Goal: Task Accomplishment & Management: Manage account settings

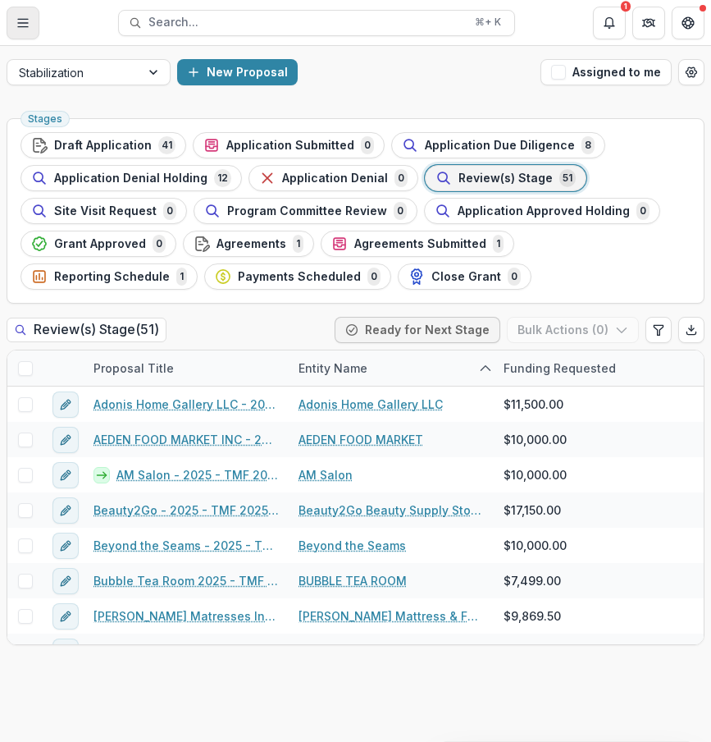
click at [18, 30] on button "Toggle Menu" at bounding box center [23, 23] width 33 height 33
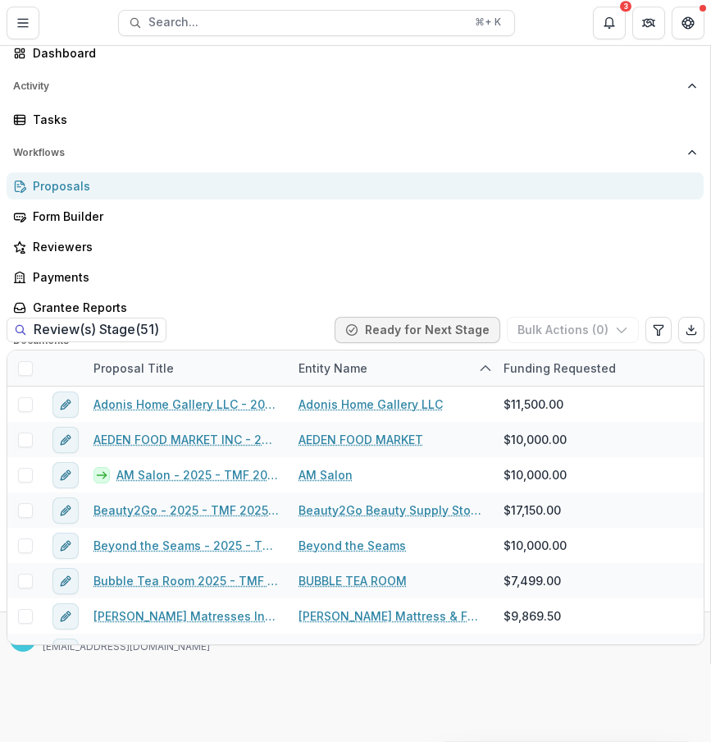
click at [133, 479] on div "Communications" at bounding box center [362, 470] width 658 height 17
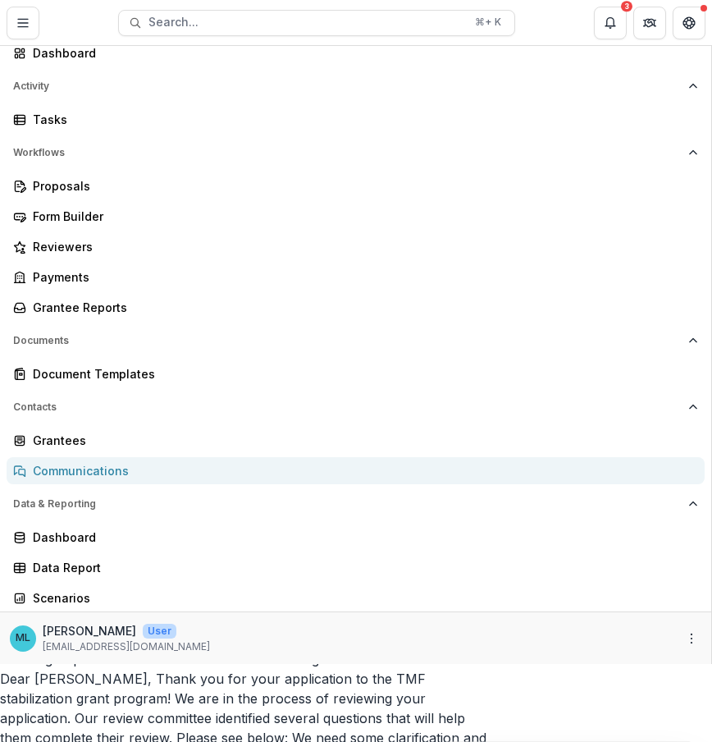
click at [518, 741] on div "Aggregate Analysis Foundations The Merchants Fund Team Settings Dashboard Activ…" at bounding box center [356, 742] width 712 height 0
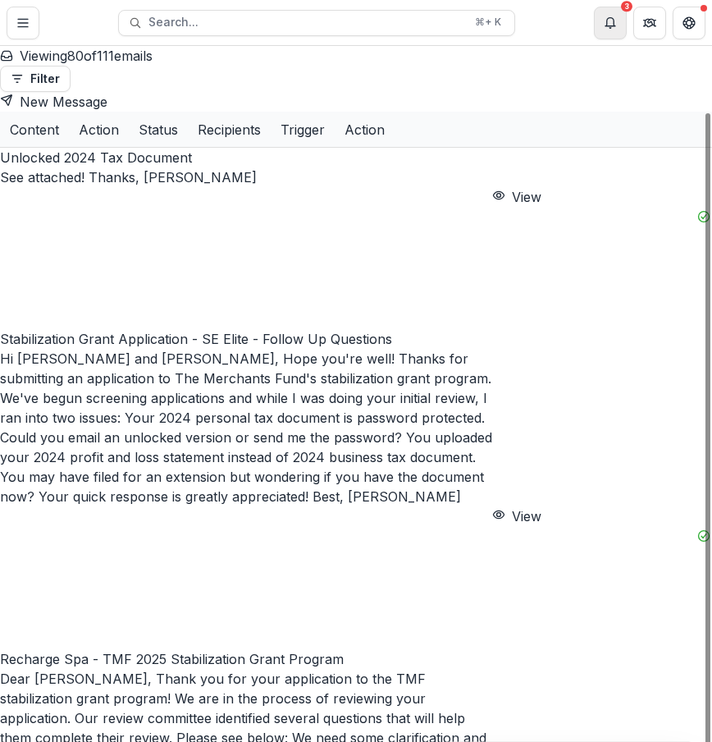
click at [606, 32] on button "Notifications" at bounding box center [610, 23] width 33 height 33
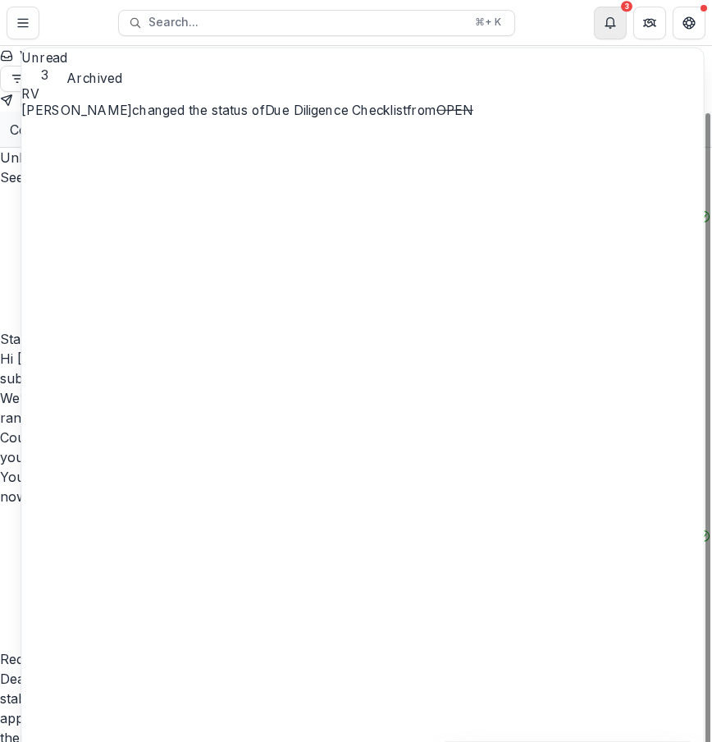
click at [606, 32] on button "Notifications" at bounding box center [610, 23] width 33 height 33
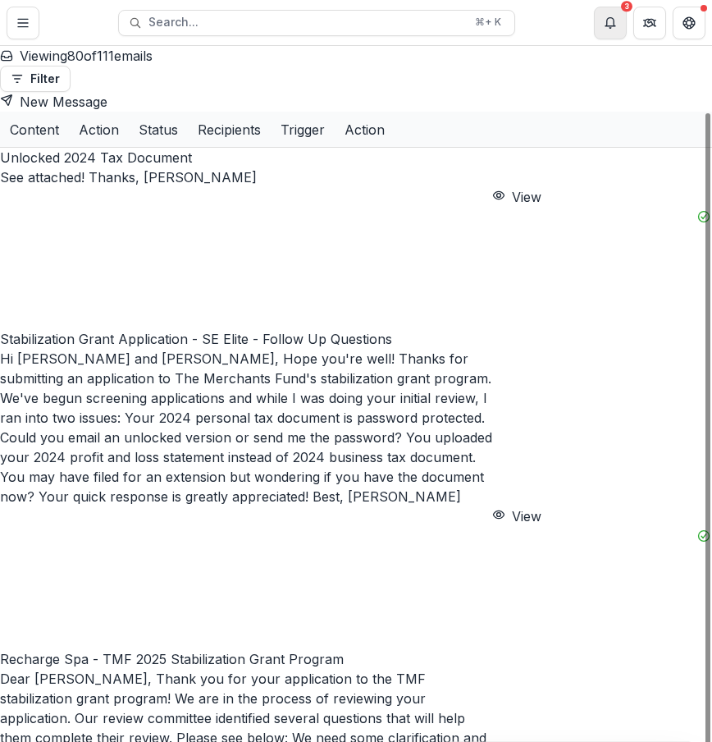
click at [606, 32] on button "Notifications" at bounding box center [610, 23] width 33 height 33
click at [613, 30] on button "Notifications" at bounding box center [610, 23] width 33 height 33
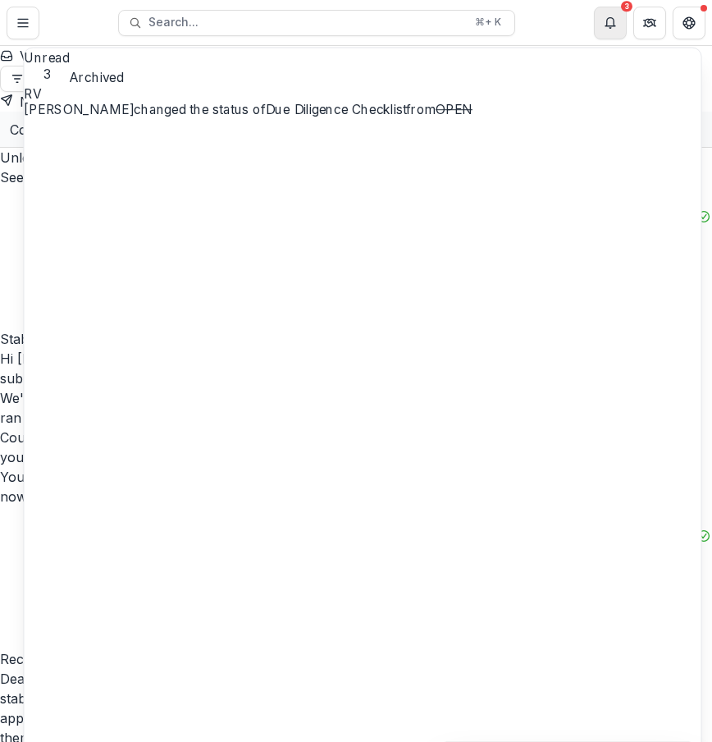
click at [613, 30] on button "Notifications" at bounding box center [610, 23] width 33 height 33
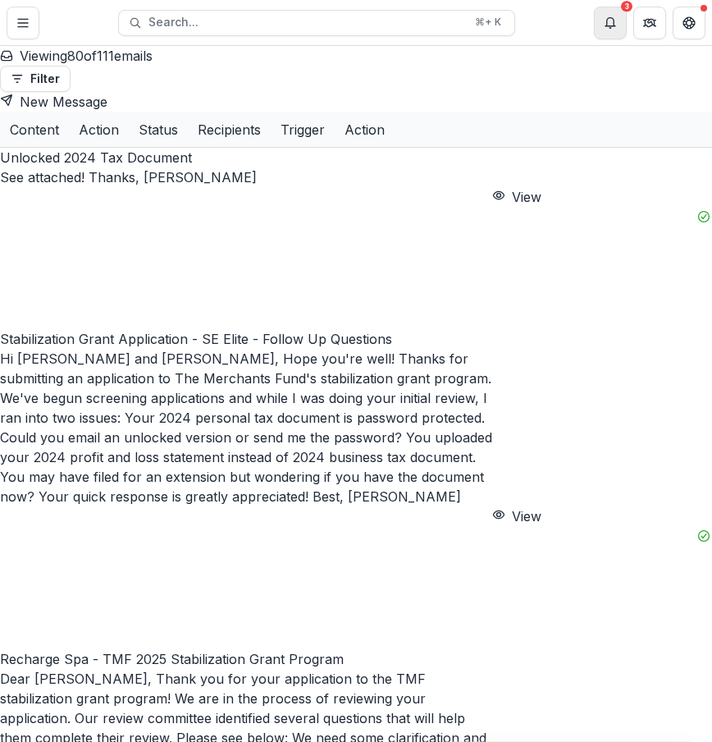
click at [613, 30] on button "Notifications" at bounding box center [610, 23] width 33 height 33
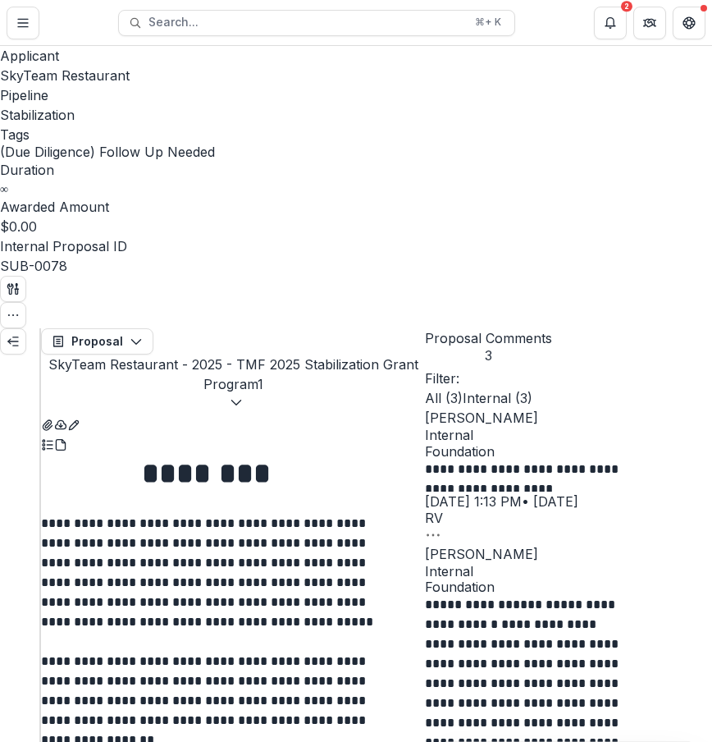
scroll to position [219, 0]
click at [595, 40] on header "Proposals SkyTeam Restaurant - 2025 - TMF 2025 Stabilization Grant Program Sear…" at bounding box center [356, 22] width 712 height 45
click at [606, 37] on button "Notifications" at bounding box center [610, 23] width 33 height 33
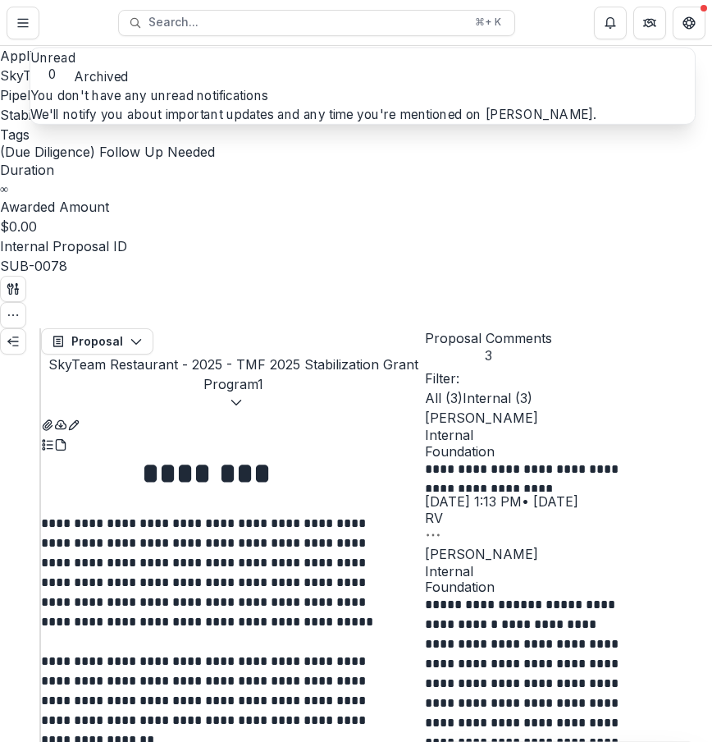
click at [551, 16] on header "Proposals SkyTeam Restaurant - 2025 - TMF 2025 Stabilization Grant Program Sear…" at bounding box center [356, 22] width 712 height 45
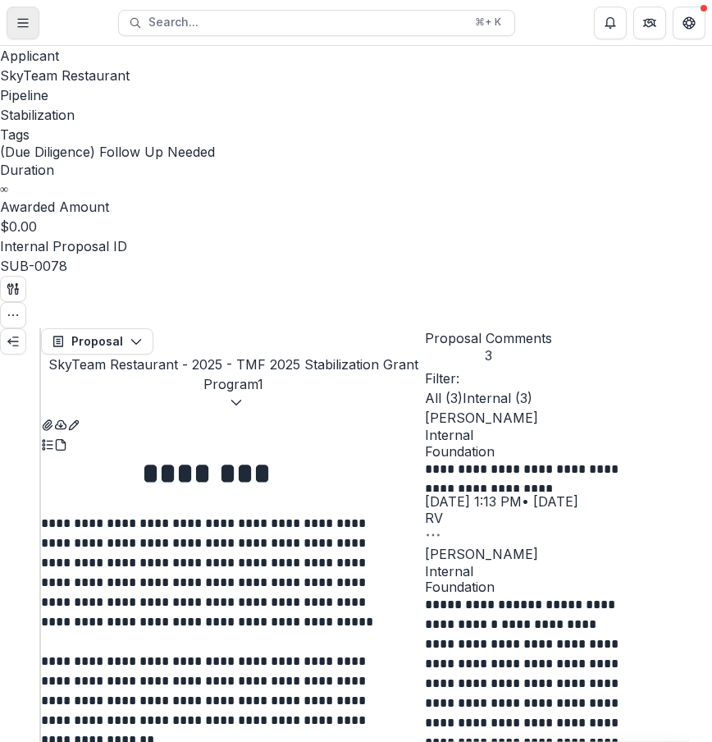
click at [16, 25] on icon "Toggle Menu" at bounding box center [22, 22] width 13 height 13
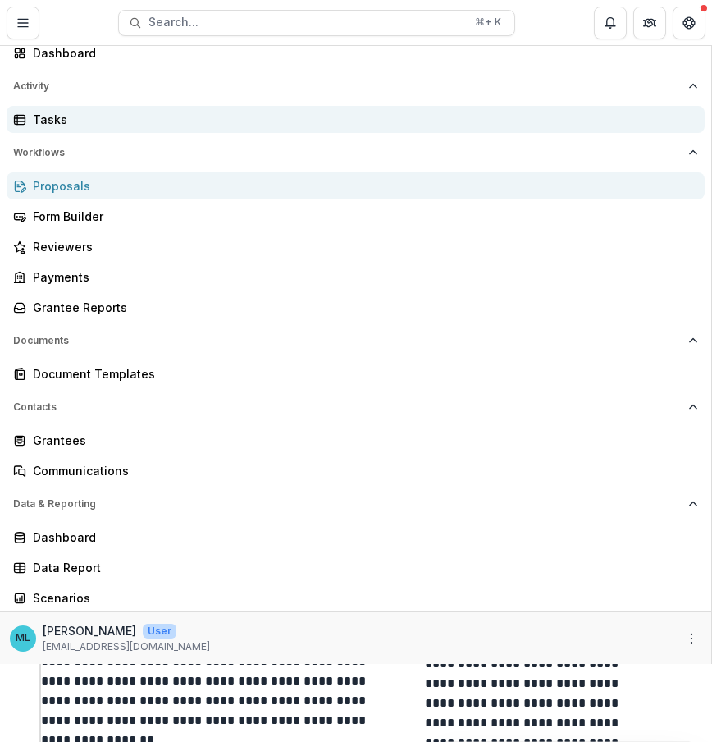
click at [117, 128] on div "Tasks" at bounding box center [362, 119] width 659 height 17
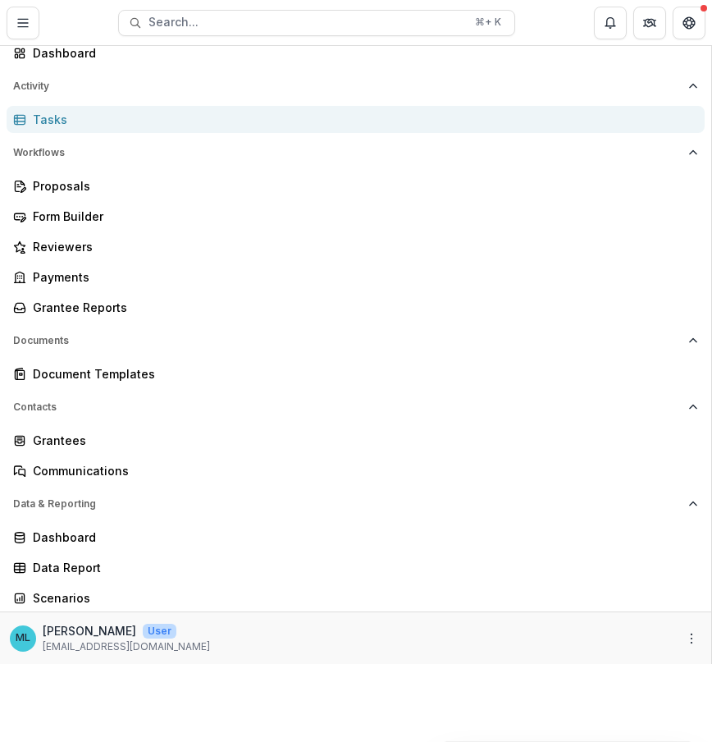
click at [464, 741] on div "Aggregate Analysis Foundations The Merchants Fund Team Settings Dashboard Activ…" at bounding box center [356, 742] width 712 height 0
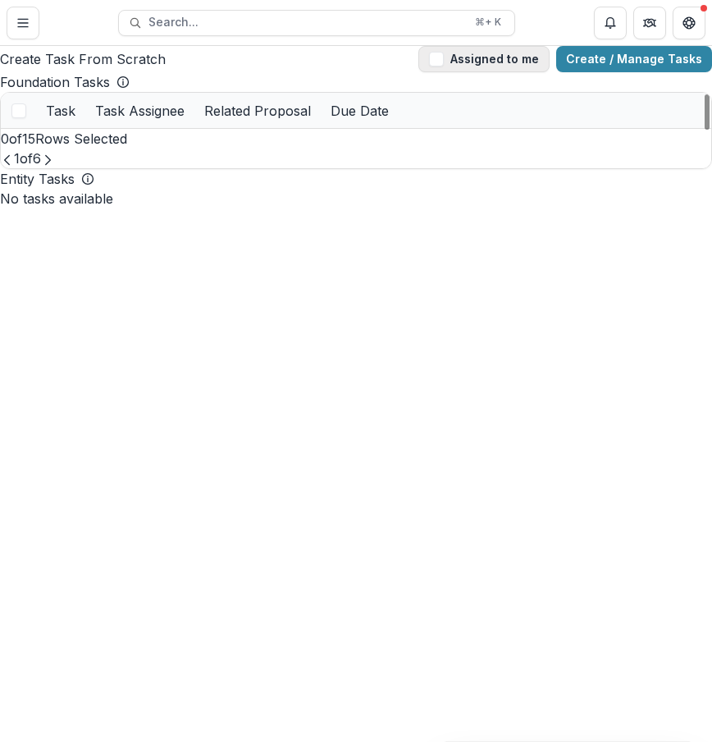
click at [482, 66] on button "Assigned to me" at bounding box center [484, 59] width 131 height 26
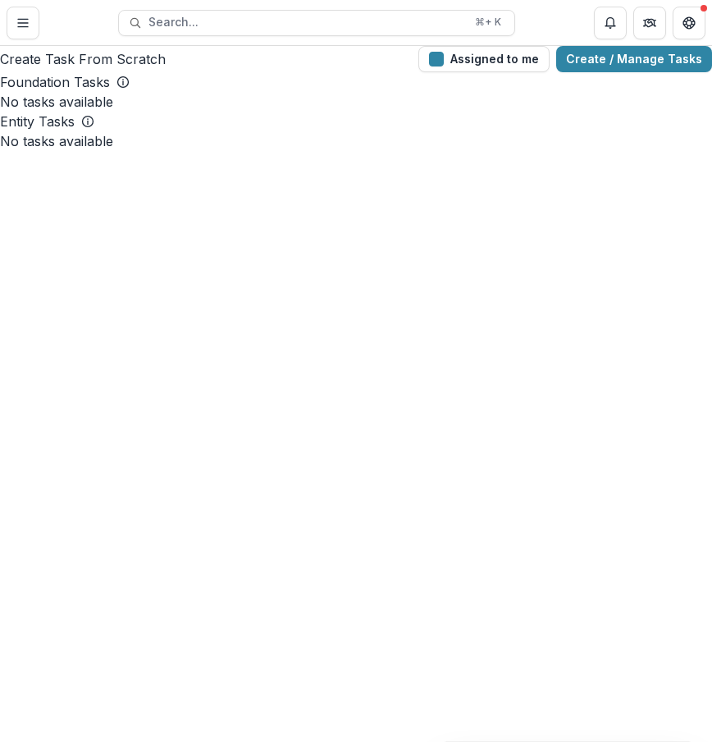
click at [403, 237] on div "Create Task From Scratch Assigned to me Create / Manage Tasks Foundation Tasks …" at bounding box center [356, 394] width 712 height 696
click at [14, 12] on button "Toggle Menu" at bounding box center [23, 23] width 33 height 33
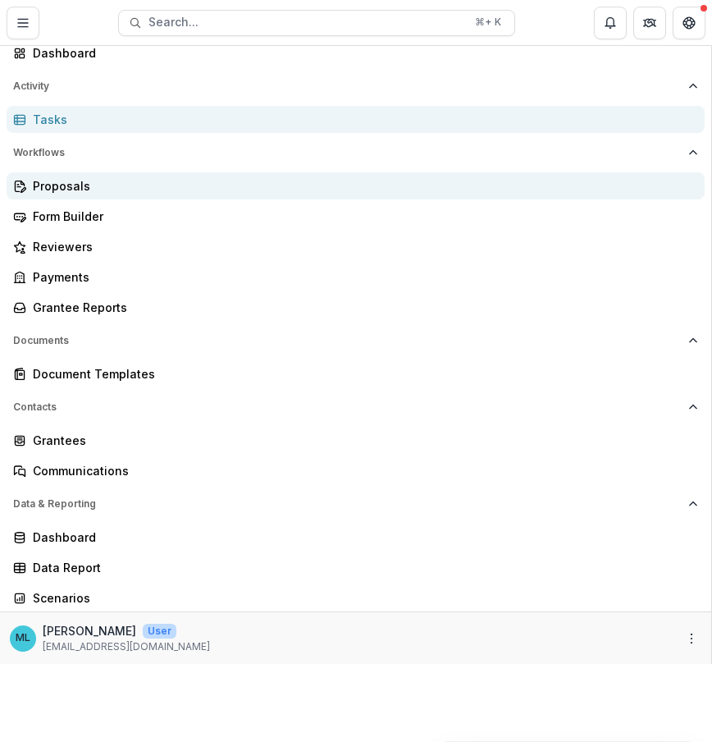
click at [113, 194] on div "Proposals" at bounding box center [362, 185] width 659 height 17
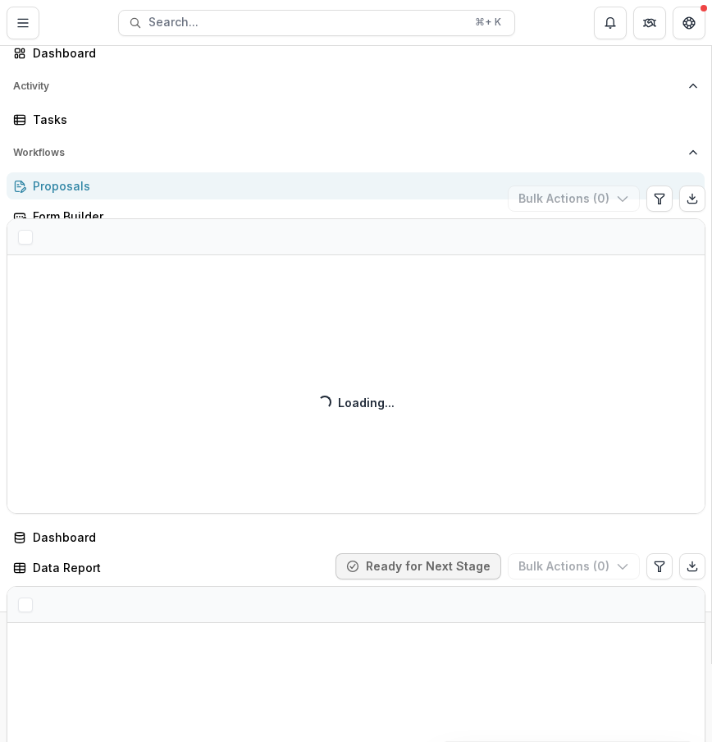
click at [391, 741] on div "Aggregate Analysis Foundations The Merchants Fund Team Settings Dashboard Activ…" at bounding box center [356, 742] width 712 height 0
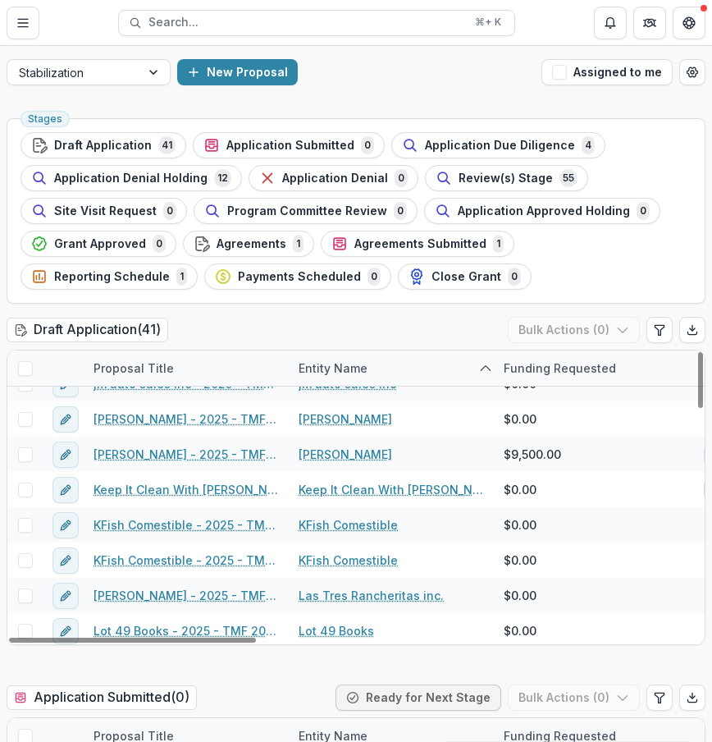
scroll to position [502, 0]
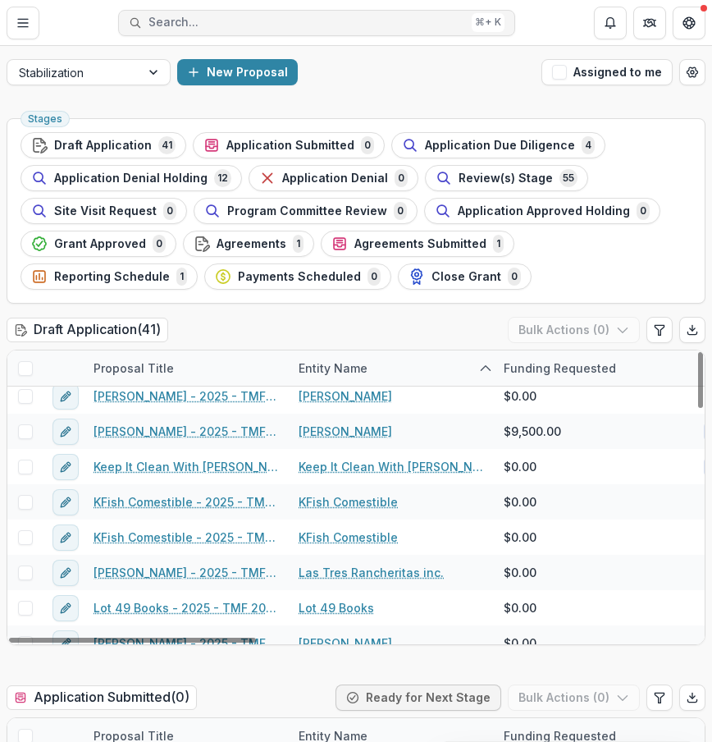
click at [228, 18] on span "Search..." at bounding box center [307, 23] width 317 height 14
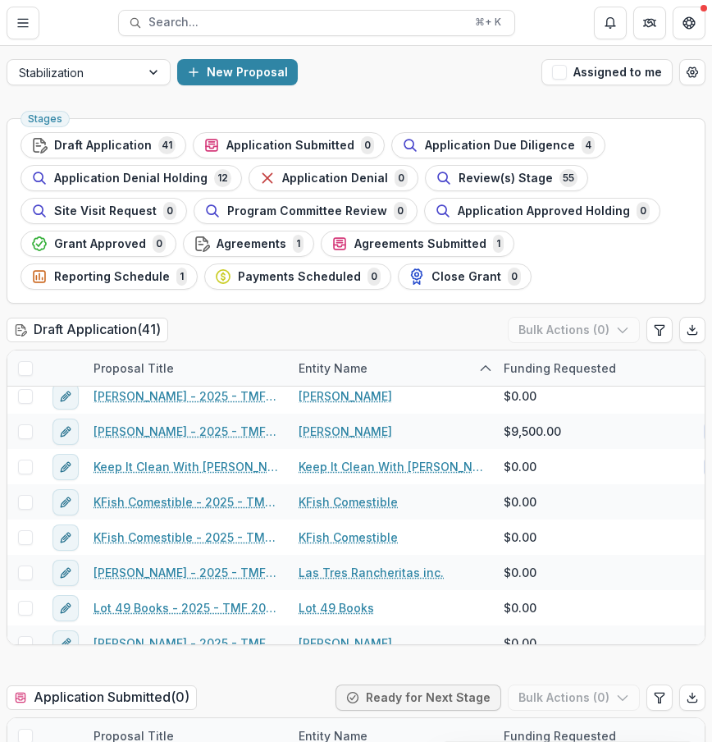
type input "*"
type input "**********"
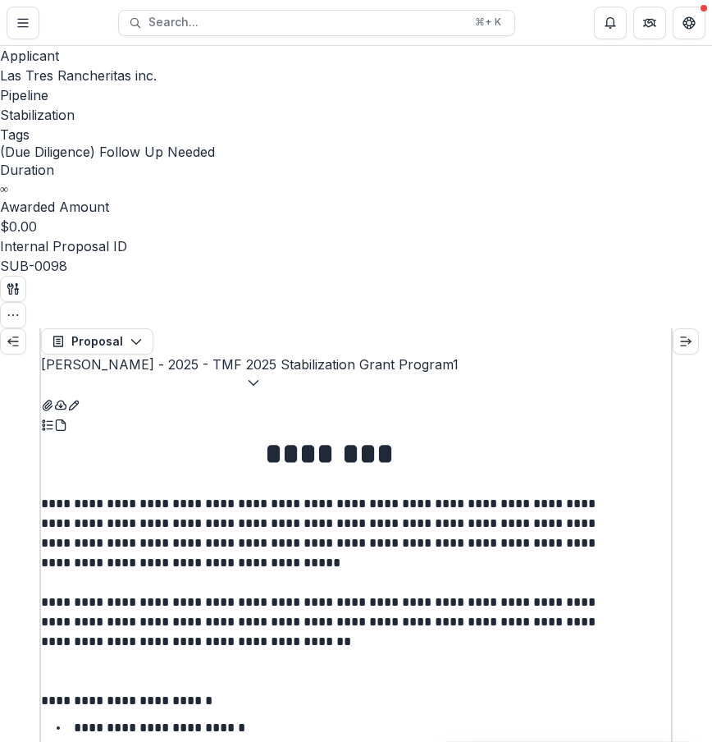
scroll to position [0, 42]
click at [54, 394] on button "View Attached Files" at bounding box center [47, 404] width 13 height 20
click at [20, 282] on icon "button" at bounding box center [13, 288] width 13 height 13
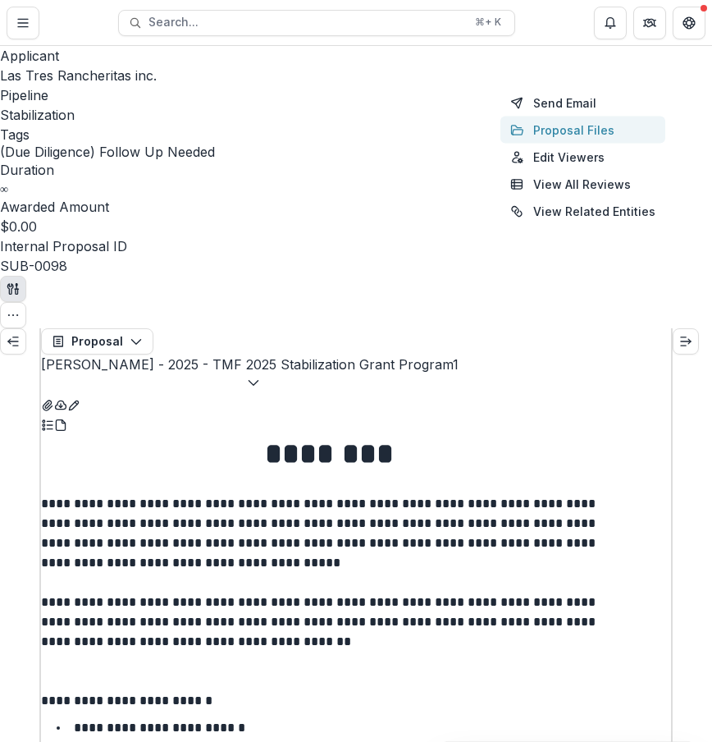
click at [631, 137] on button "Proposal Files" at bounding box center [583, 130] width 165 height 27
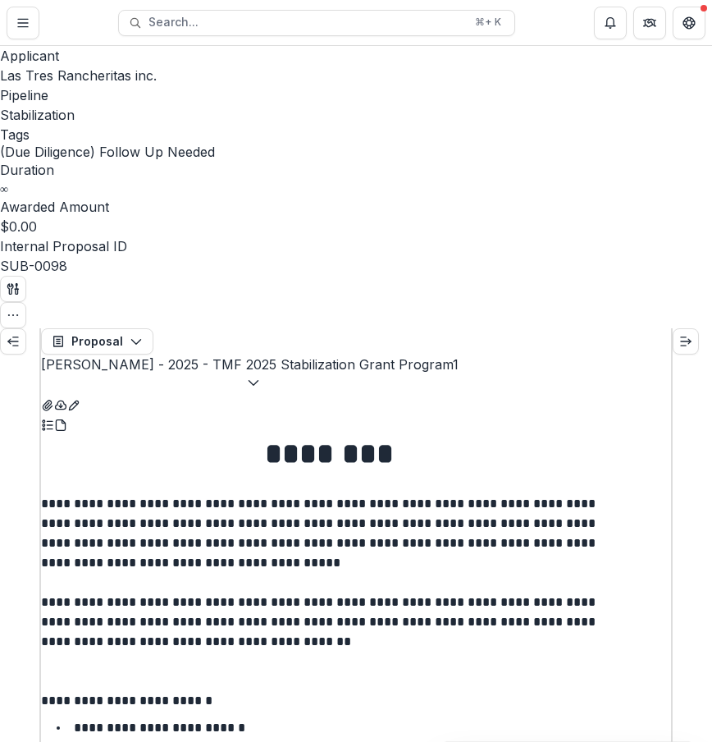
type input "**********"
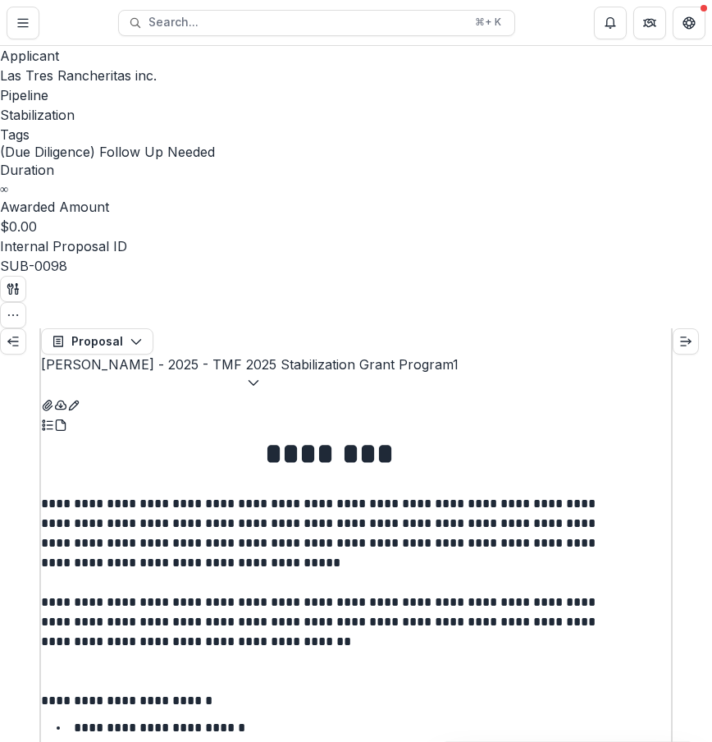
scroll to position [10540, 0]
click at [215, 144] on span "(Due Diligence) Follow Up Needed" at bounding box center [107, 152] width 215 height 16
click at [26, 302] on button "button" at bounding box center [13, 315] width 26 height 26
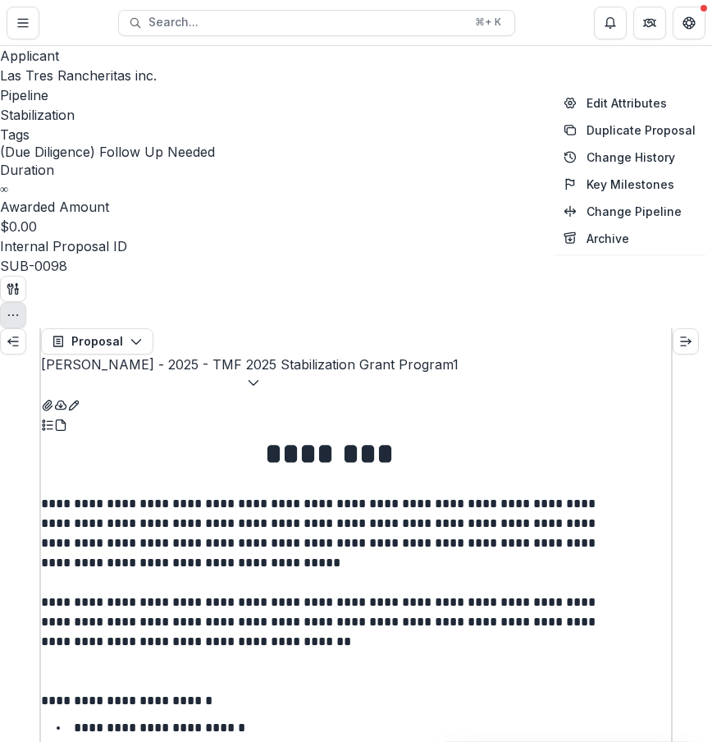
click at [215, 144] on span "(Due Diligence) Follow Up Needed" at bounding box center [107, 152] width 215 height 16
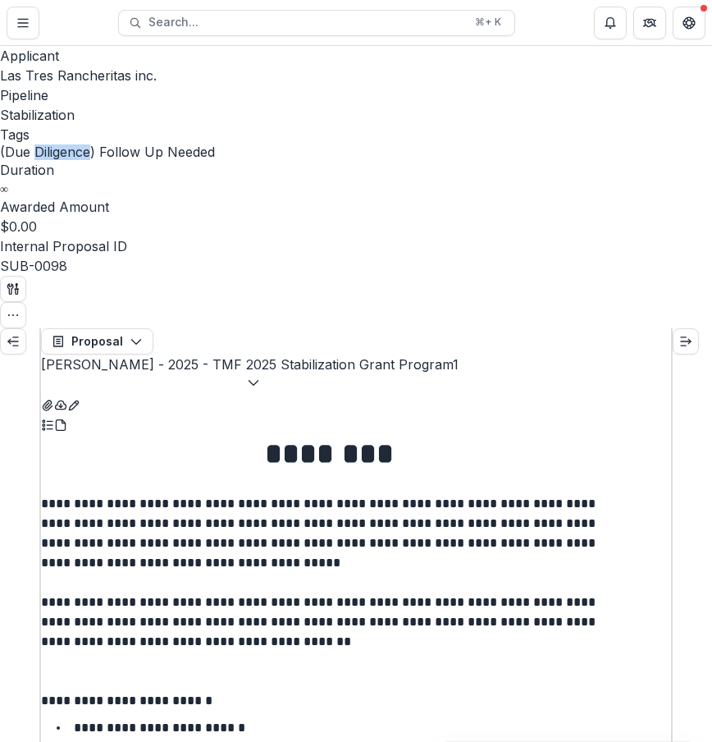
click at [215, 144] on span "(Due Diligence) Follow Up Needed" at bounding box center [107, 152] width 215 height 16
click at [16, 335] on icon "Expand left" at bounding box center [13, 341] width 13 height 13
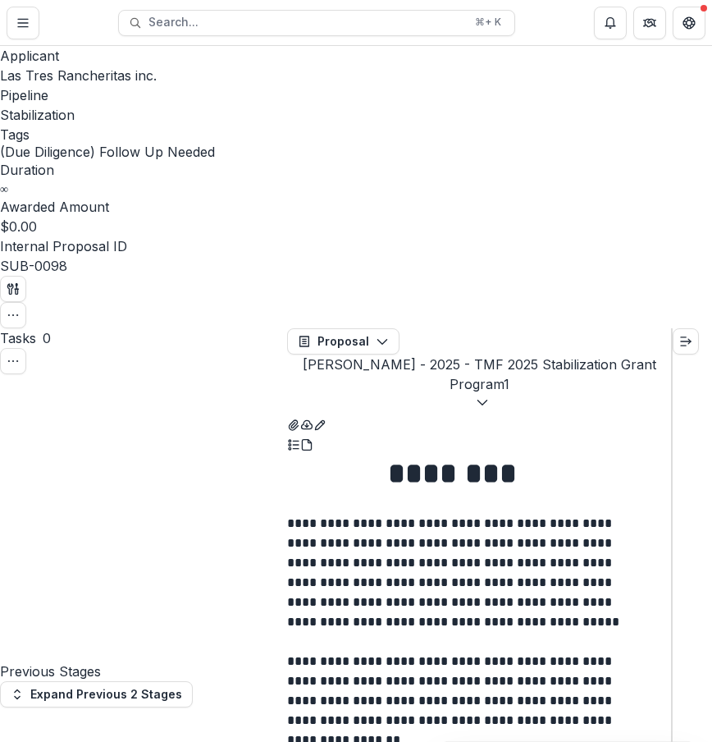
scroll to position [0, 0]
click at [686, 84] on div "Applicant Las Tres Rancheritas inc. Pipeline Stabilization Tags (Due Diligence)…" at bounding box center [356, 187] width 712 height 282
click at [26, 302] on button "button" at bounding box center [13, 315] width 26 height 26
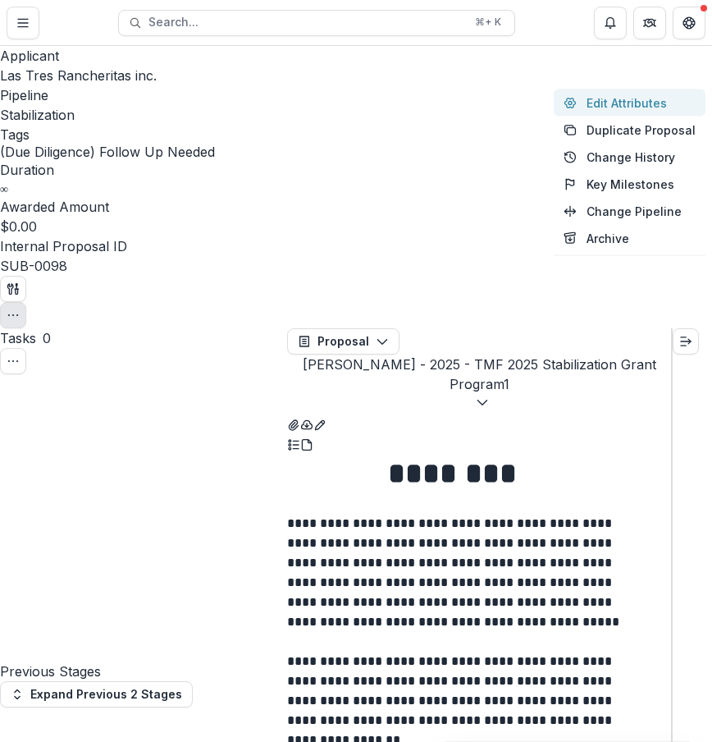
click at [672, 102] on button "Edit Attributes" at bounding box center [630, 102] width 152 height 27
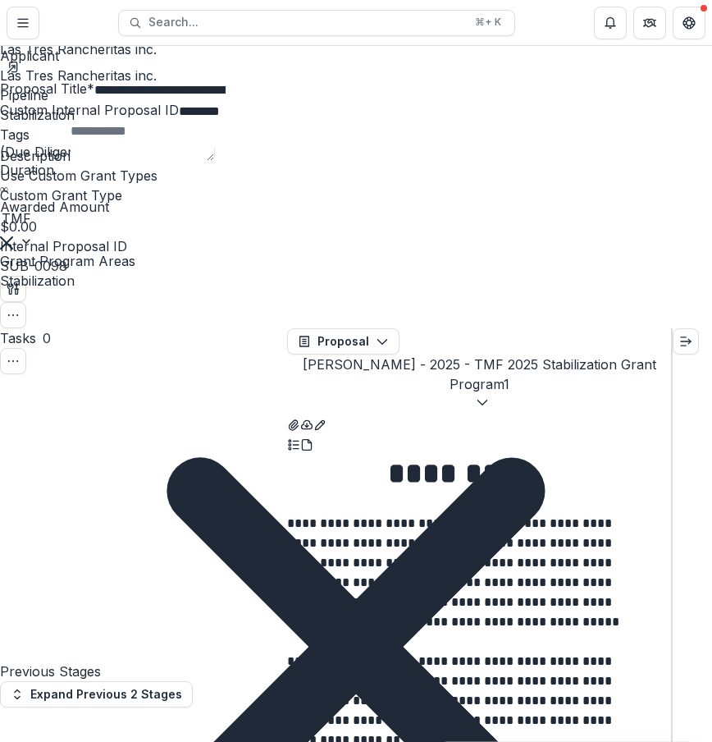
scroll to position [529, 0]
click at [516, 741] on div "(Review) Follow Up Complete" at bounding box center [356, 752] width 712 height 20
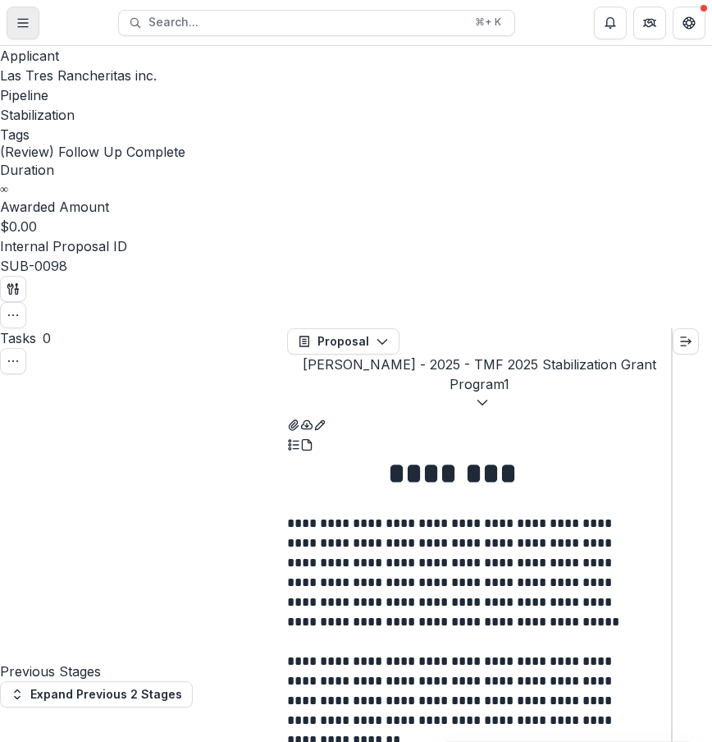
click at [39, 33] on button "Toggle Menu" at bounding box center [23, 23] width 33 height 33
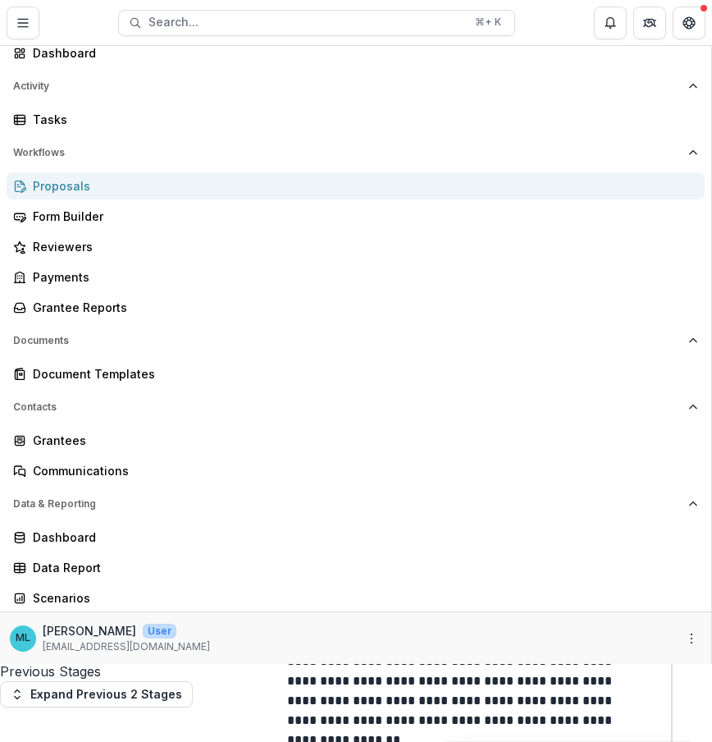
click at [392, 741] on div "Aggregate Analysis Foundations The Merchants Fund Team Settings Dashboard Activ…" at bounding box center [356, 742] width 712 height 0
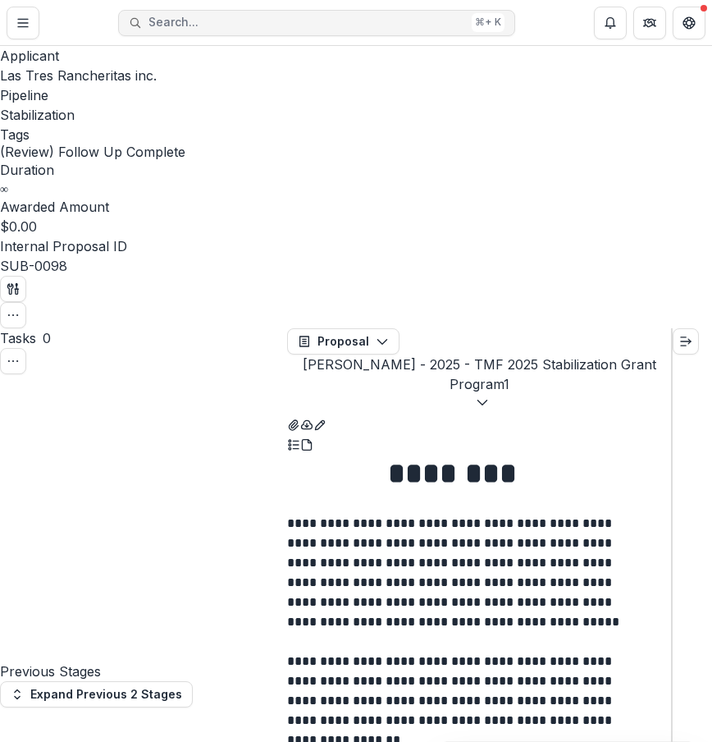
click at [353, 31] on button "Search... ⌘ + K" at bounding box center [316, 23] width 397 height 26
type input "*"
type input "**"
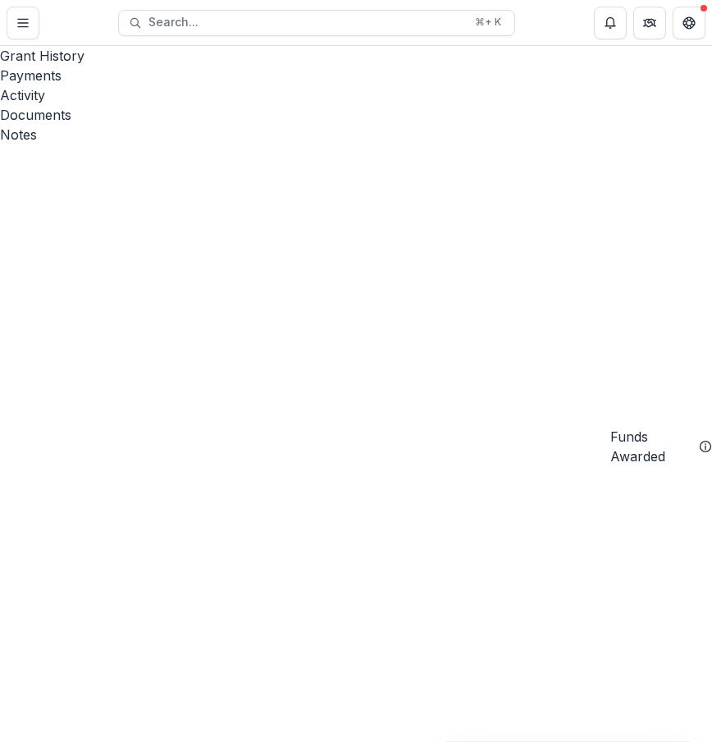
scroll to position [0, 533]
click at [26, 26] on line "Toggle Menu" at bounding box center [23, 26] width 10 height 0
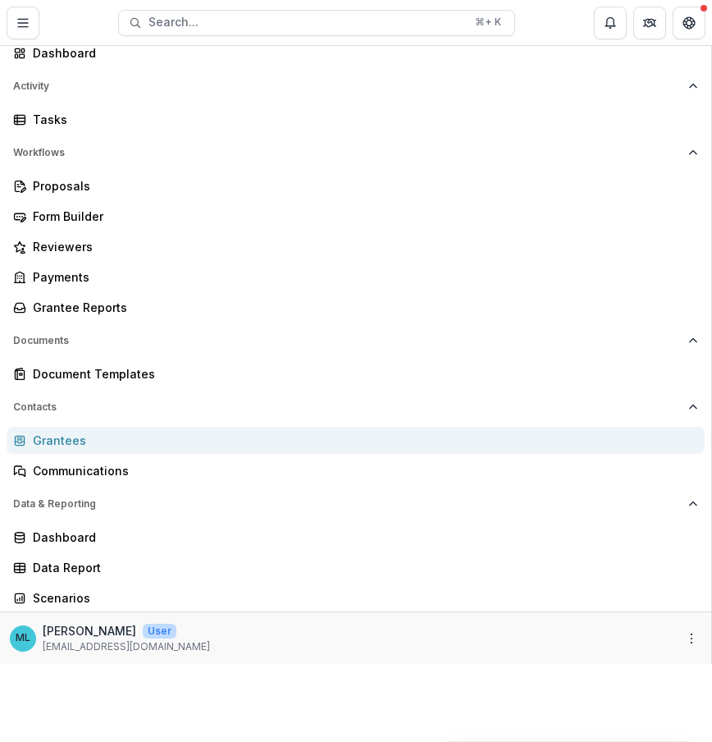
click at [443, 741] on div "Aggregate Analysis Foundations The Merchants Fund Team Settings Dashboard Activ…" at bounding box center [356, 742] width 712 height 0
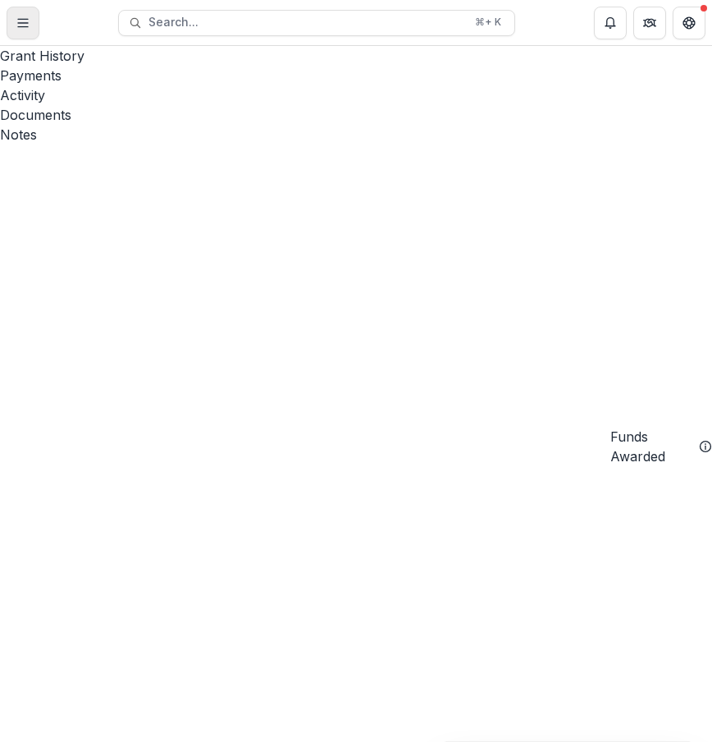
click at [22, 20] on icon "Toggle Menu" at bounding box center [22, 22] width 13 height 13
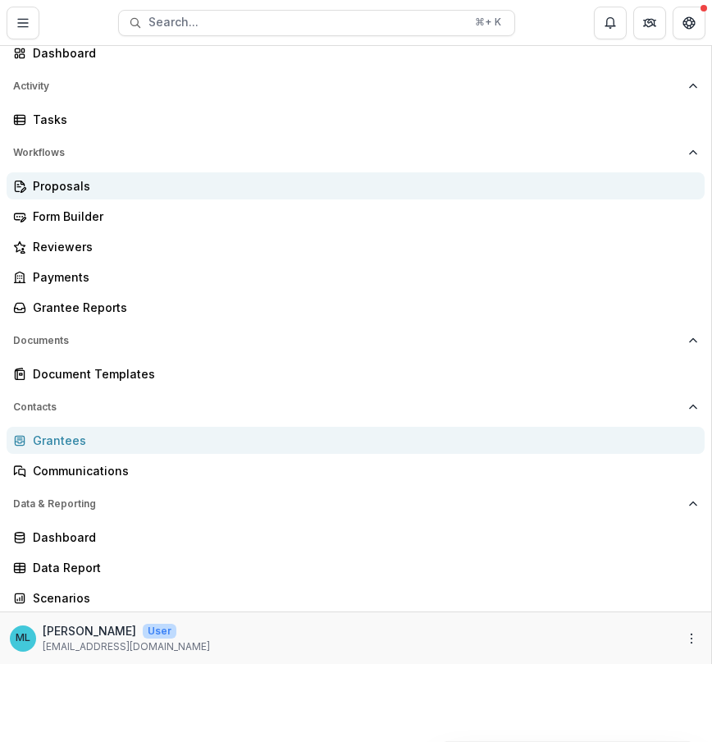
click at [96, 194] on div "Proposals" at bounding box center [362, 185] width 659 height 17
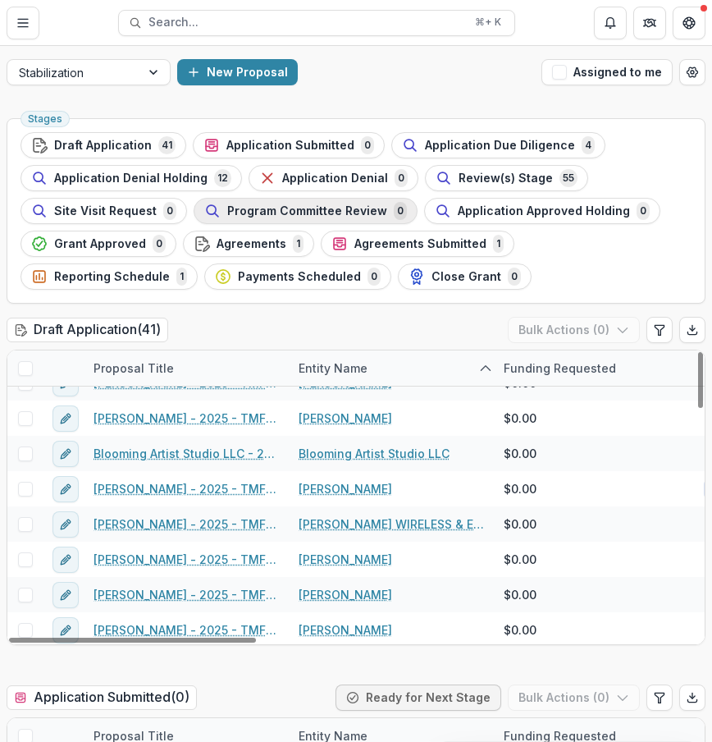
scroll to position [60, 0]
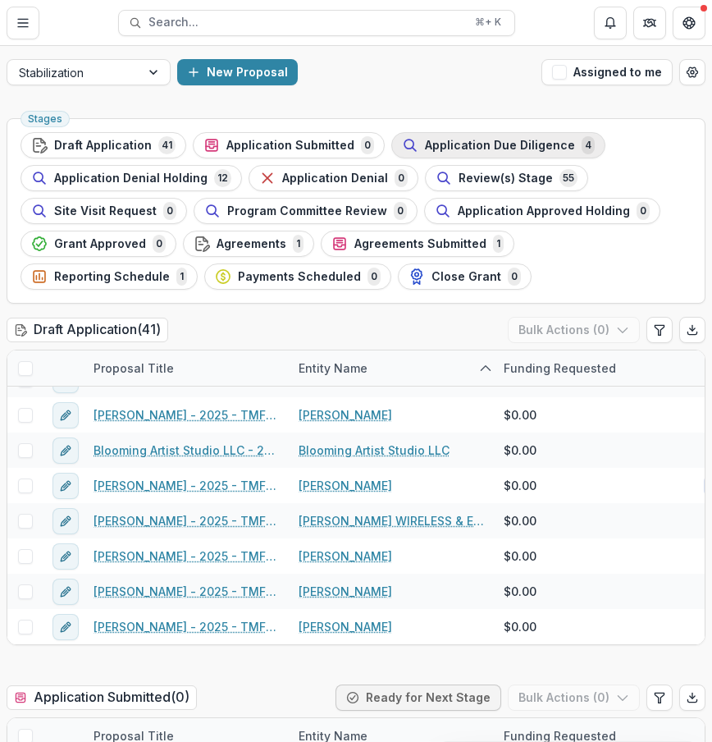
click at [519, 152] on div "Application Due Diligence 4" at bounding box center [498, 145] width 193 height 18
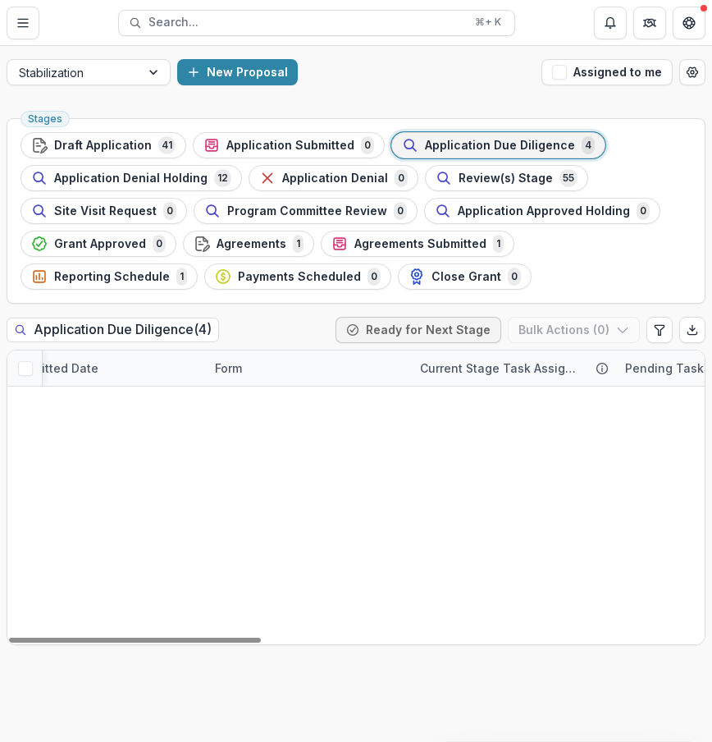
scroll to position [0, 1225]
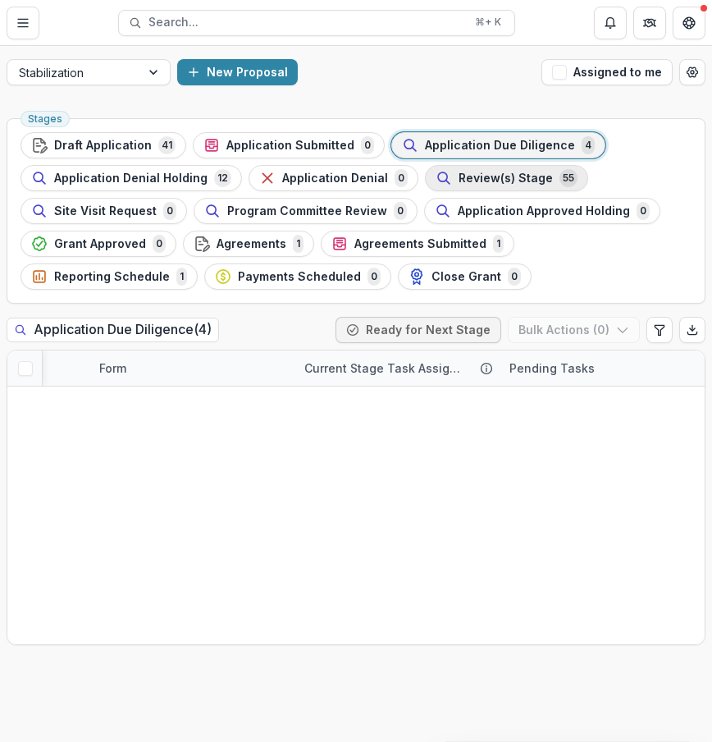
click at [477, 180] on span "Review(s) Stage" at bounding box center [506, 179] width 94 height 14
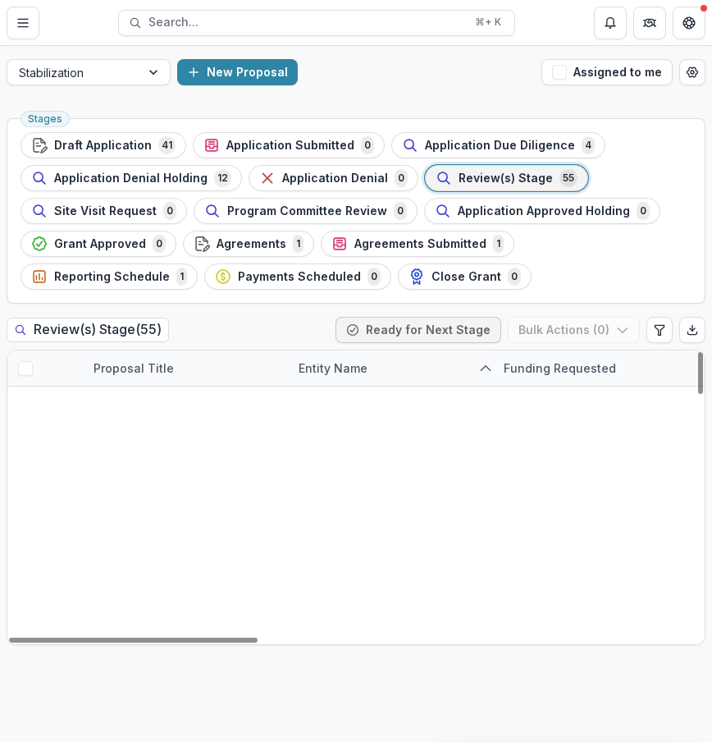
scroll to position [1123, 0]
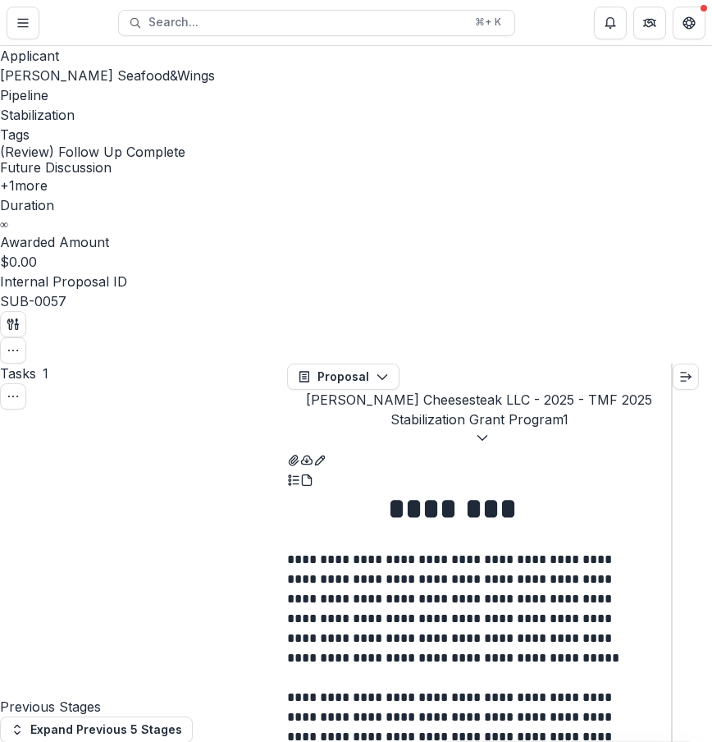
scroll to position [0, 363]
click at [20, 318] on icon "button" at bounding box center [13, 324] width 13 height 13
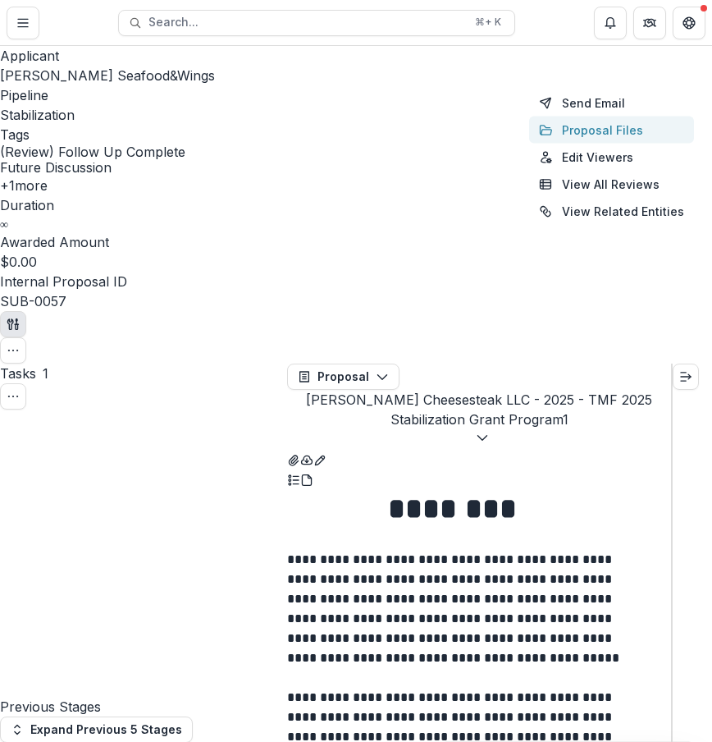
click at [653, 130] on button "Proposal Files" at bounding box center [611, 130] width 165 height 27
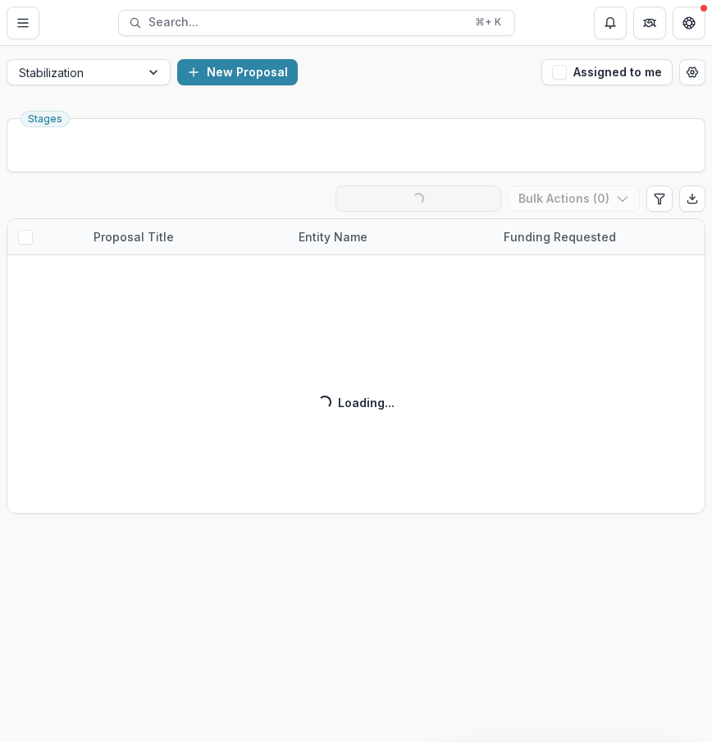
click at [195, 51] on div "Stabilization New Proposal Assigned to me" at bounding box center [356, 72] width 712 height 53
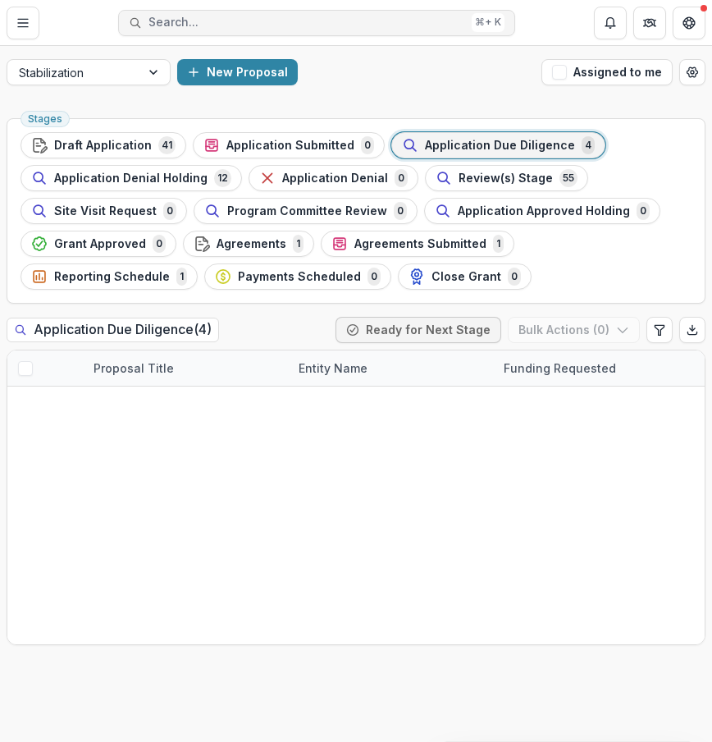
click at [199, 34] on button "Search... ⌘ + K" at bounding box center [316, 23] width 397 height 26
type input "******"
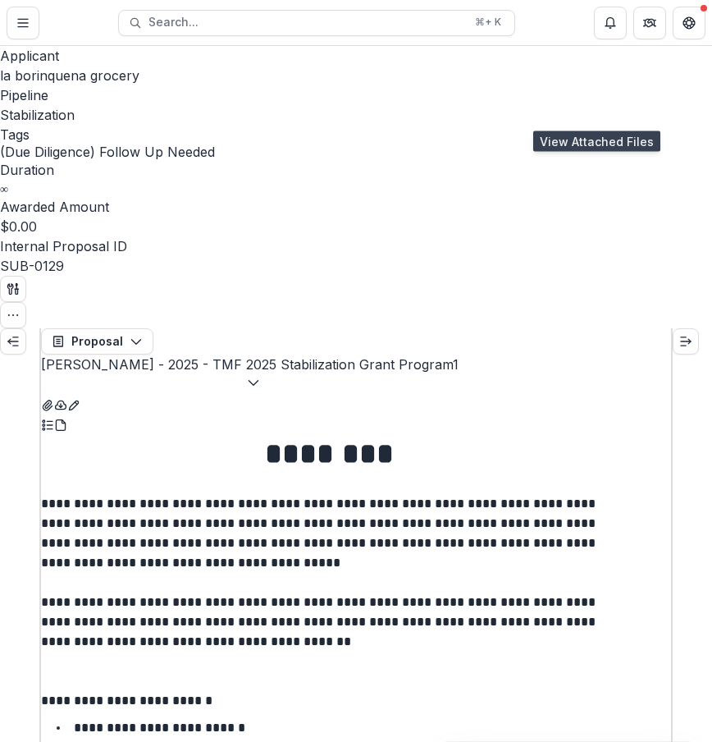
click at [52, 400] on icon "View Attached Files" at bounding box center [47, 405] width 9 height 10
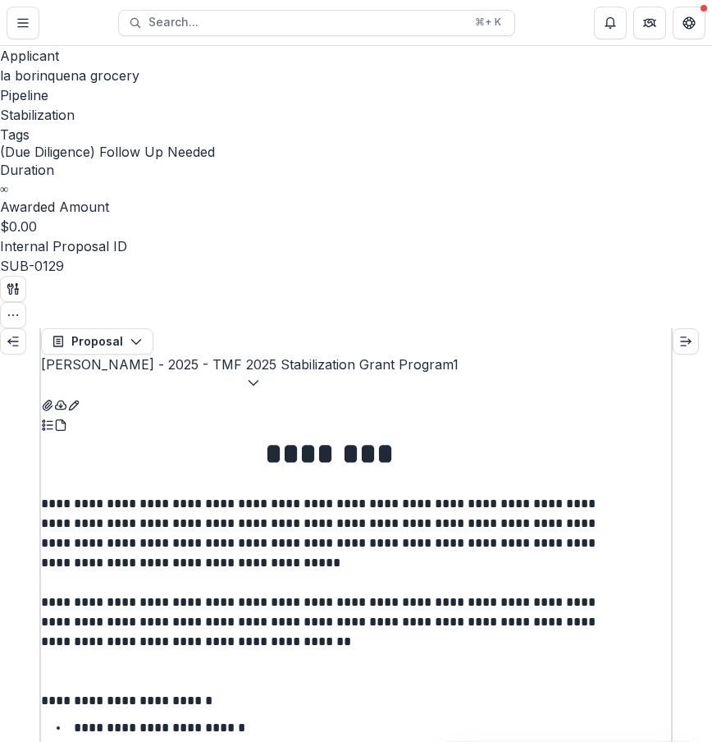
click at [13, 741] on button "Close" at bounding box center [6, 752] width 13 height 20
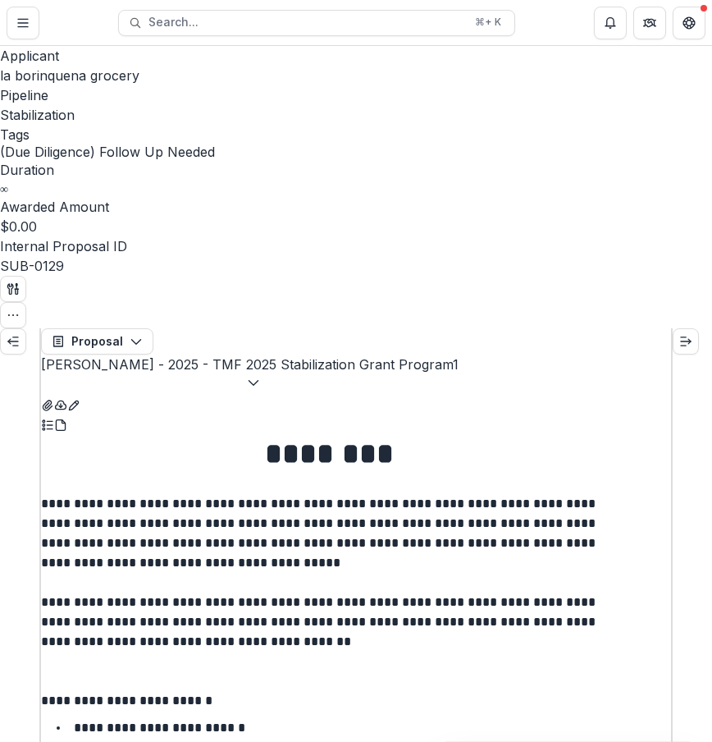
click at [13, 741] on icon "Close" at bounding box center [6, 753] width 13 height 13
type input "**********"
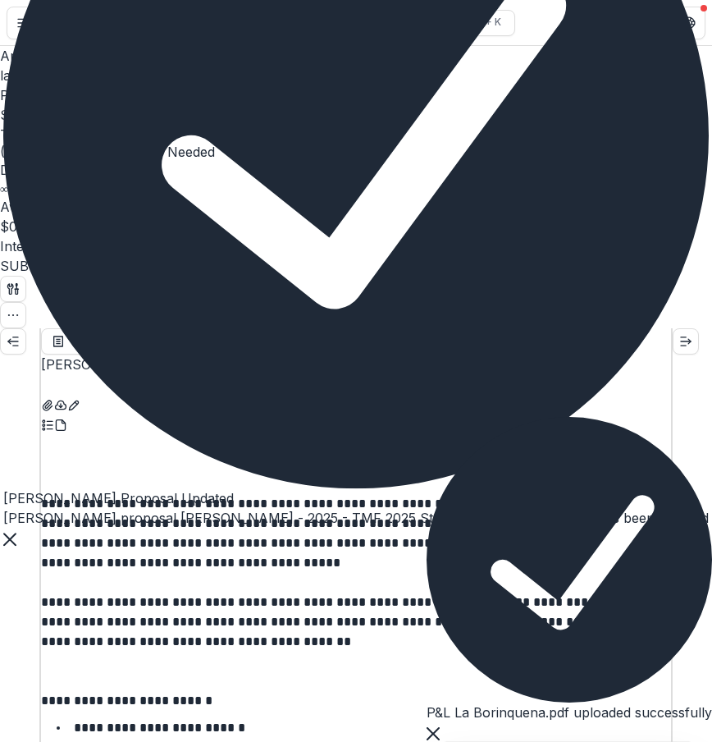
scroll to position [0, 52]
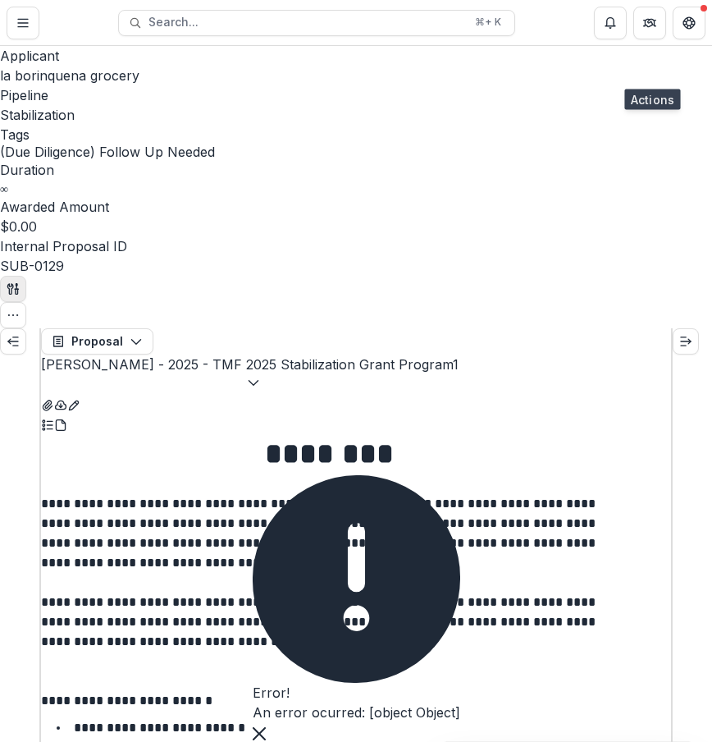
click at [18, 289] on icon "button" at bounding box center [17, 291] width 2 height 5
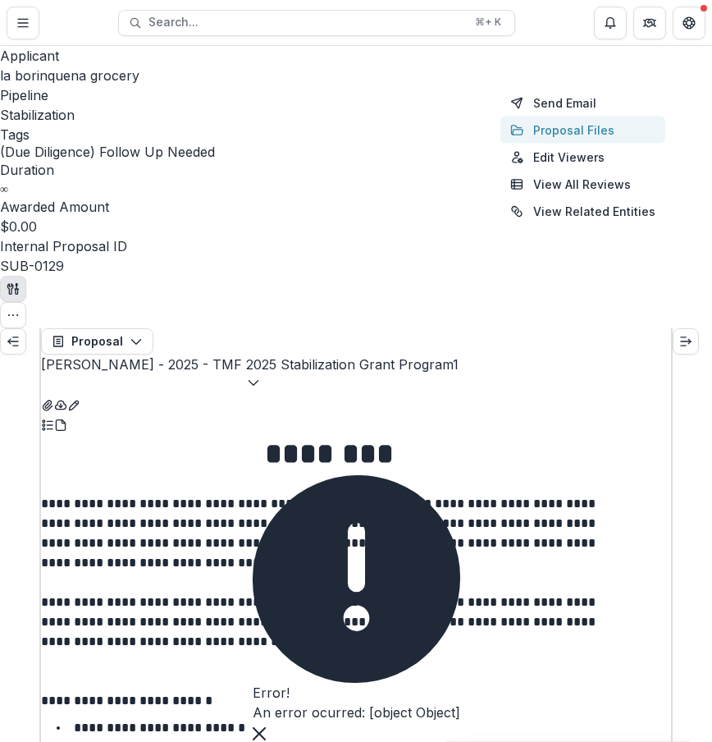
click at [620, 134] on button "Proposal Files" at bounding box center [583, 130] width 165 height 27
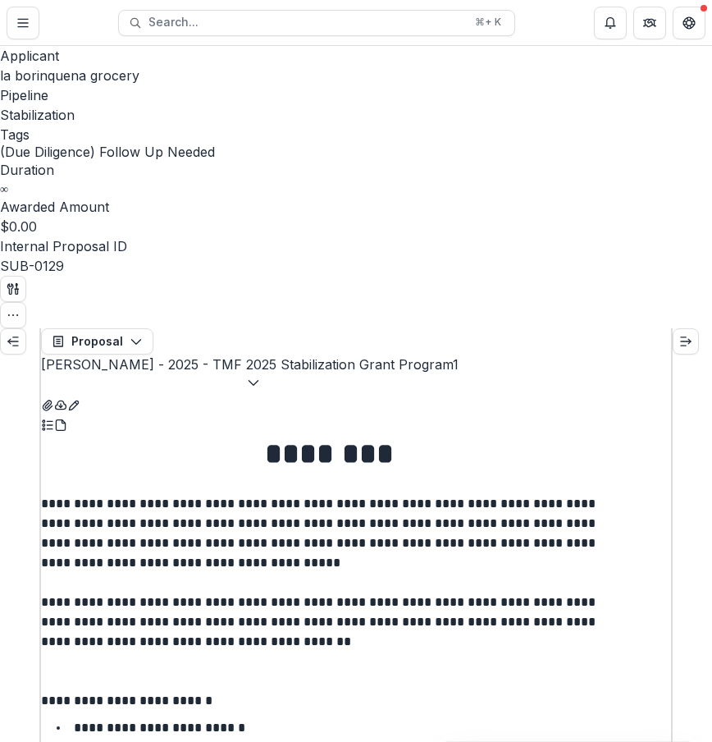
click at [692, 328] on button "Expand right" at bounding box center [686, 341] width 26 height 26
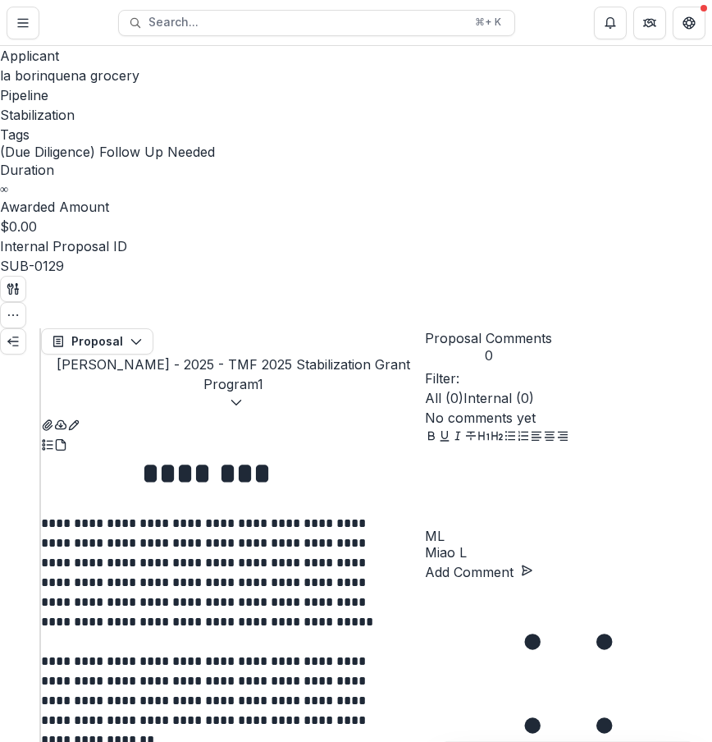
click at [572, 529] on div at bounding box center [568, 488] width 287 height 82
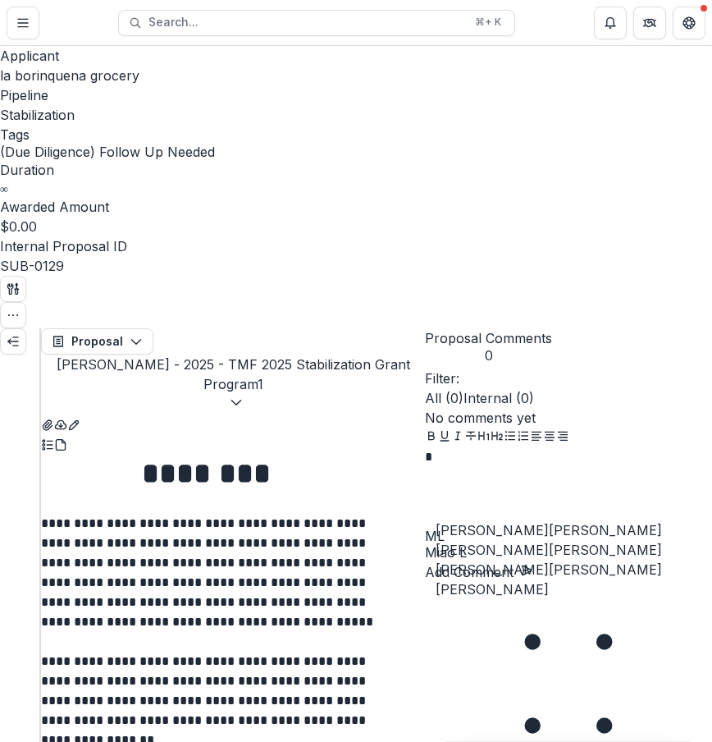
click at [549, 540] on button "[PERSON_NAME]" at bounding box center [605, 550] width 113 height 20
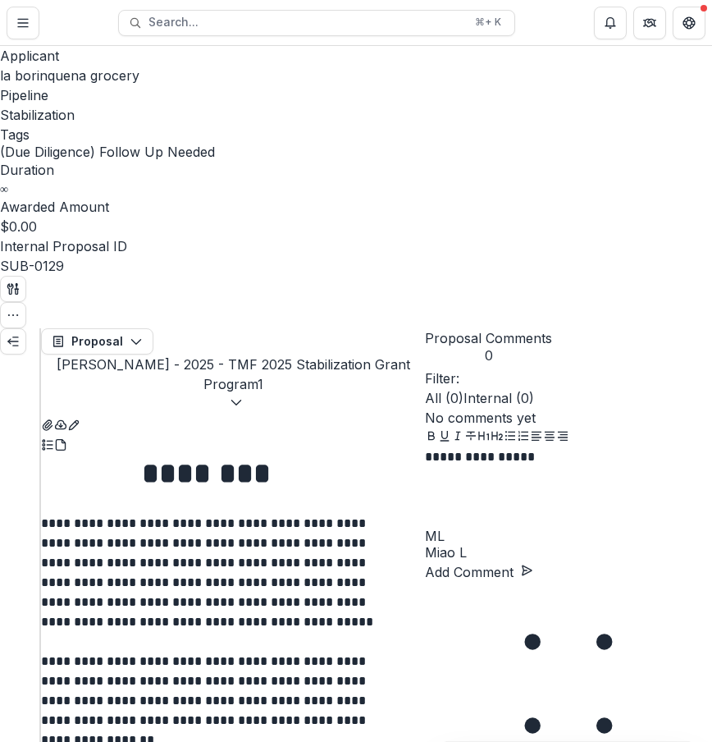
click at [624, 529] on div "**********" at bounding box center [568, 488] width 287 height 82
click at [608, 529] on div "**********" at bounding box center [568, 488] width 287 height 82
click at [610, 465] on p "**********" at bounding box center [558, 456] width 266 height 18
click at [629, 465] on p "**********" at bounding box center [558, 456] width 266 height 18
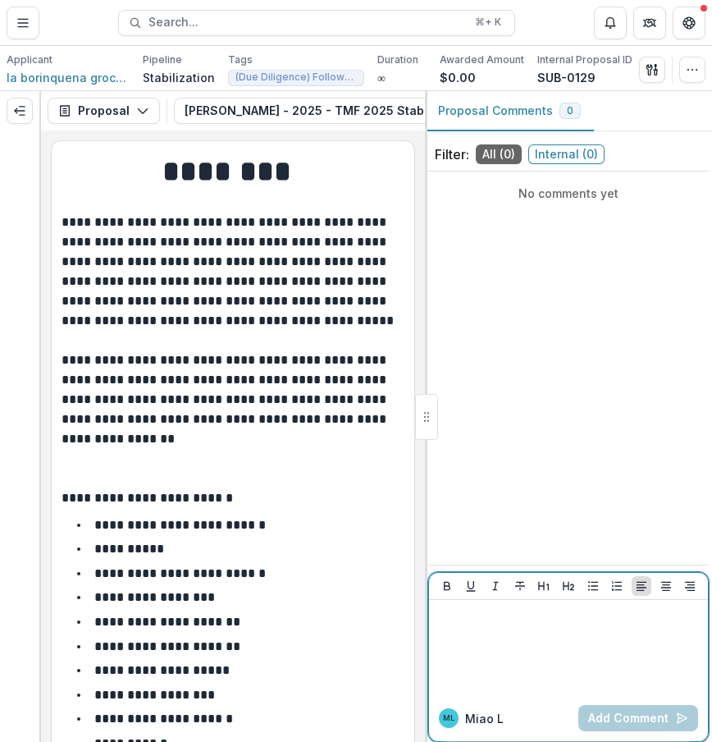
click at [564, 634] on div at bounding box center [569, 647] width 266 height 82
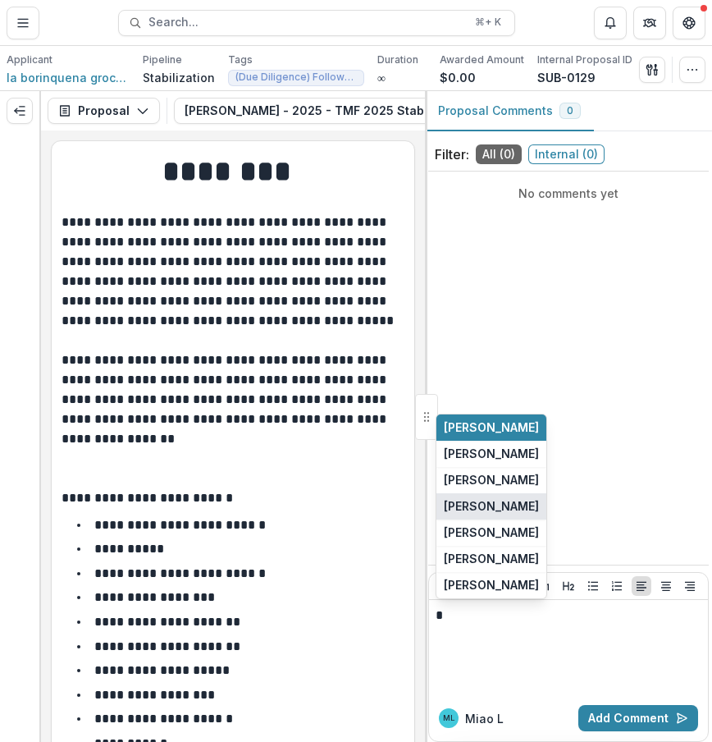
click at [537, 510] on button "[PERSON_NAME]" at bounding box center [492, 506] width 110 height 26
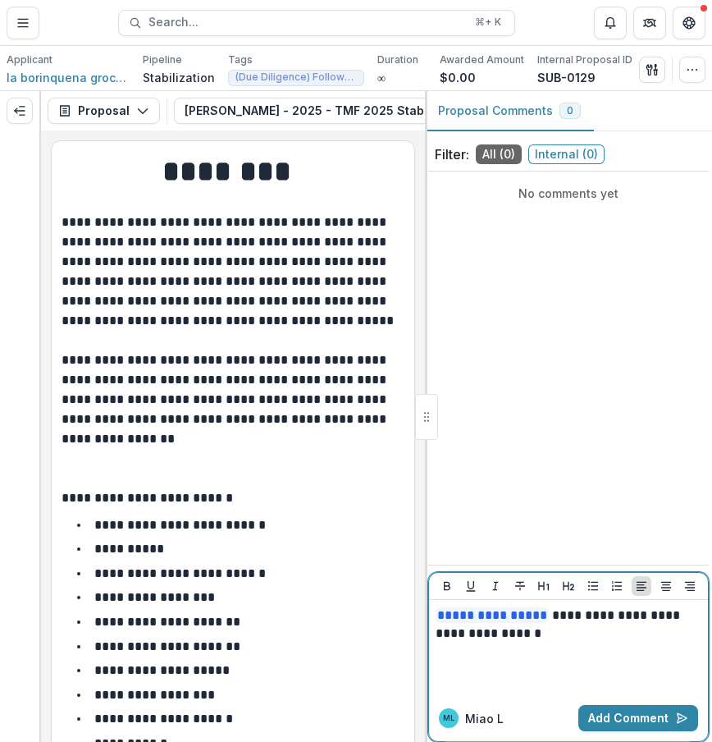
click at [648, 616] on p "**********" at bounding box center [569, 624] width 266 height 36
click at [639, 636] on p "**********" at bounding box center [569, 624] width 266 height 36
click at [533, 650] on p "**********" at bounding box center [569, 633] width 266 height 54
click at [620, 650] on p "**********" at bounding box center [569, 633] width 266 height 54
click at [611, 664] on div "**********" at bounding box center [569, 647] width 266 height 82
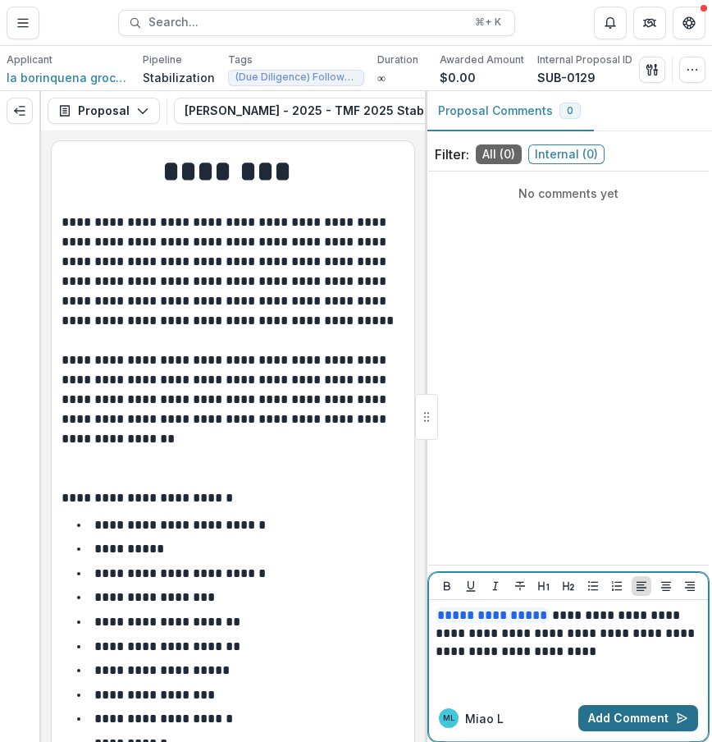
click at [632, 717] on button "Add Comment" at bounding box center [639, 718] width 120 height 26
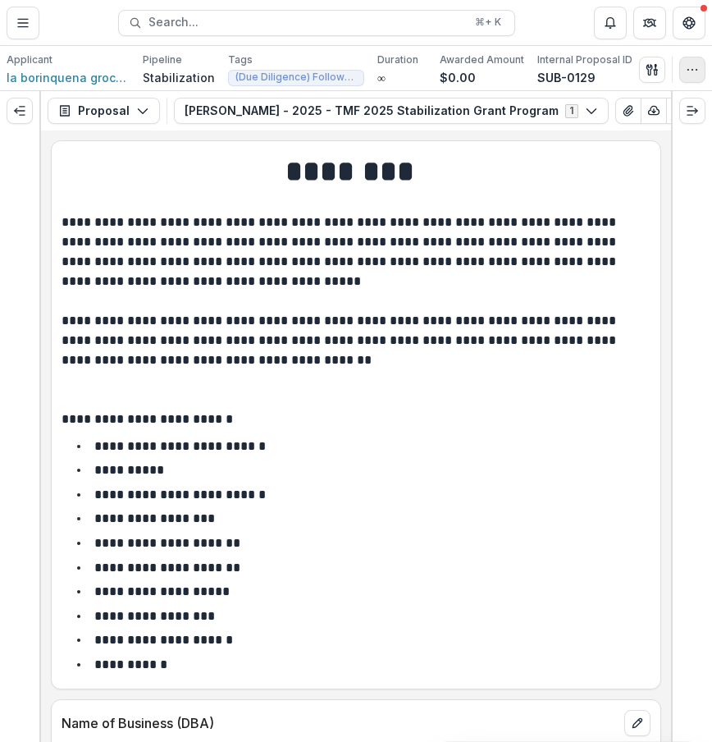
click at [687, 74] on icon "button" at bounding box center [692, 69] width 13 height 13
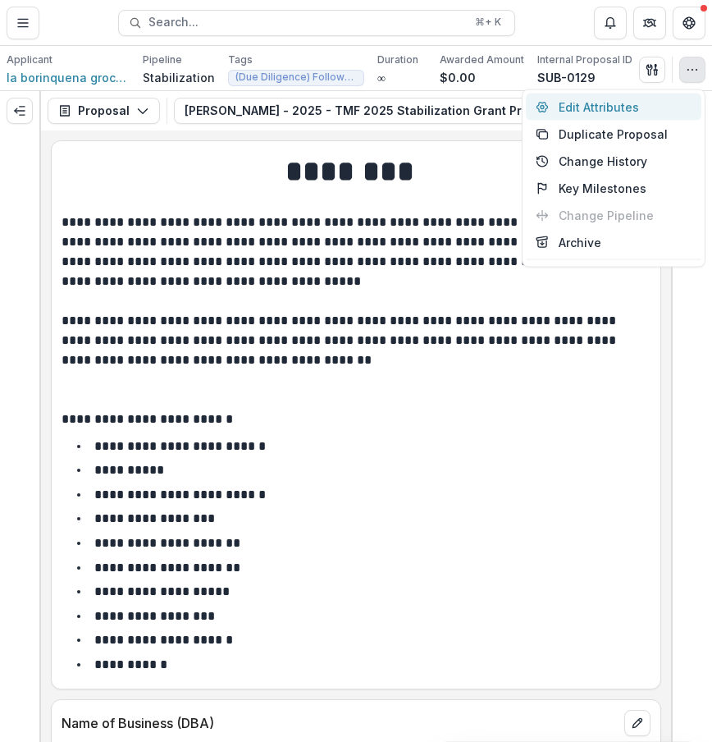
click at [648, 114] on button "Edit Attributes" at bounding box center [614, 107] width 176 height 27
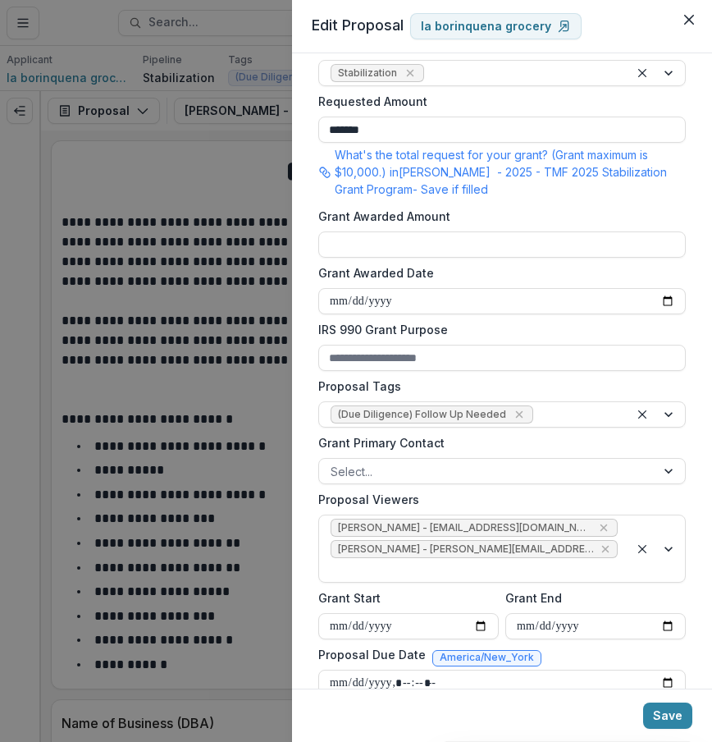
scroll to position [371, 0]
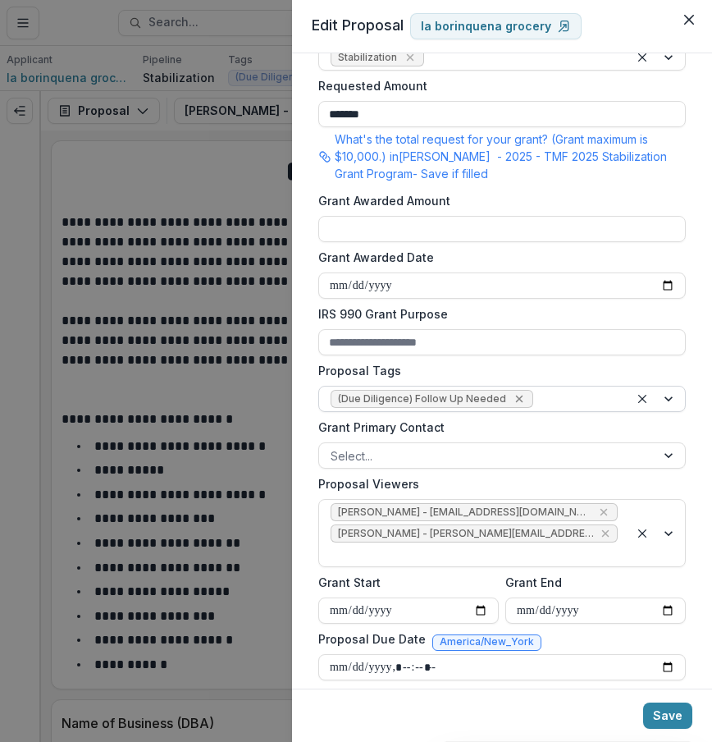
click at [513, 402] on icon "Remove (Due Diligence) Follow Up Needed" at bounding box center [519, 398] width 13 height 13
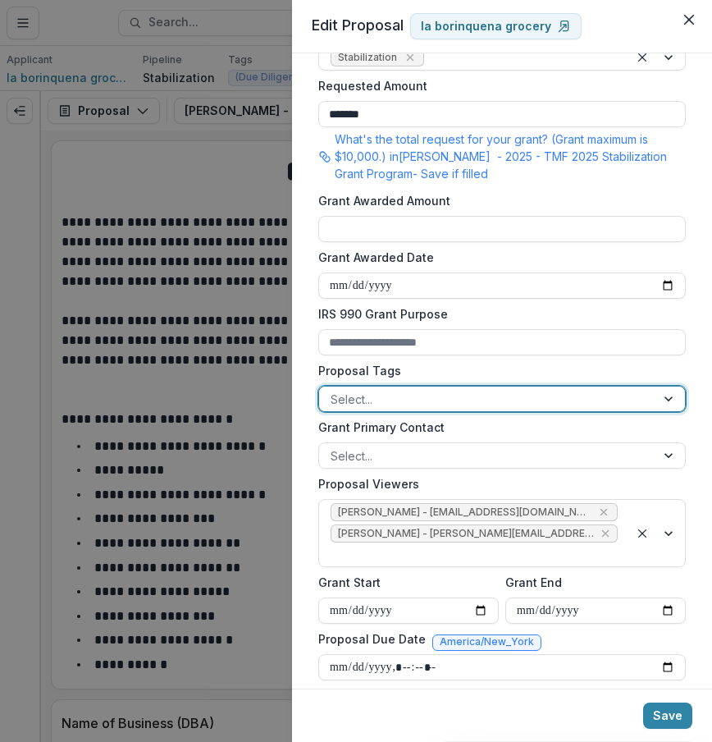
click at [505, 402] on div at bounding box center [487, 399] width 313 height 21
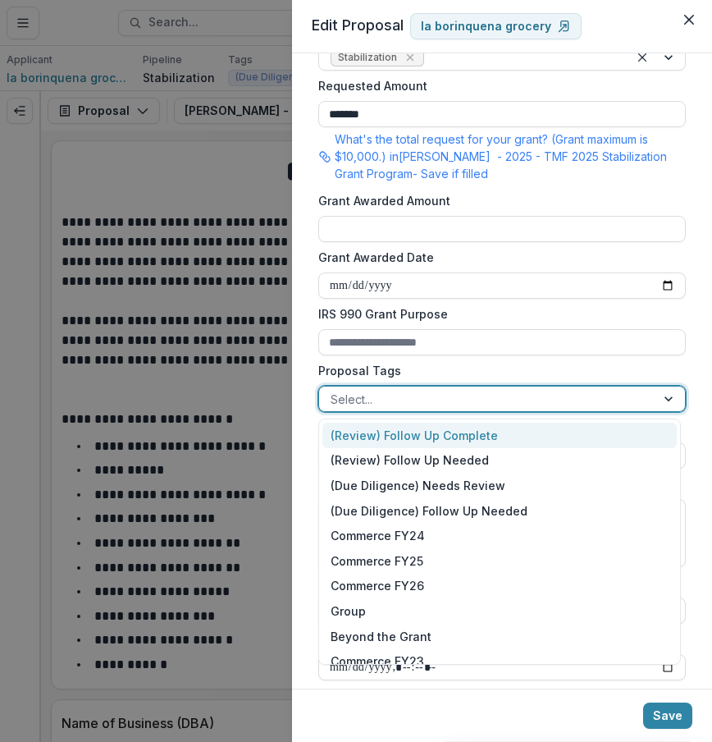
click at [515, 446] on div "(Review) Follow Up Complete" at bounding box center [500, 435] width 355 height 25
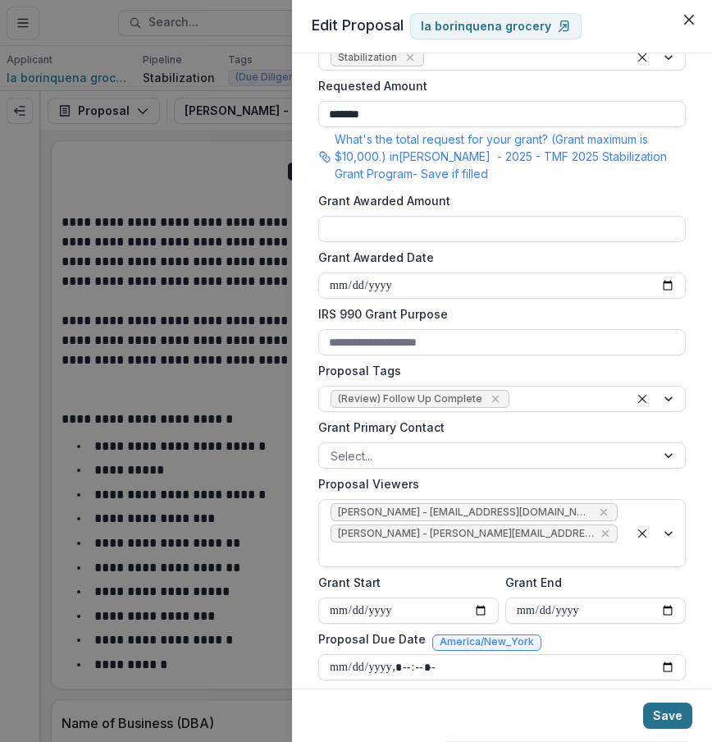
click at [672, 709] on button "Save" at bounding box center [667, 715] width 49 height 26
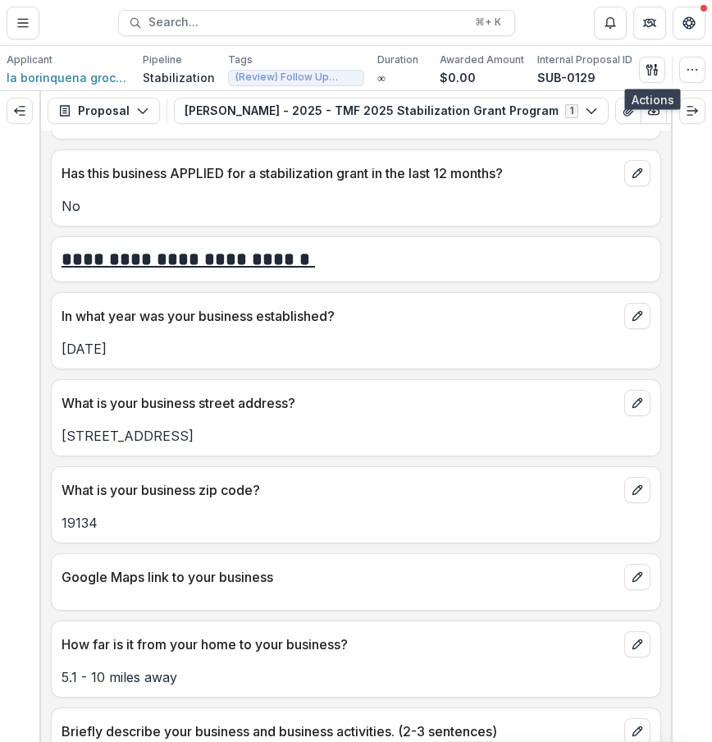
scroll to position [852, 0]
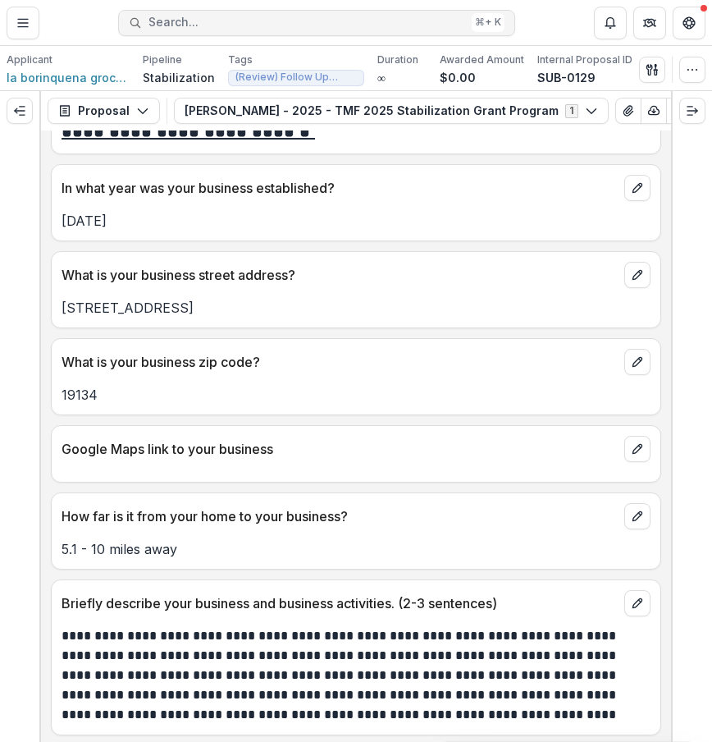
click at [264, 22] on span "Search..." at bounding box center [307, 23] width 317 height 14
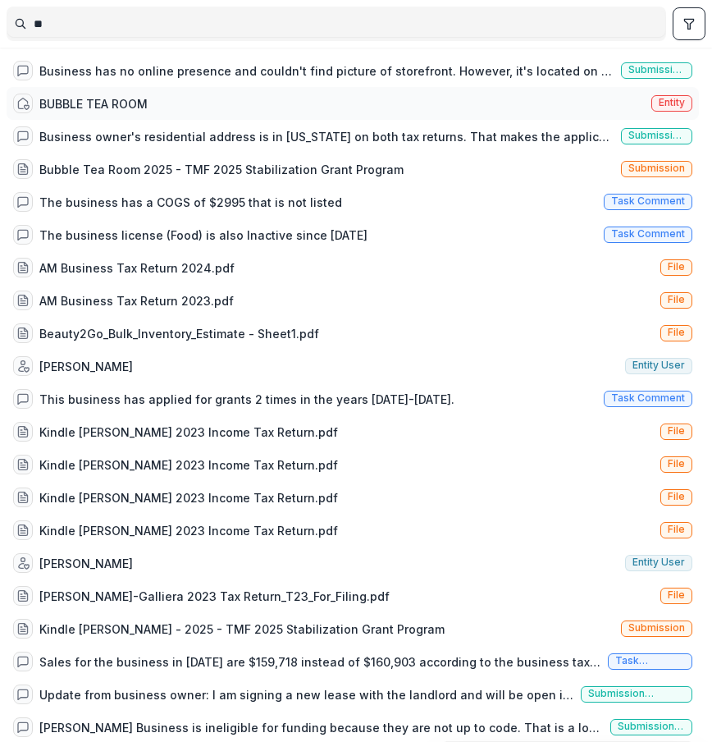
type input "**"
click at [367, 94] on div "BUBBLE TEA ROOM Entity" at bounding box center [353, 103] width 693 height 33
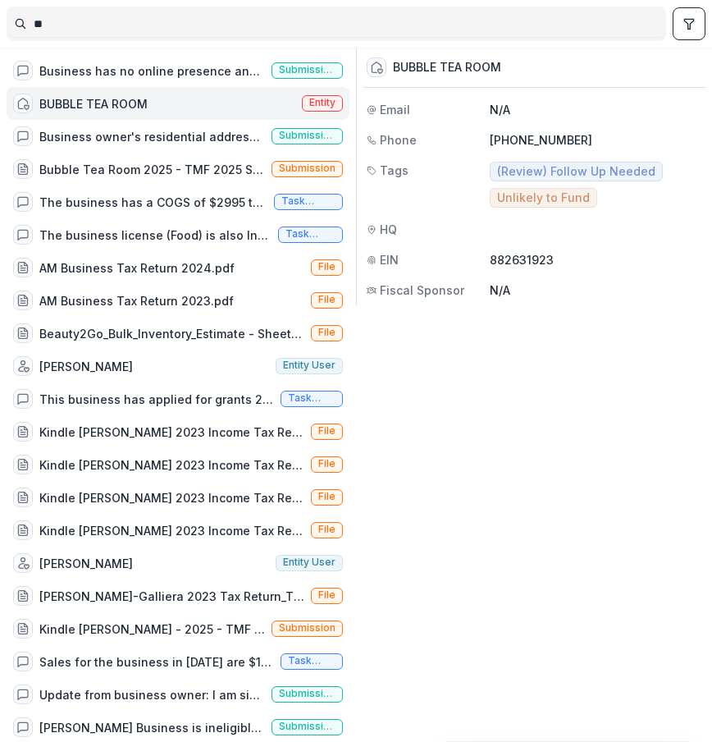
click at [249, 103] on div "BUBBLE TEA ROOM Entity" at bounding box center [178, 103] width 343 height 33
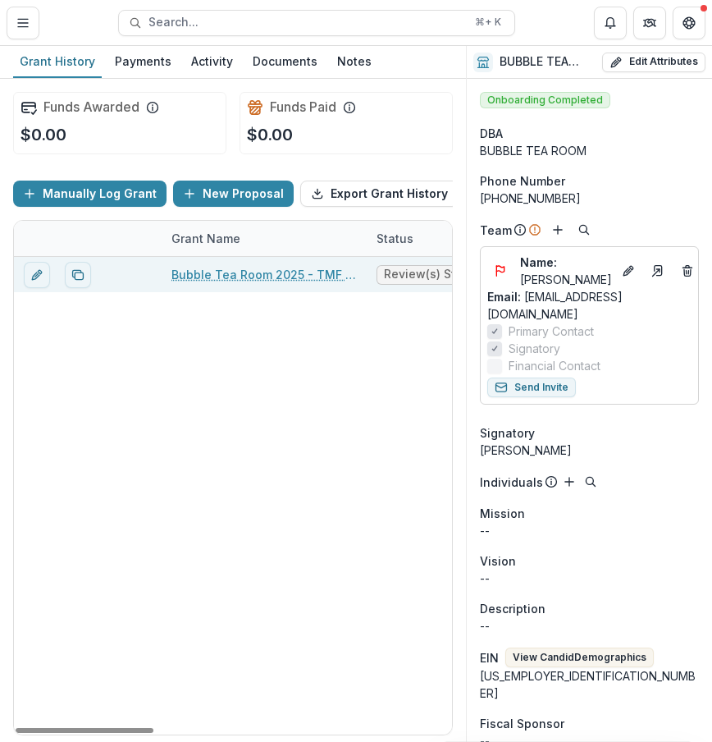
click at [275, 269] on link "Bubble Tea Room 2025 - TMF 2025 Stabilization Grant Program" at bounding box center [264, 274] width 185 height 17
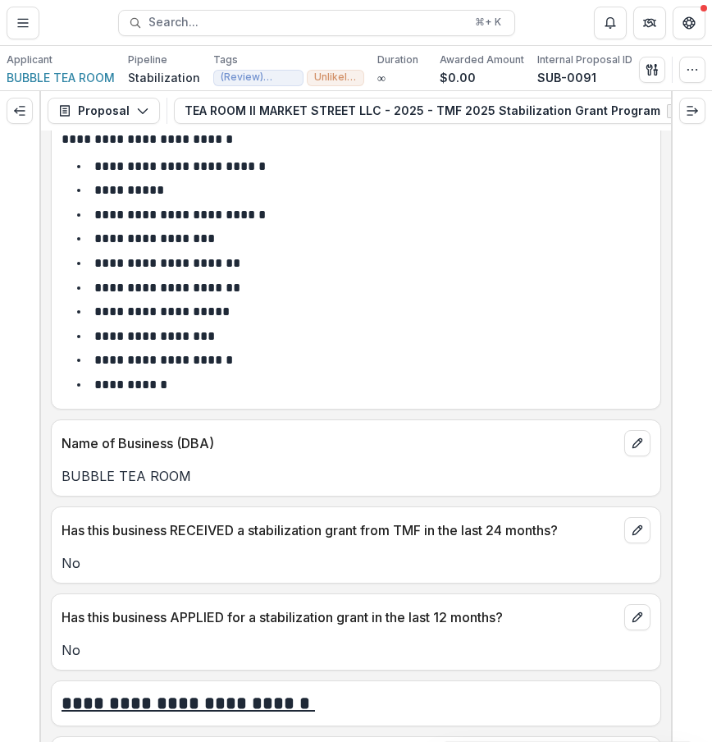
scroll to position [344, 0]
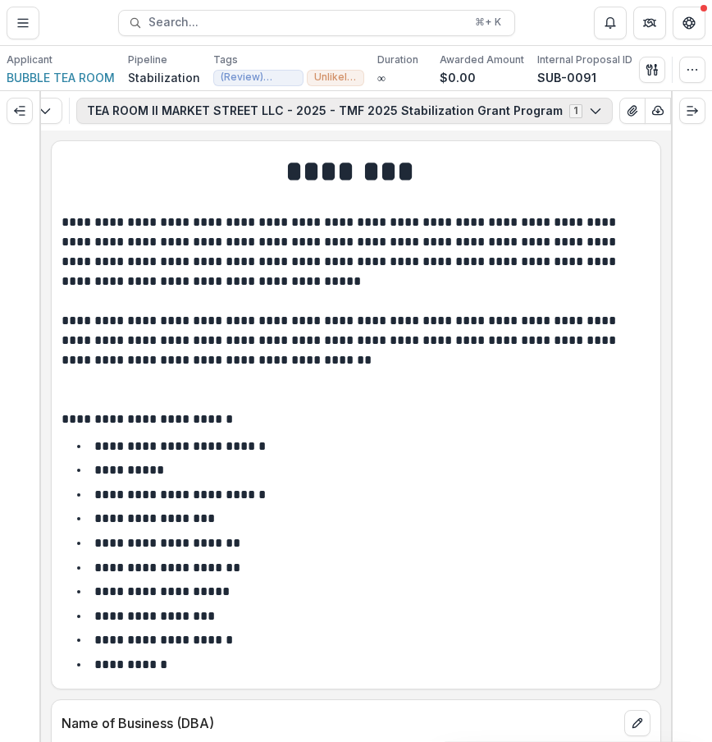
scroll to position [0, 165]
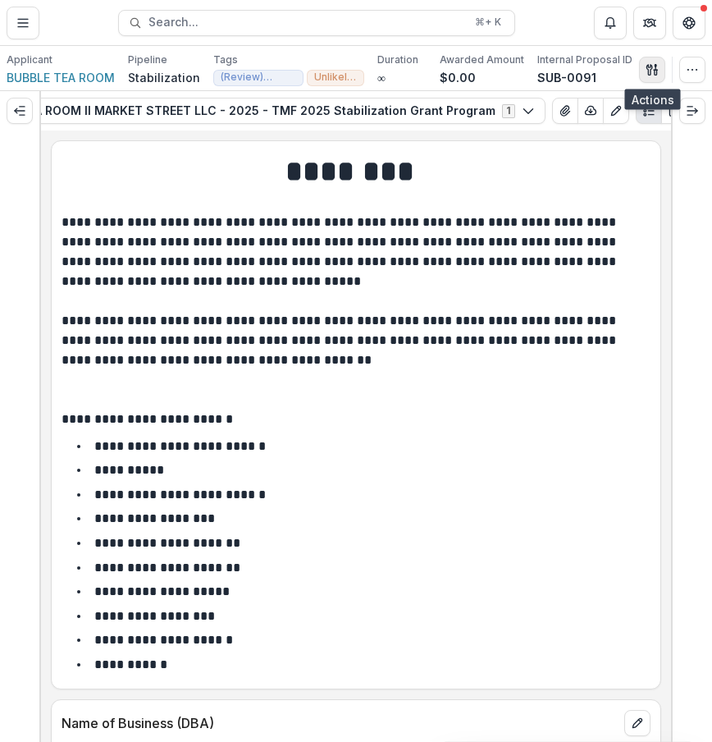
click at [656, 70] on icon "button" at bounding box center [652, 69] width 13 height 13
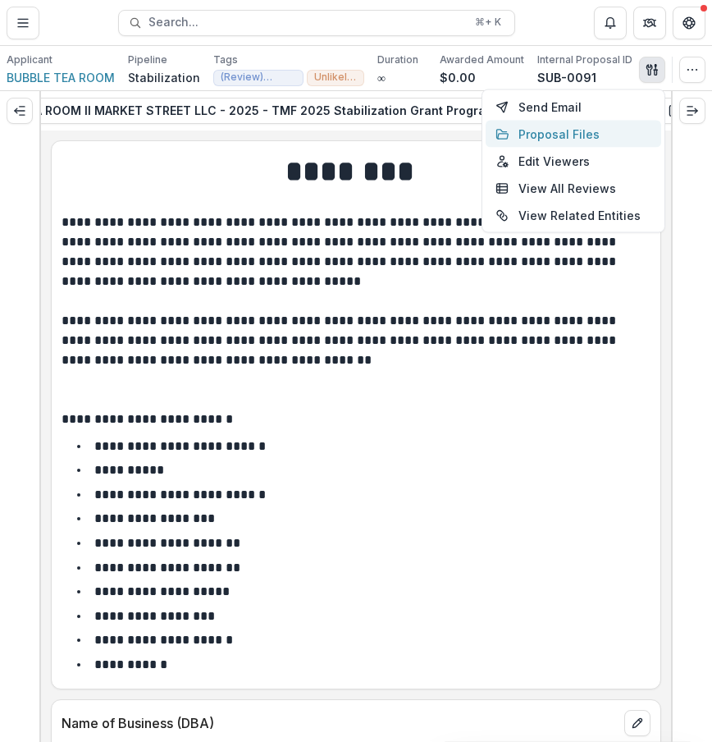
click at [598, 130] on button "Proposal Files" at bounding box center [574, 134] width 176 height 27
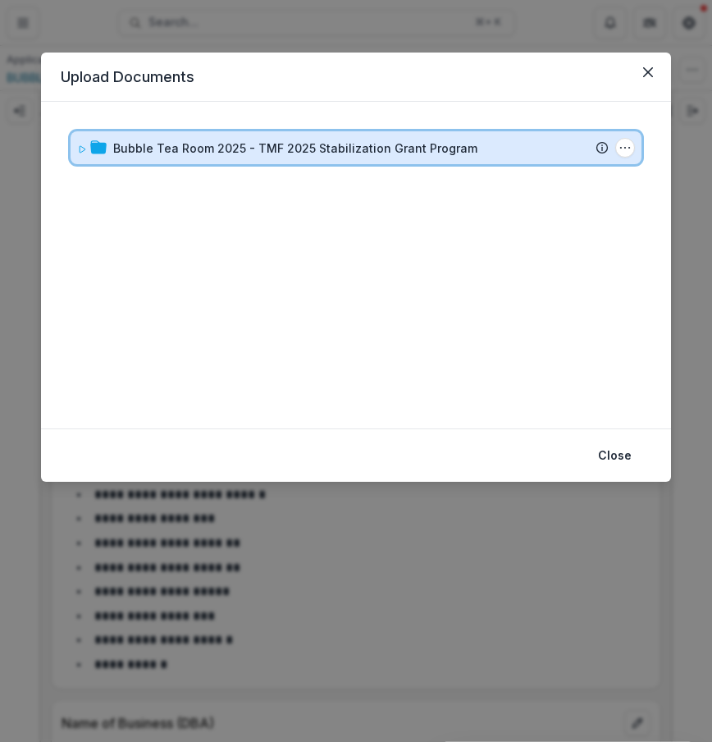
click at [474, 145] on div "Bubble Tea Room 2025 - TMF 2025 Stabilization Grant Program" at bounding box center [361, 148] width 496 height 17
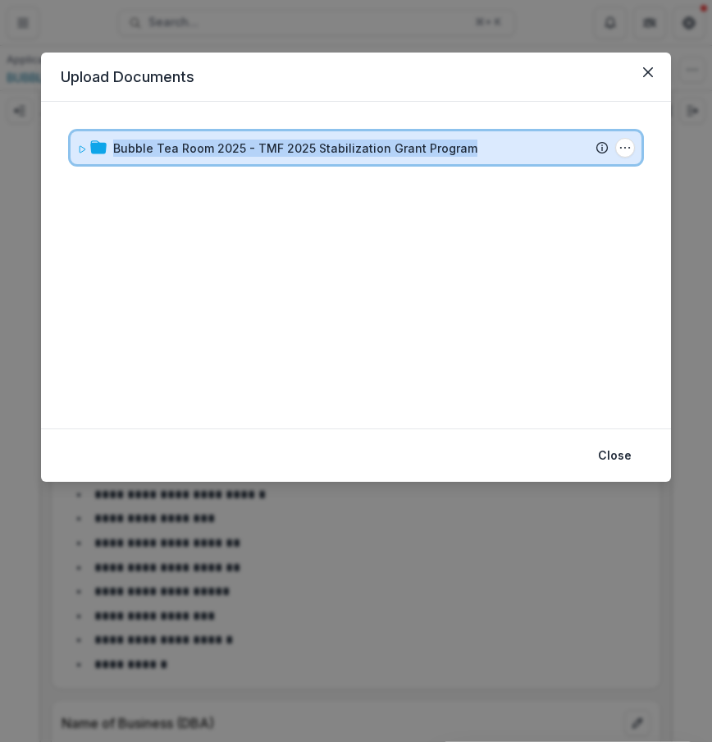
click at [474, 145] on div "Bubble Tea Room 2025 - TMF 2025 Stabilization Grant Program" at bounding box center [361, 148] width 496 height 17
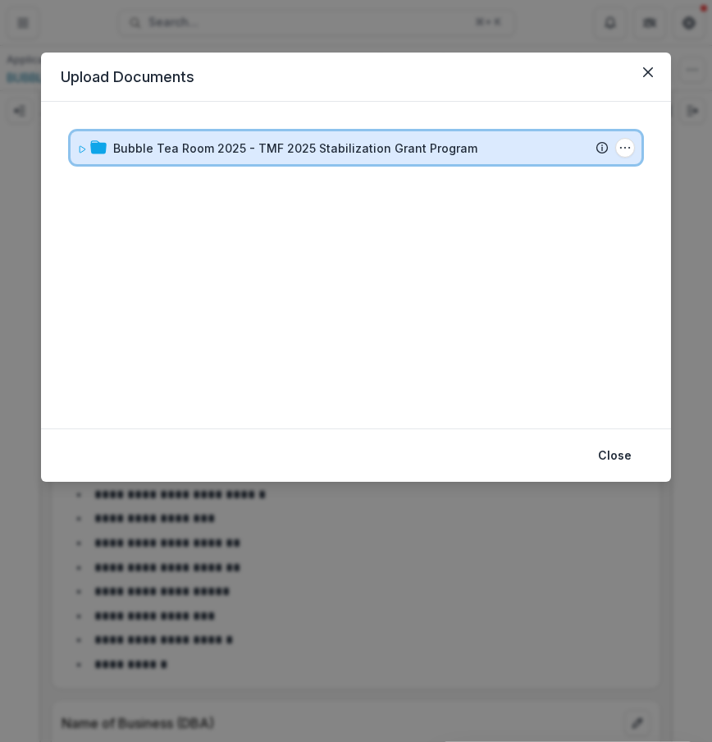
click at [550, 147] on div "Bubble Tea Room 2025 - TMF 2025 Stabilization Grant Program" at bounding box center [361, 148] width 496 height 17
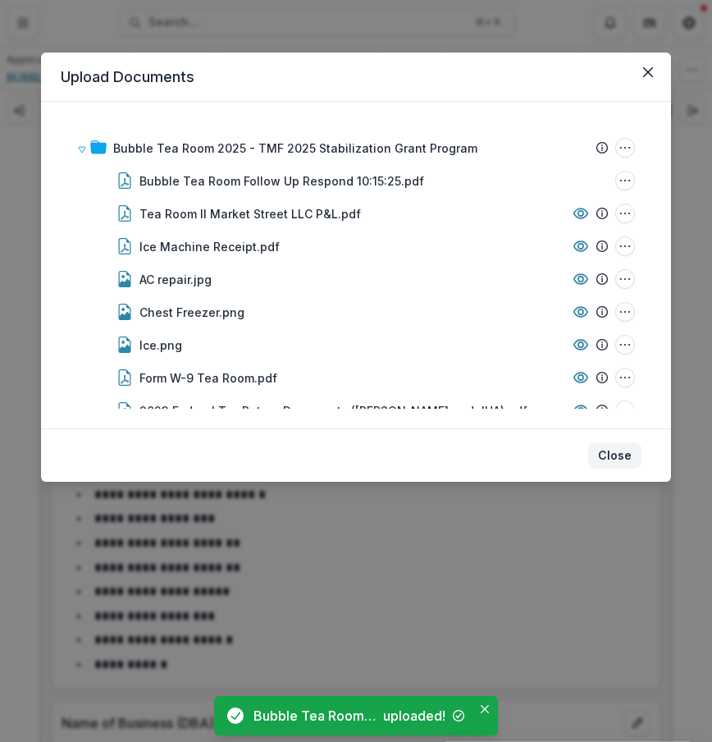
click at [625, 456] on button "Close" at bounding box center [614, 455] width 53 height 26
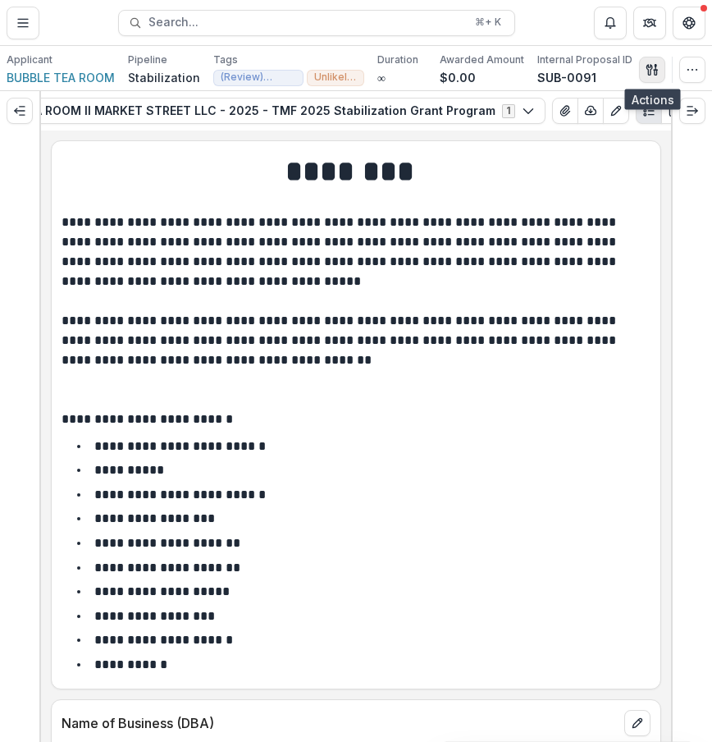
click at [652, 68] on icon "button" at bounding box center [650, 69] width 6 height 11
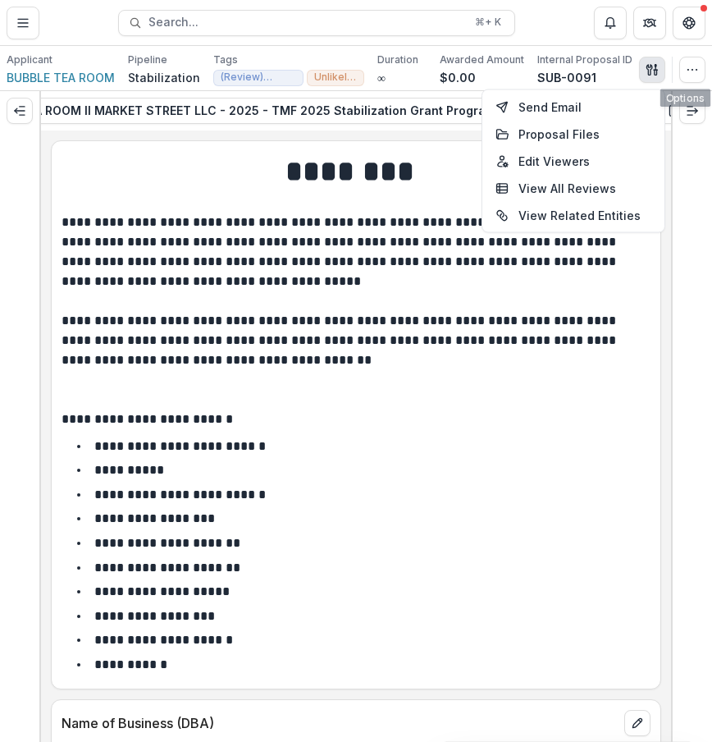
click at [692, 84] on div "Applicant BUBBLE TEA ROOM Pipeline Stabilization Tags (Review) Follow Up Needed…" at bounding box center [356, 70] width 699 height 34
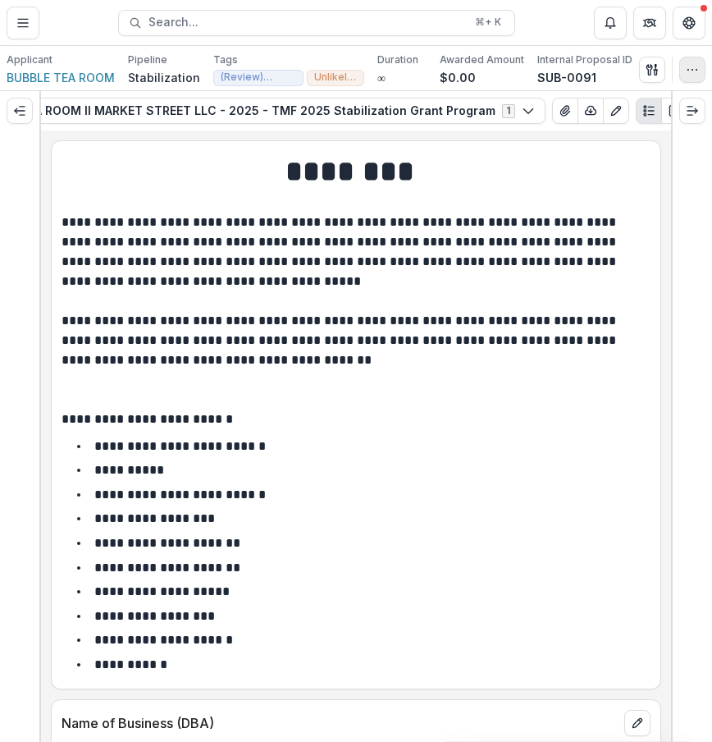
click at [693, 71] on icon "button" at bounding box center [692, 69] width 13 height 13
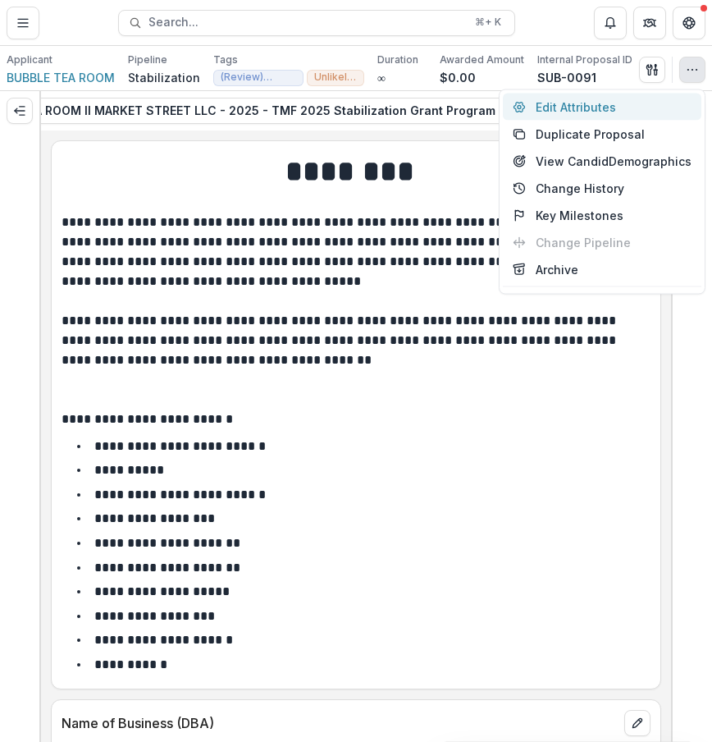
drag, startPoint x: 650, startPoint y: 72, endPoint x: 650, endPoint y: 112, distance: 39.4
click at [650, 83] on div "Send Email Proposal Files Edit Viewers View All Reviews View Related Entities E…" at bounding box center [672, 70] width 66 height 26
click at [650, 112] on button "Edit Attributes" at bounding box center [602, 107] width 199 height 27
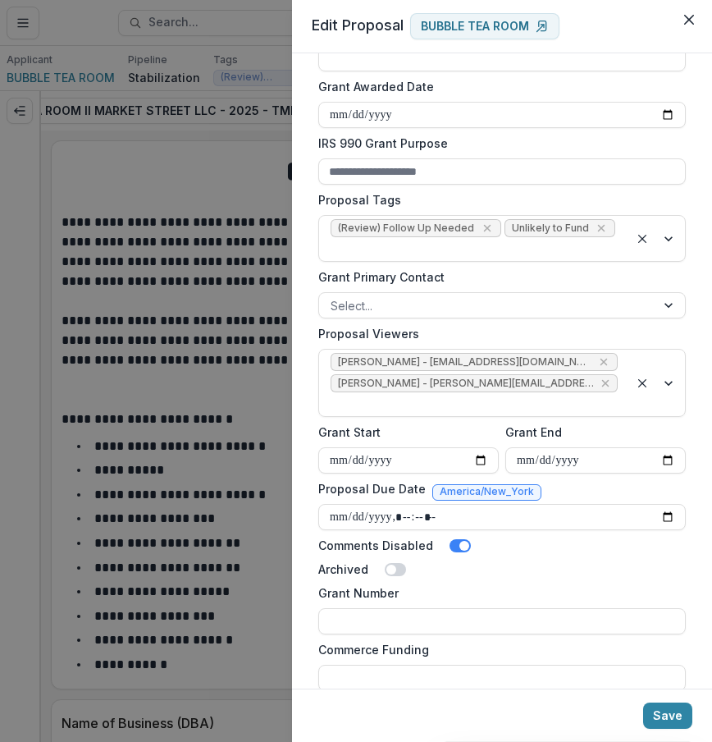
scroll to position [542, 0]
click at [481, 226] on icon "Remove (Review) Follow Up Needed" at bounding box center [487, 227] width 13 height 13
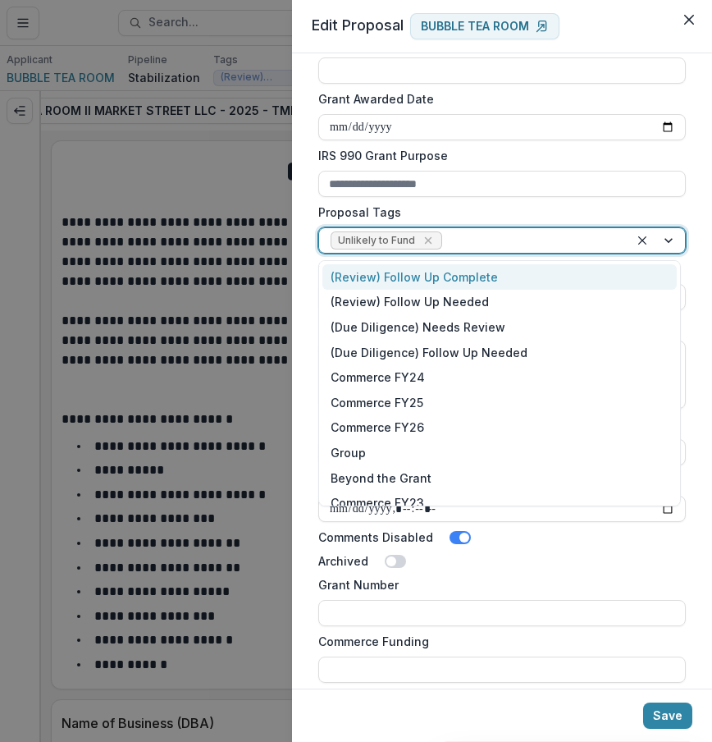
click at [492, 246] on div at bounding box center [532, 241] width 172 height 21
click at [532, 268] on div "(Review) Follow Up Complete" at bounding box center [500, 276] width 355 height 25
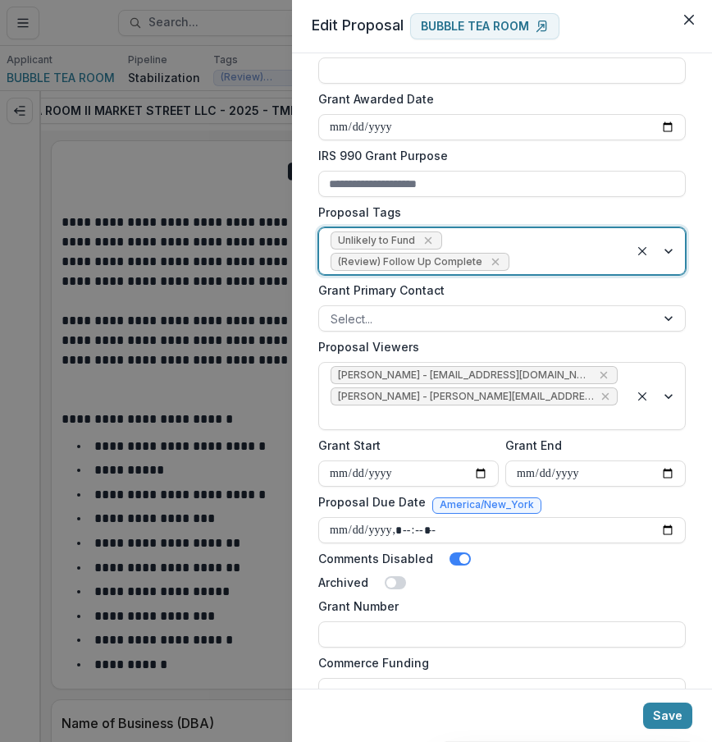
scroll to position [542, 0]
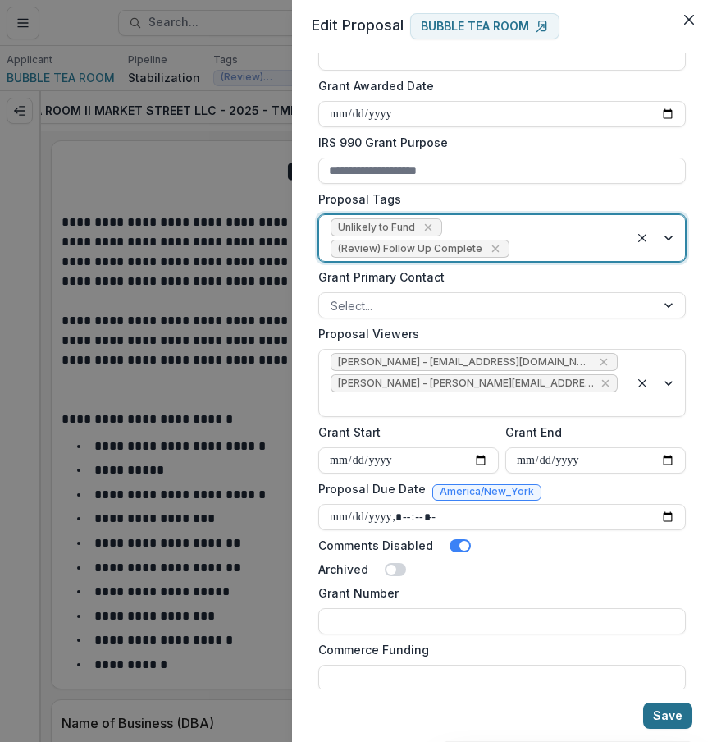
click at [670, 722] on button "Save" at bounding box center [667, 715] width 49 height 26
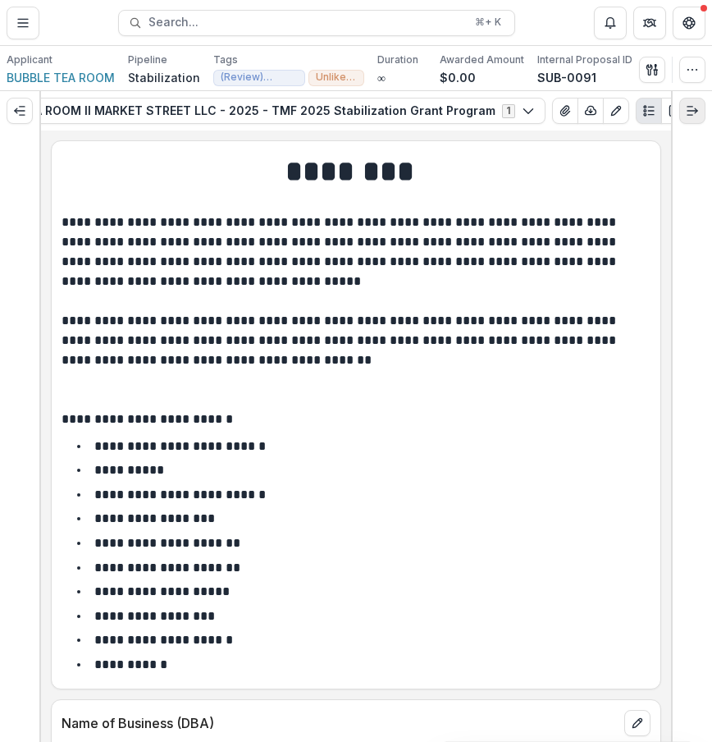
click at [695, 116] on icon "Expand right" at bounding box center [692, 110] width 13 height 13
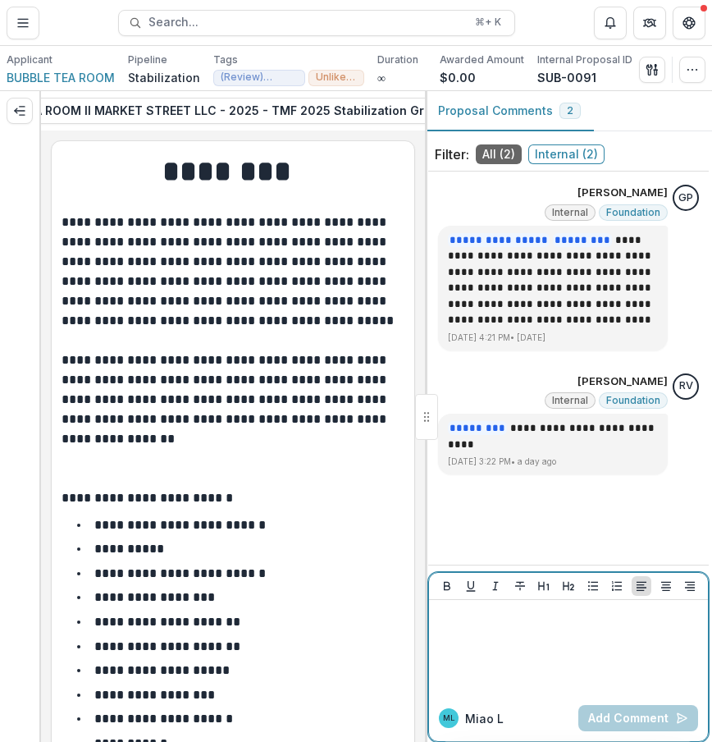
click at [579, 649] on div at bounding box center [569, 647] width 266 height 82
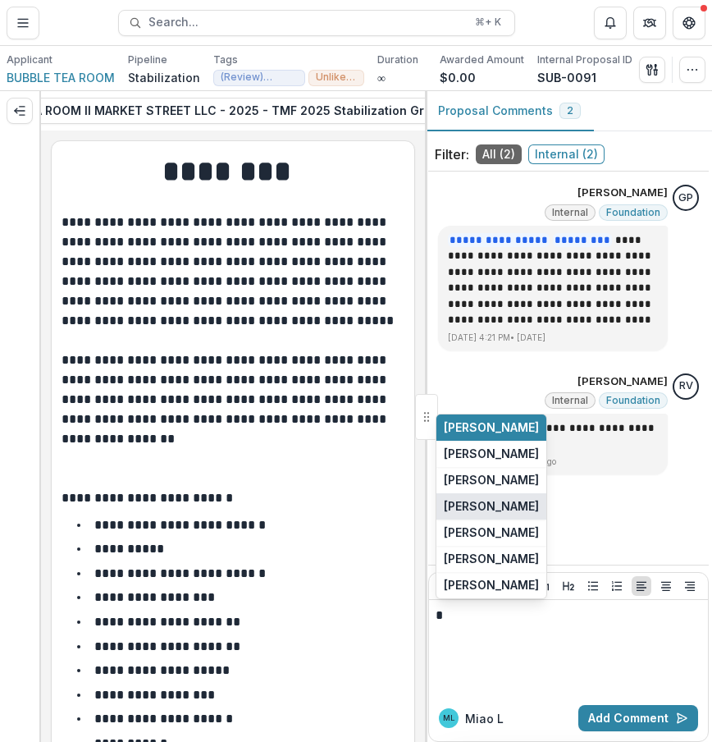
click at [545, 510] on button "[PERSON_NAME]" at bounding box center [492, 506] width 110 height 26
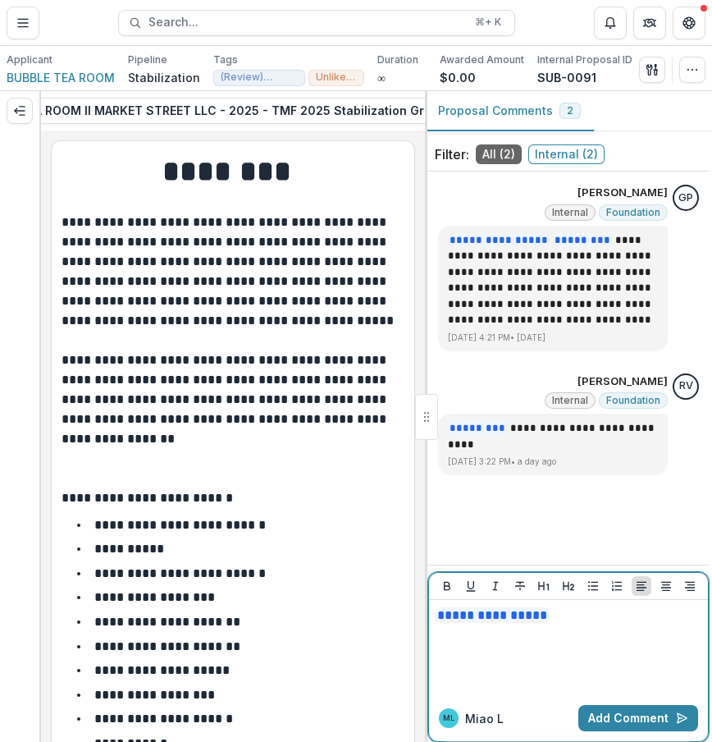
click at [588, 625] on div "**********" at bounding box center [569, 647] width 266 height 82
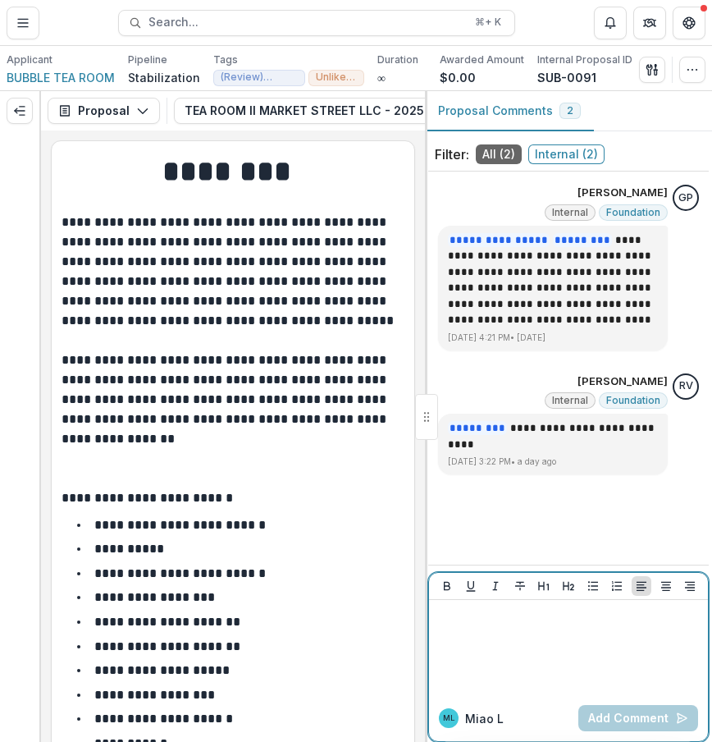
click at [597, 644] on div at bounding box center [569, 647] width 266 height 82
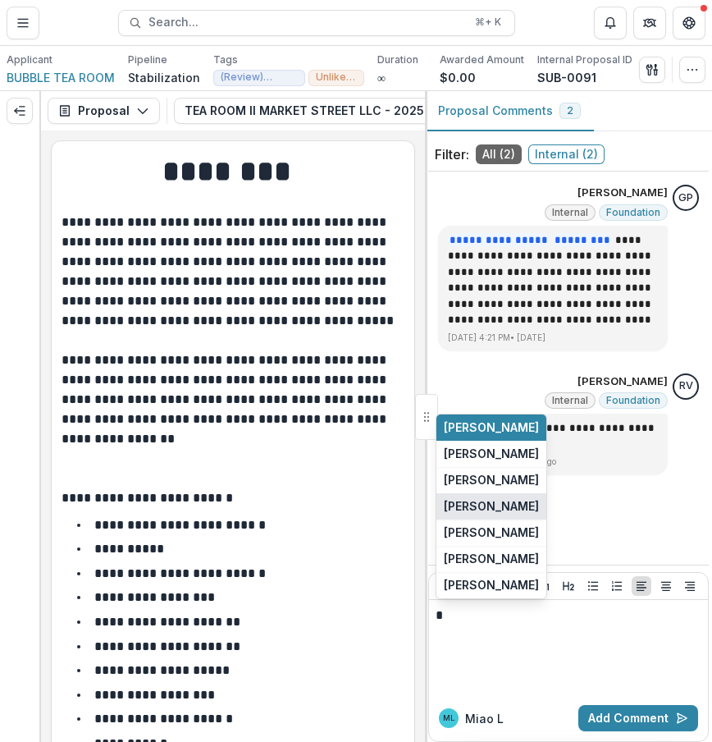
click at [519, 516] on button "[PERSON_NAME]" at bounding box center [492, 506] width 110 height 26
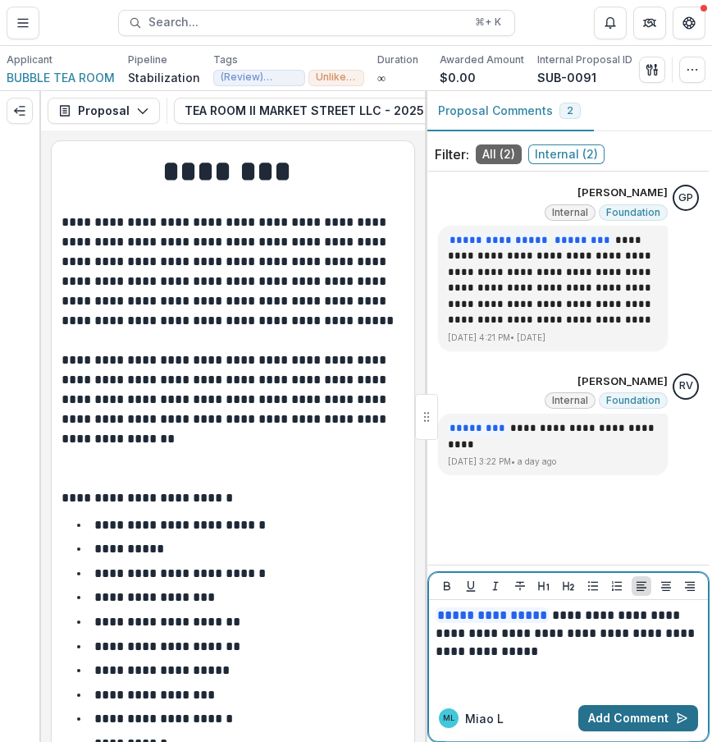
click at [641, 722] on button "Add Comment" at bounding box center [639, 718] width 120 height 26
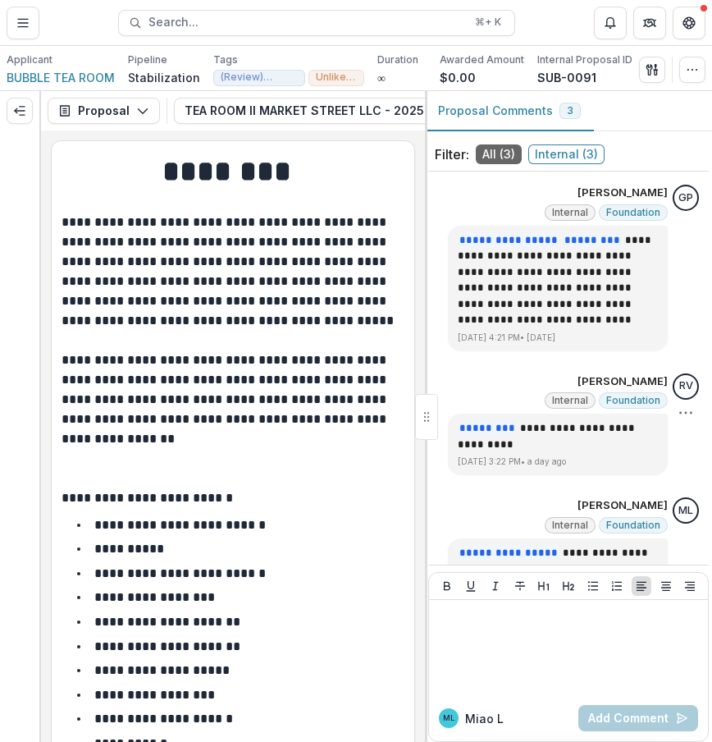
scroll to position [59, 0]
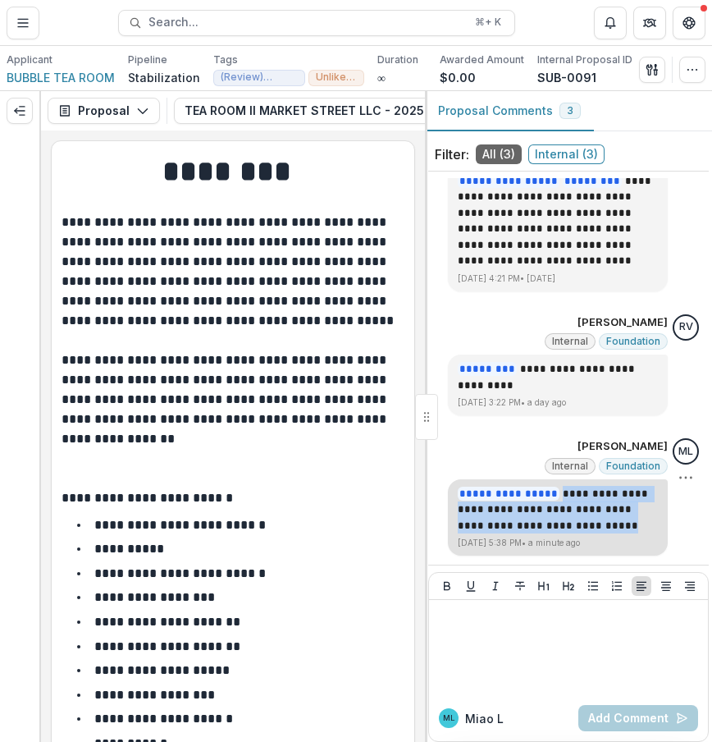
drag, startPoint x: 546, startPoint y: 491, endPoint x: 554, endPoint y: 523, distance: 33.0
click at [554, 523] on p "**********" at bounding box center [558, 510] width 200 height 48
copy p "**********"
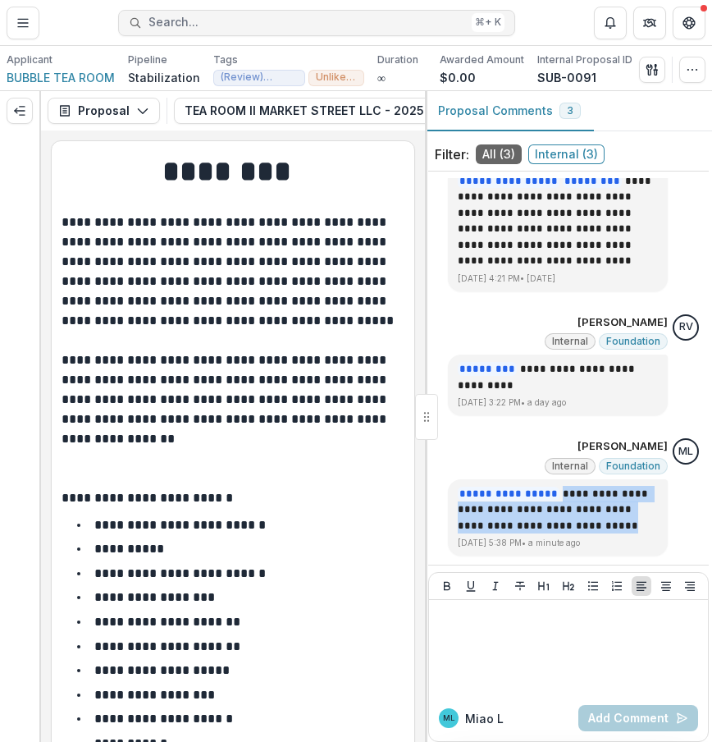
click at [262, 20] on span "Search..." at bounding box center [307, 23] width 317 height 14
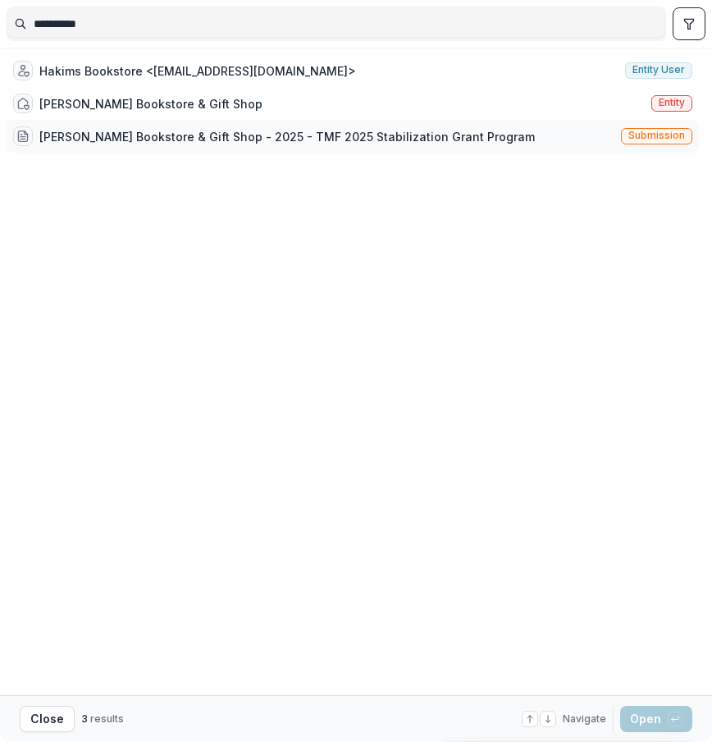
type input "**********"
click at [249, 126] on div "[PERSON_NAME] Bookstore & Gift Shop - 2025 - TMF 2025 Stabilization Grant Progr…" at bounding box center [274, 136] width 522 height 20
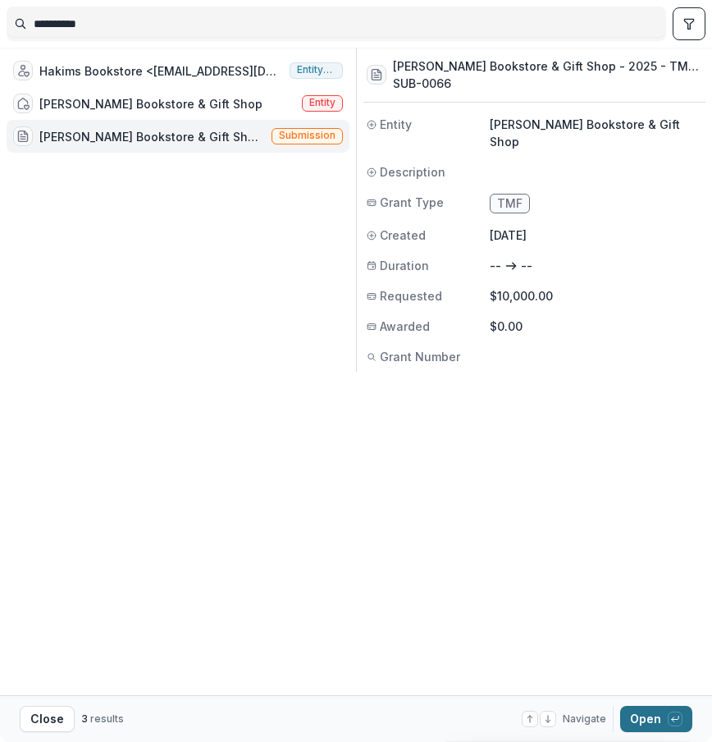
click at [662, 709] on button "Open with enter key" at bounding box center [656, 719] width 72 height 26
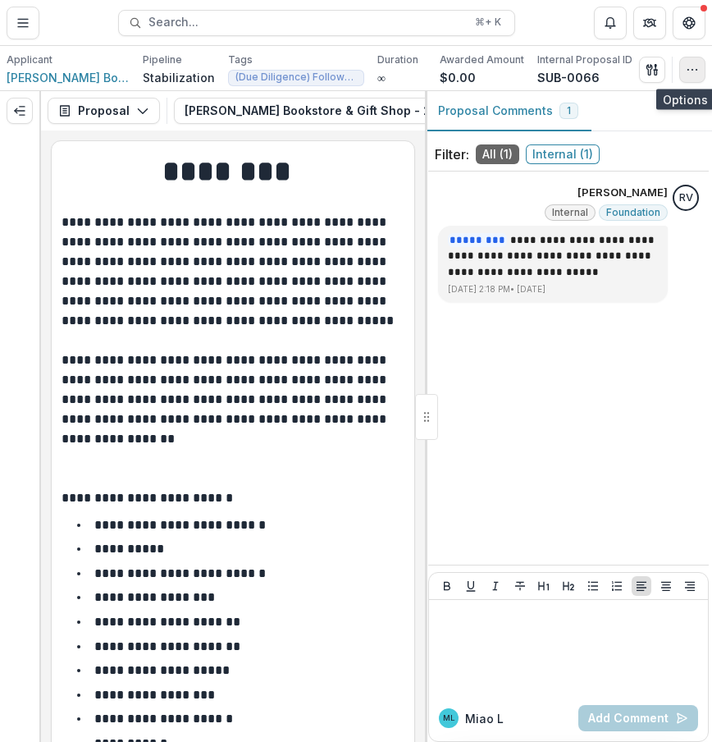
click at [693, 71] on icon "button" at bounding box center [692, 69] width 13 height 13
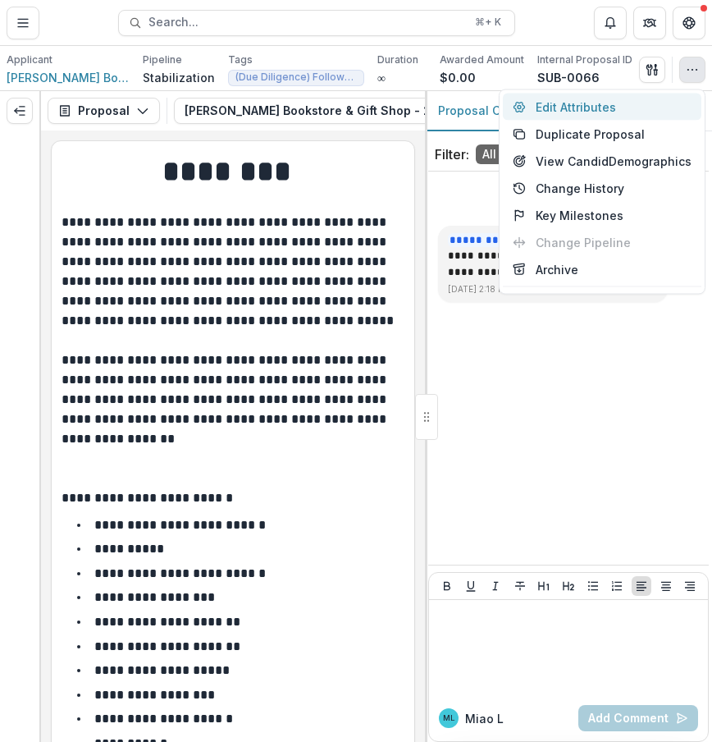
click at [627, 101] on button "Edit Attributes" at bounding box center [602, 107] width 199 height 27
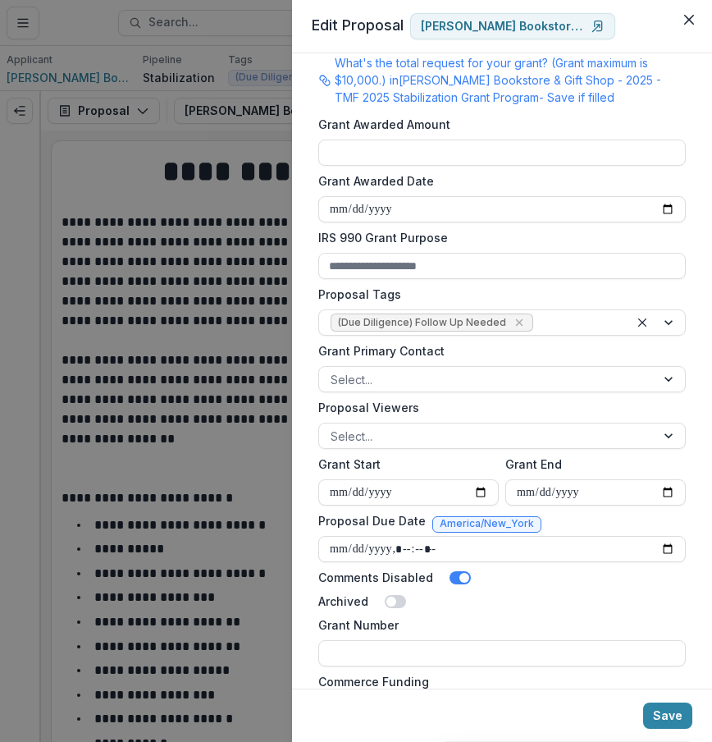
scroll to position [508, 0]
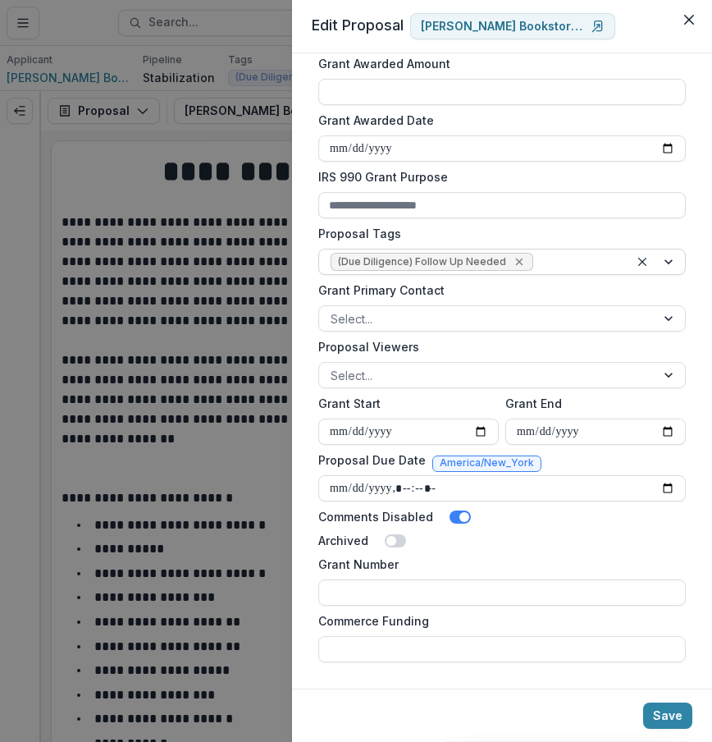
click at [513, 262] on icon "Remove (Due Diligence) Follow Up Needed" at bounding box center [519, 261] width 13 height 13
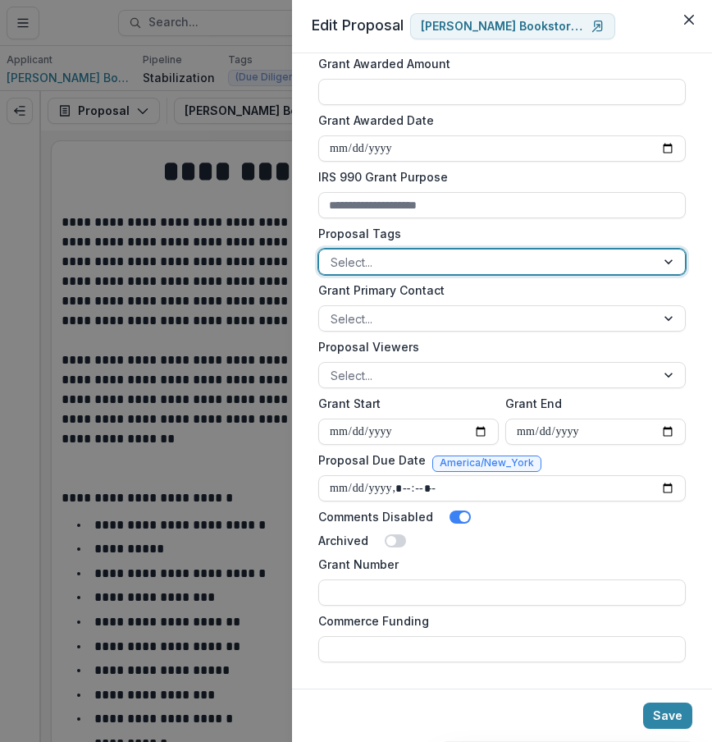
click at [507, 262] on div at bounding box center [487, 262] width 313 height 21
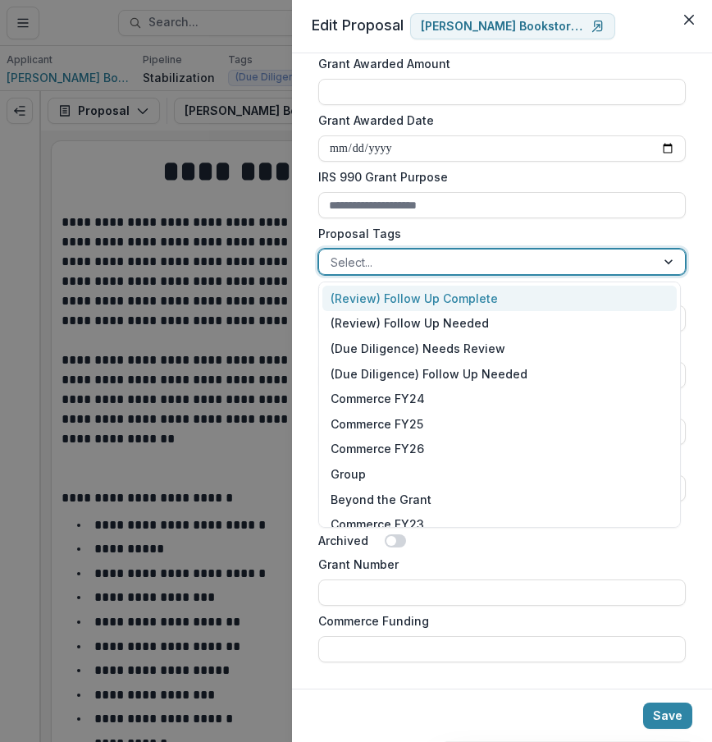
click at [550, 294] on div "(Review) Follow Up Complete" at bounding box center [500, 298] width 355 height 25
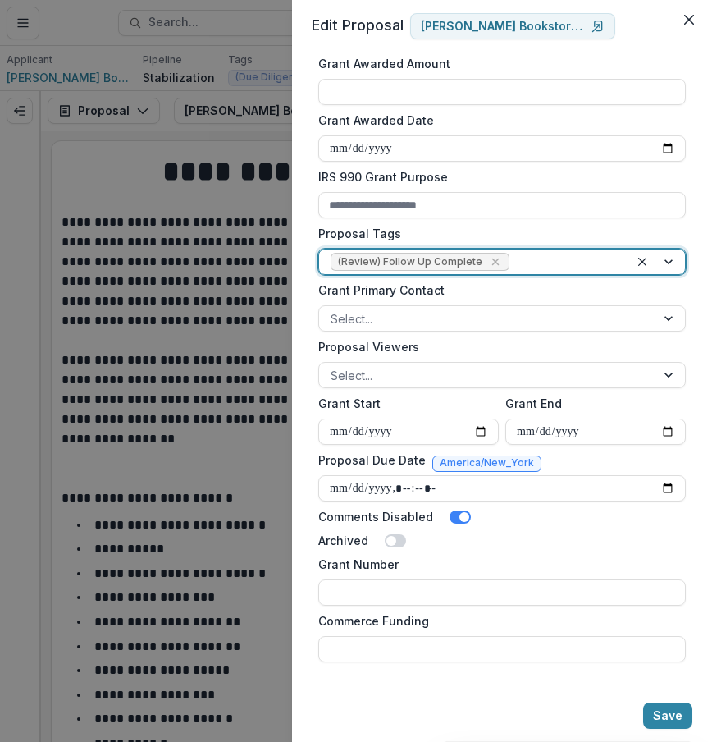
click at [684, 697] on footer "Save" at bounding box center [502, 714] width 420 height 53
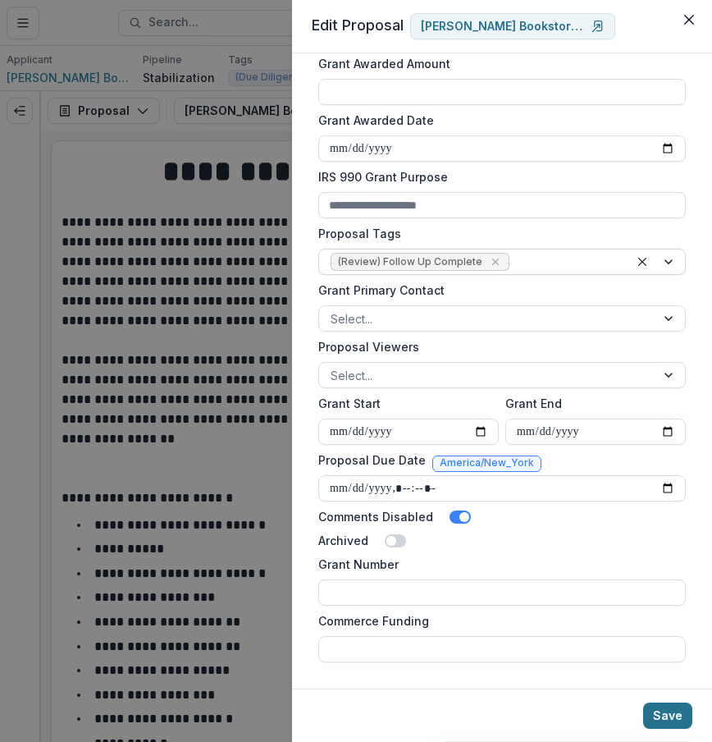
click at [684, 706] on button "Save" at bounding box center [667, 715] width 49 height 26
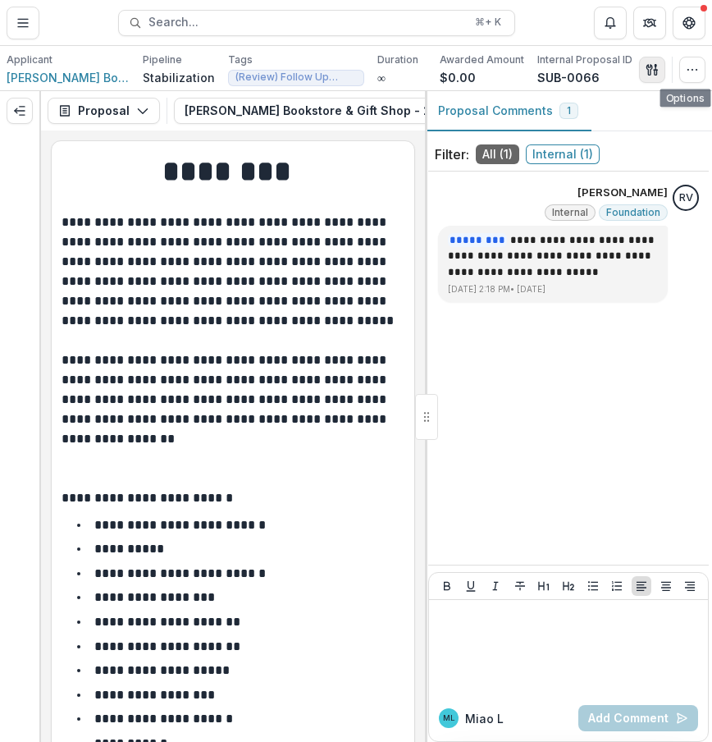
click at [652, 68] on icon "button" at bounding box center [650, 69] width 6 height 11
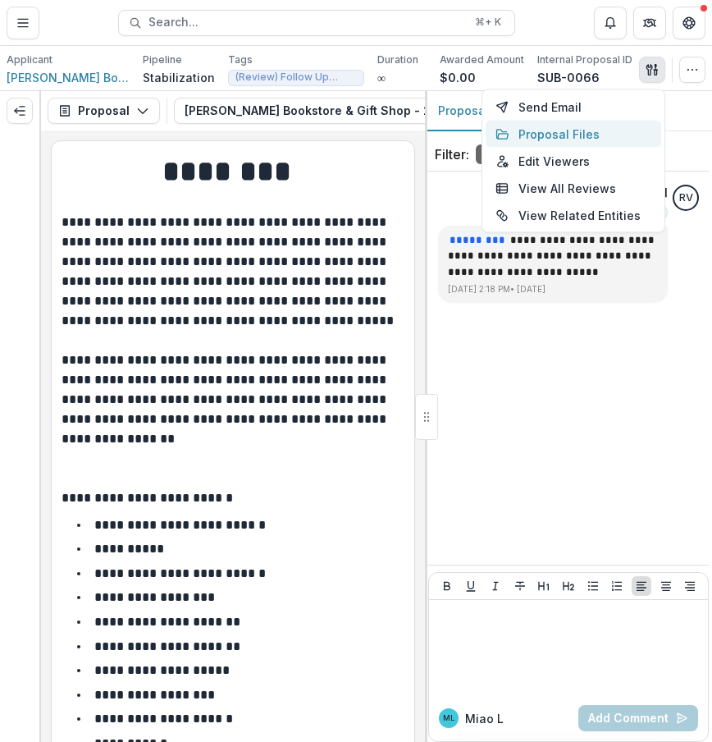
click at [606, 135] on button "Proposal Files" at bounding box center [574, 134] width 176 height 27
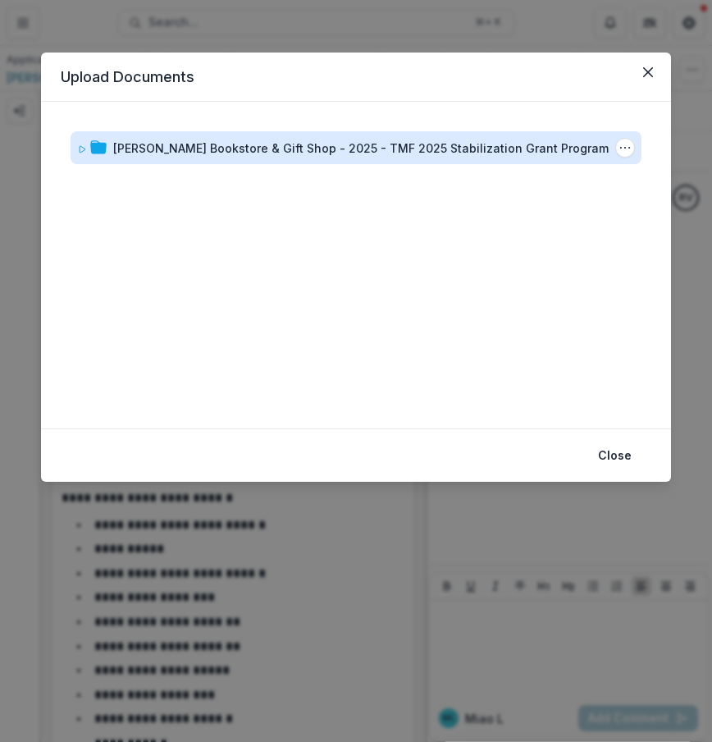
click at [414, 148] on div "[PERSON_NAME] Bookstore & Gift Shop - 2025 - TMF 2025 Stabilization Grant Progr…" at bounding box center [361, 148] width 496 height 17
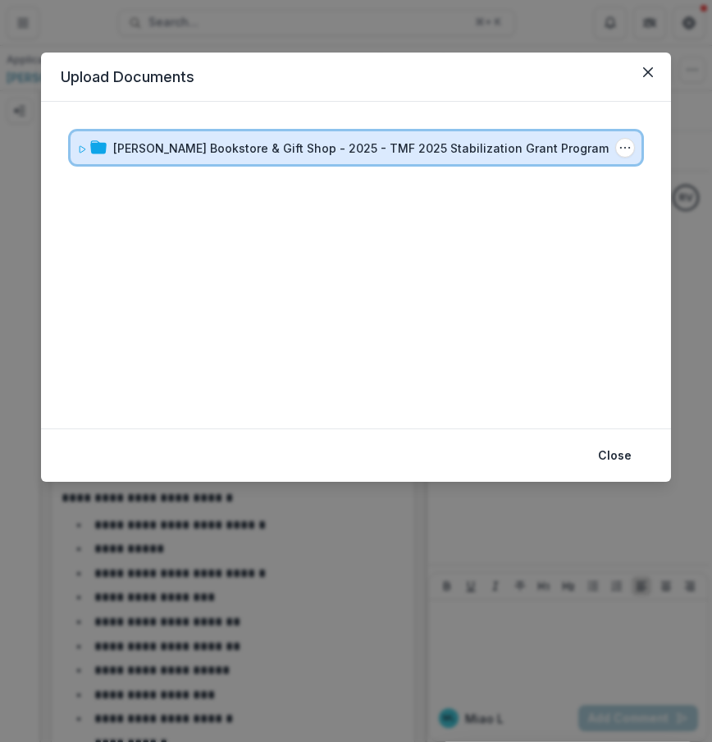
click at [528, 159] on div "Hakim's Bookstore & Gift Shop - 2025 - TMF 2025 Stabilization Grant Program Sub…" at bounding box center [356, 147] width 571 height 33
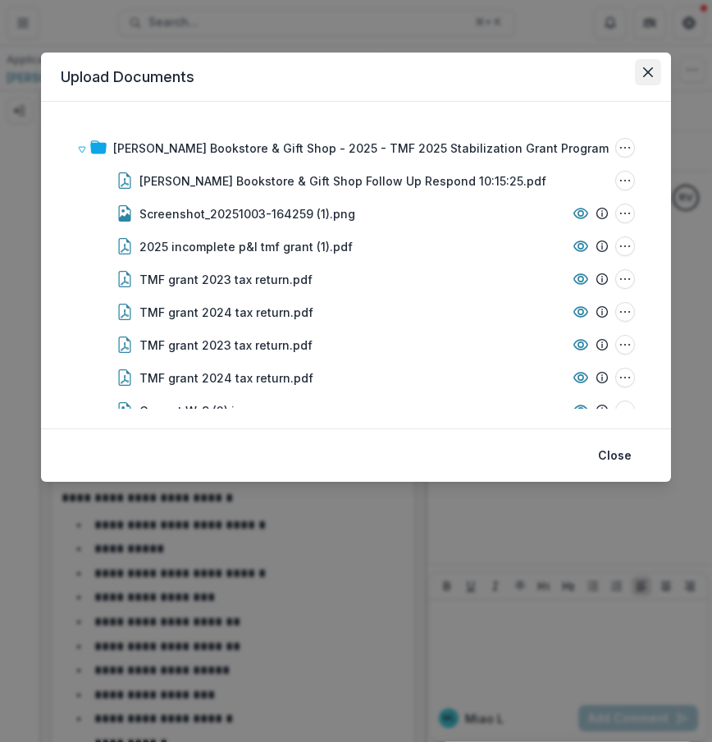
click at [650, 71] on icon "Close" at bounding box center [648, 72] width 10 height 10
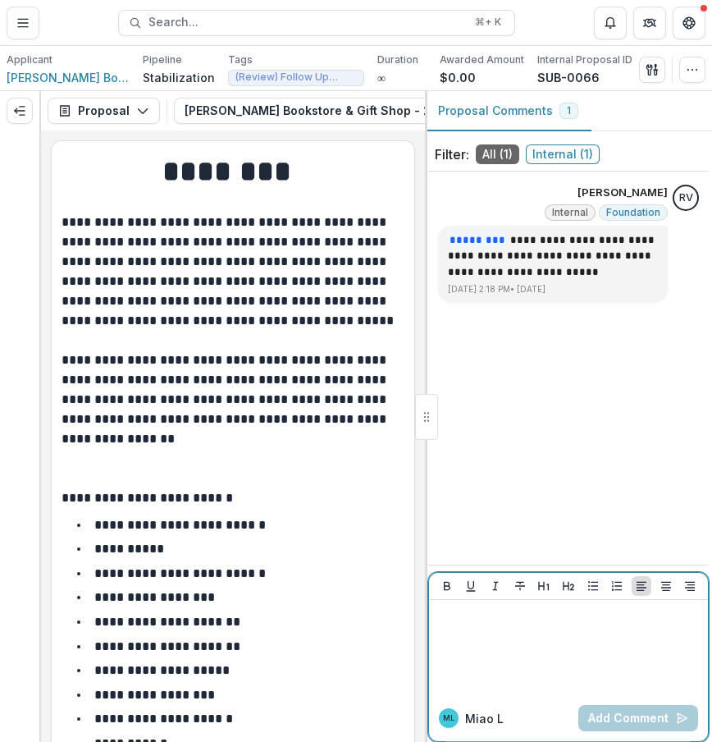
click at [555, 632] on div at bounding box center [569, 647] width 266 height 82
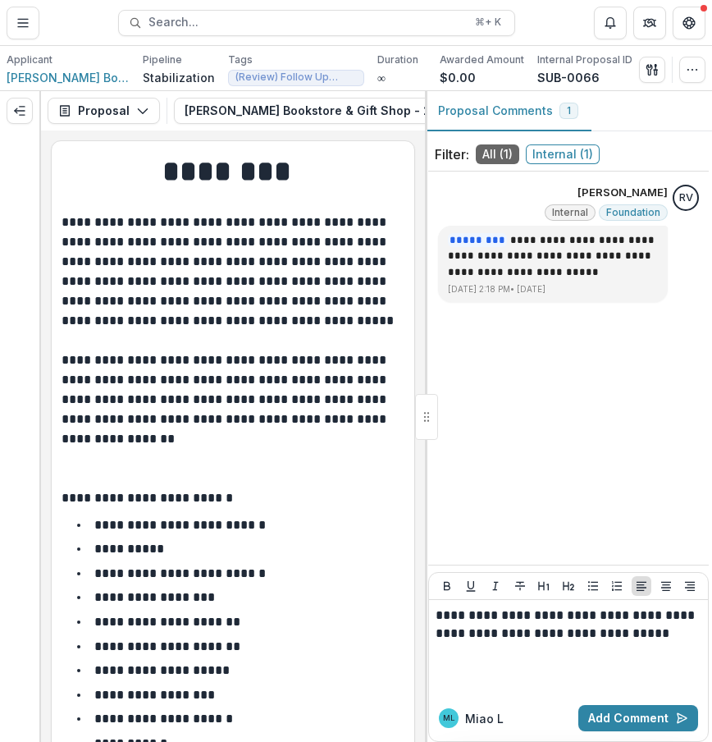
click at [434, 618] on div "**********" at bounding box center [568, 647] width 279 height 95
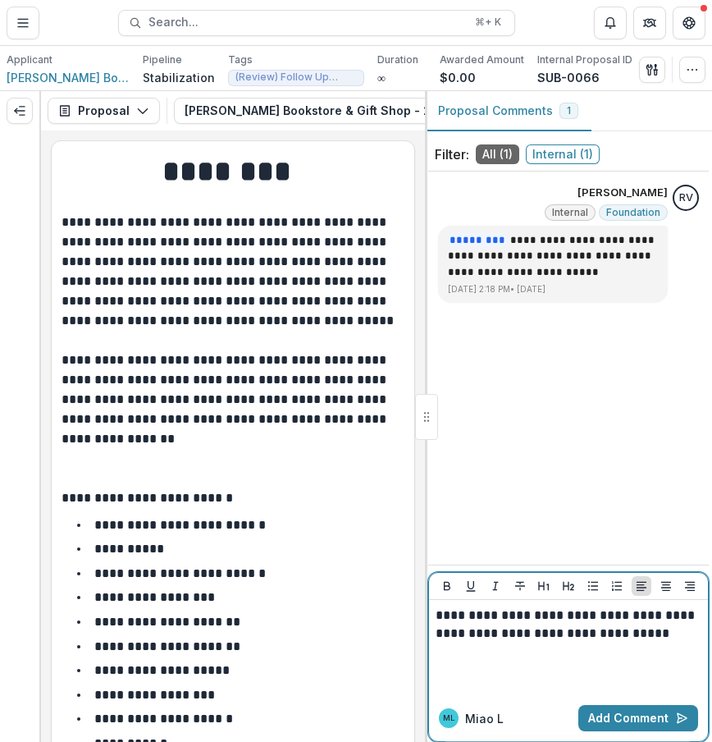
click at [437, 617] on p "**********" at bounding box center [569, 624] width 266 height 36
click at [437, 620] on p "**********" at bounding box center [569, 624] width 266 height 36
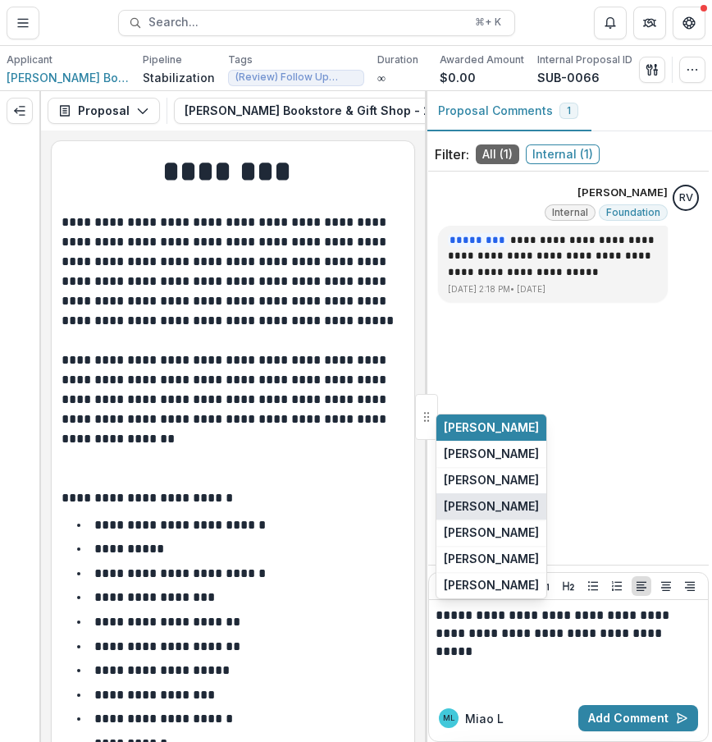
click at [517, 500] on button "[PERSON_NAME]" at bounding box center [492, 506] width 110 height 26
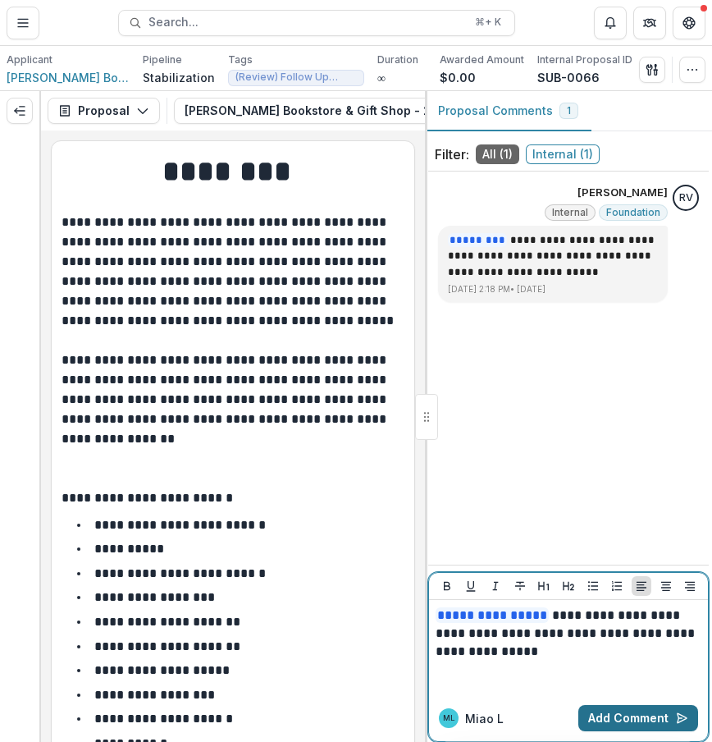
click at [651, 725] on button "Add Comment" at bounding box center [639, 718] width 120 height 26
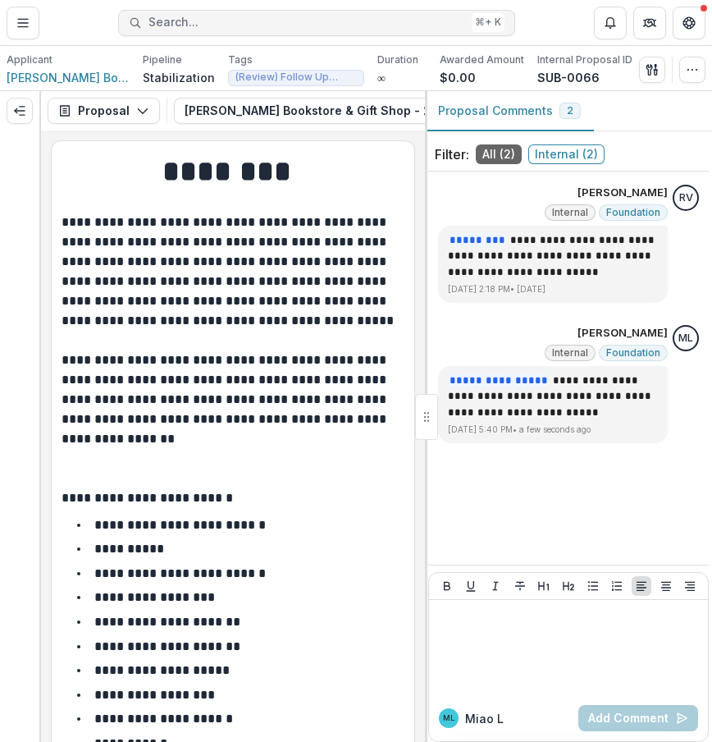
click at [212, 18] on span "Search..." at bounding box center [307, 23] width 317 height 14
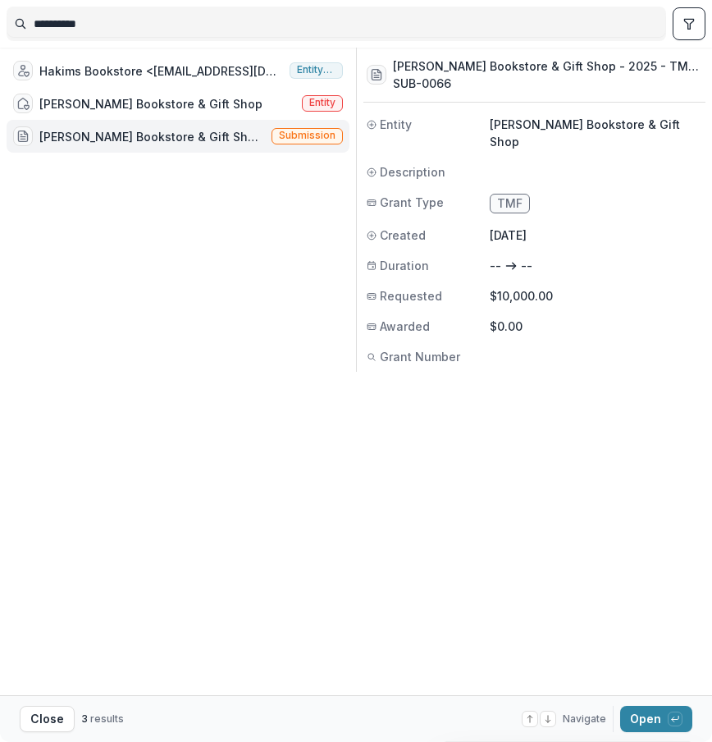
drag, startPoint x: 309, startPoint y: 25, endPoint x: 115, endPoint y: 17, distance: 194.6
click at [115, 17] on input "**********" at bounding box center [336, 24] width 658 height 26
drag, startPoint x: 115, startPoint y: 17, endPoint x: 0, endPoint y: 12, distance: 115.0
click at [0, 12] on div "**********" at bounding box center [356, 24] width 712 height 48
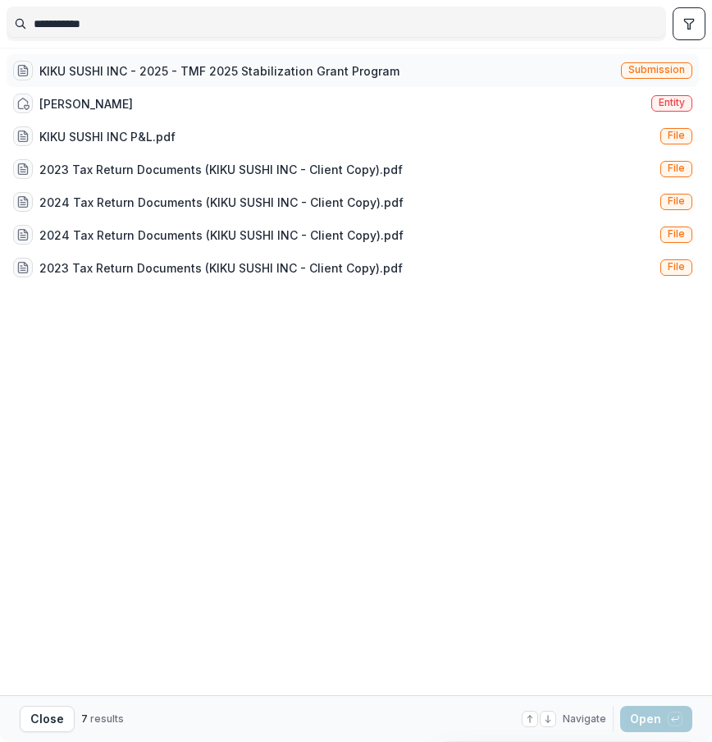
type input "**********"
click at [396, 67] on div "KIKU SUSHI INC - 2025 - TMF 2025 Stabilization Grant Program Submission" at bounding box center [353, 70] width 693 height 33
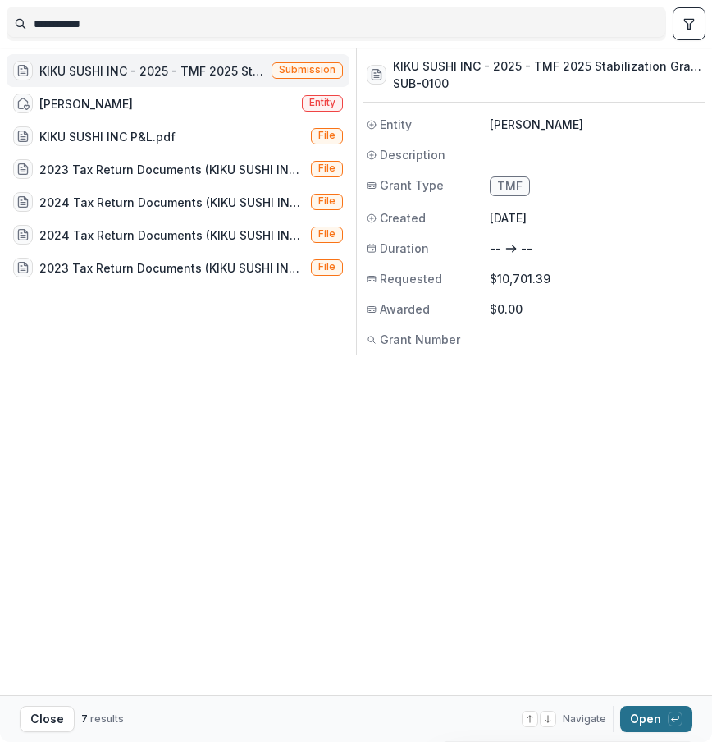
click at [661, 714] on button "Open with enter key" at bounding box center [656, 719] width 72 height 26
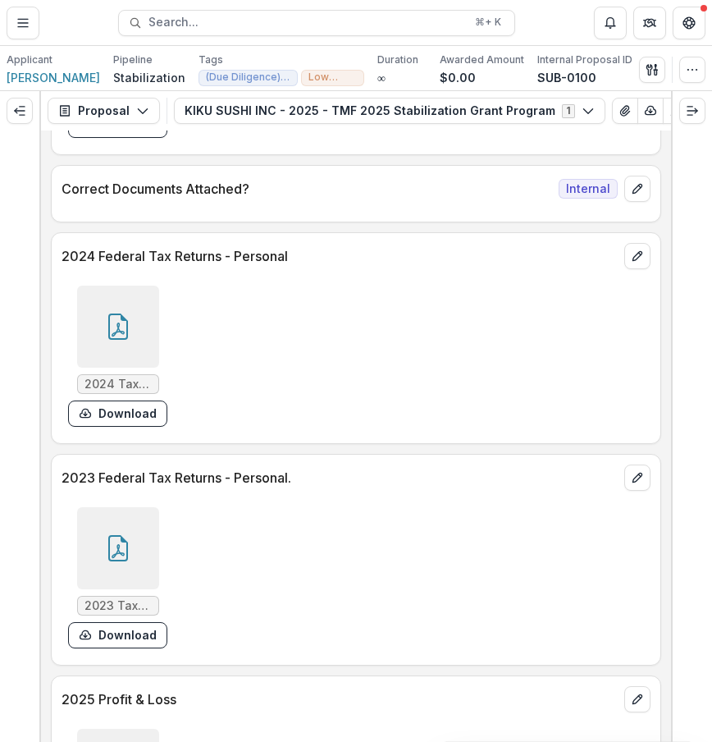
scroll to position [8378, 0]
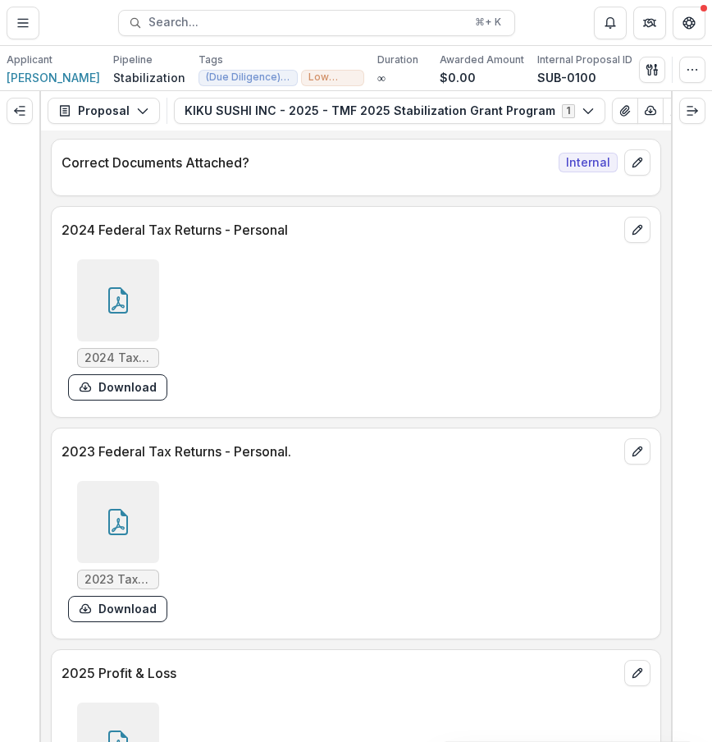
click at [149, 563] on div at bounding box center [118, 522] width 82 height 82
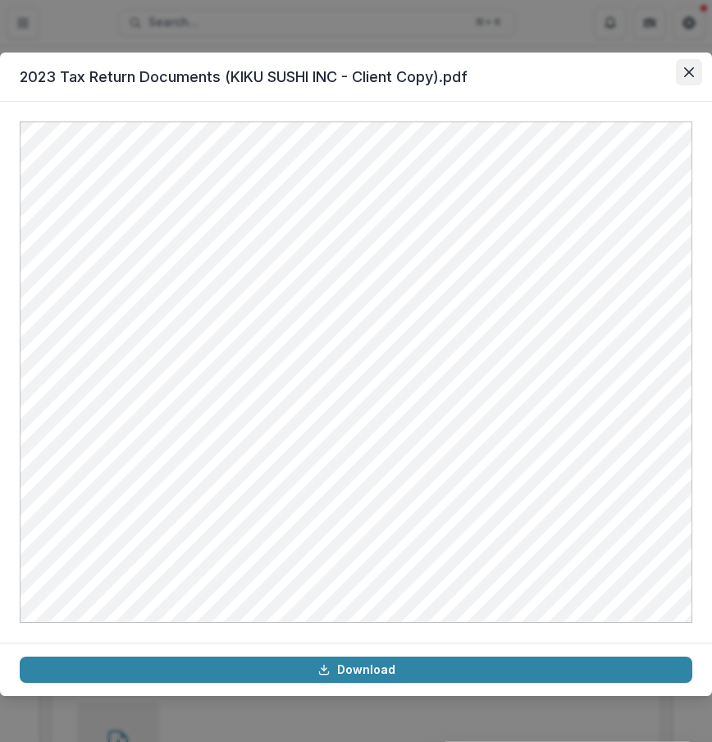
click at [676, 76] on button "Close" at bounding box center [689, 72] width 26 height 26
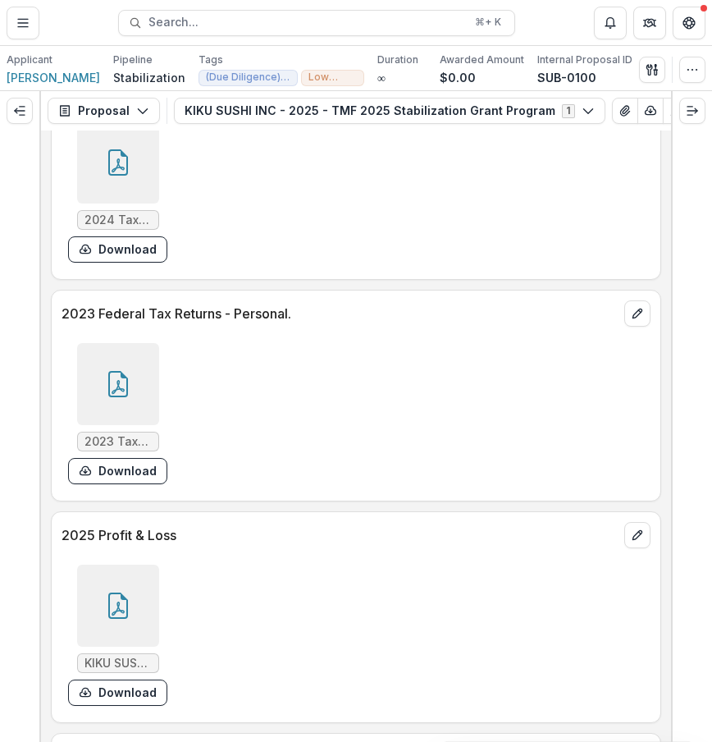
scroll to position [8536, 0]
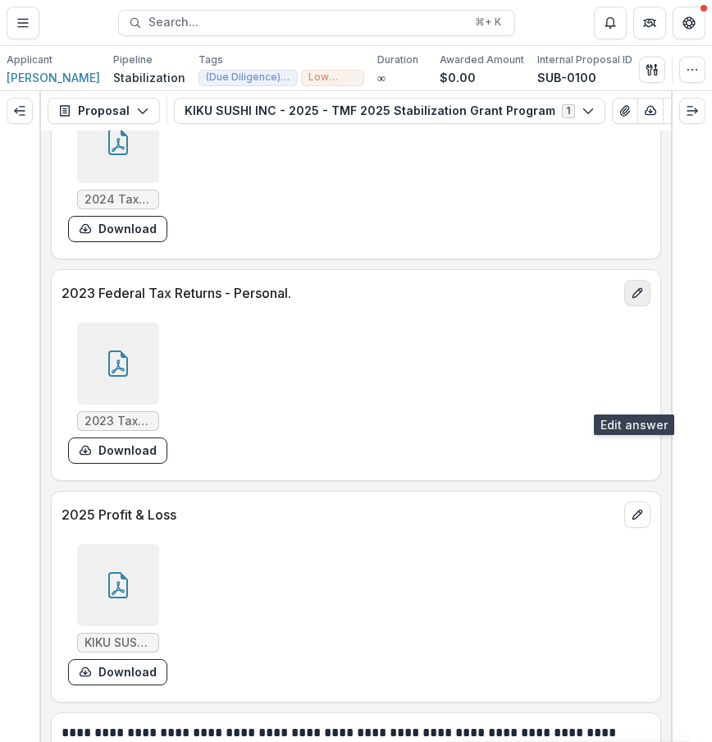
click at [634, 300] on icon "edit" at bounding box center [637, 292] width 13 height 13
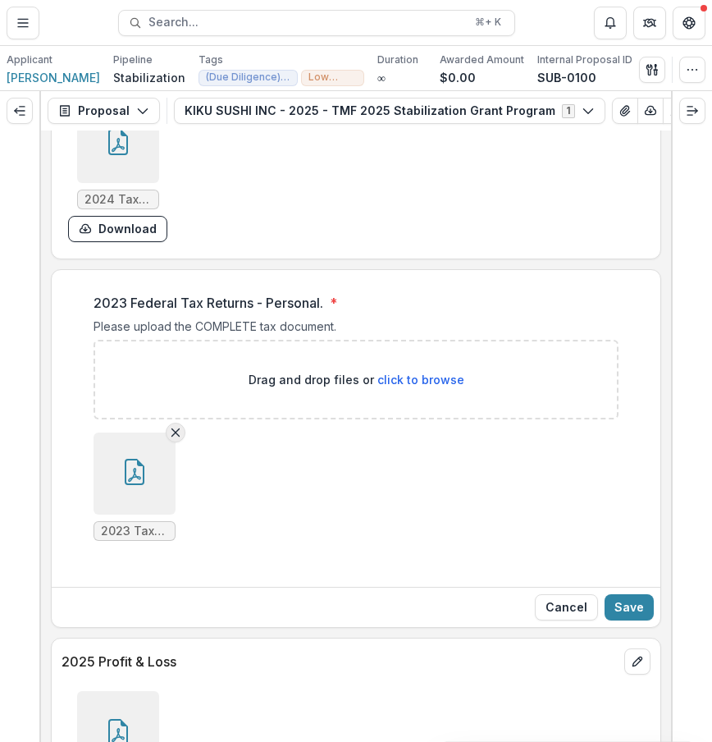
click at [176, 439] on icon "Remove File" at bounding box center [175, 432] width 13 height 13
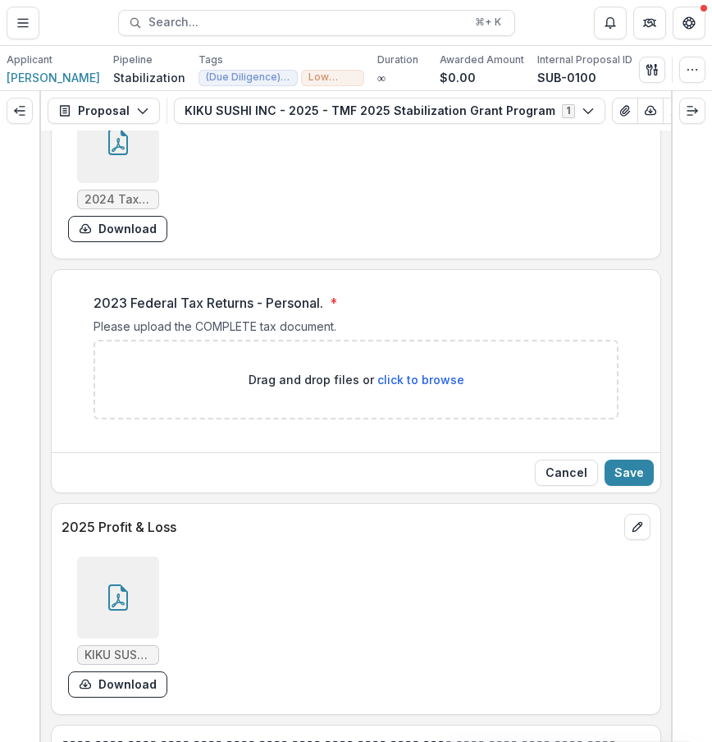
click at [442, 387] on span "click to browse" at bounding box center [420, 380] width 87 height 14
type input "**********"
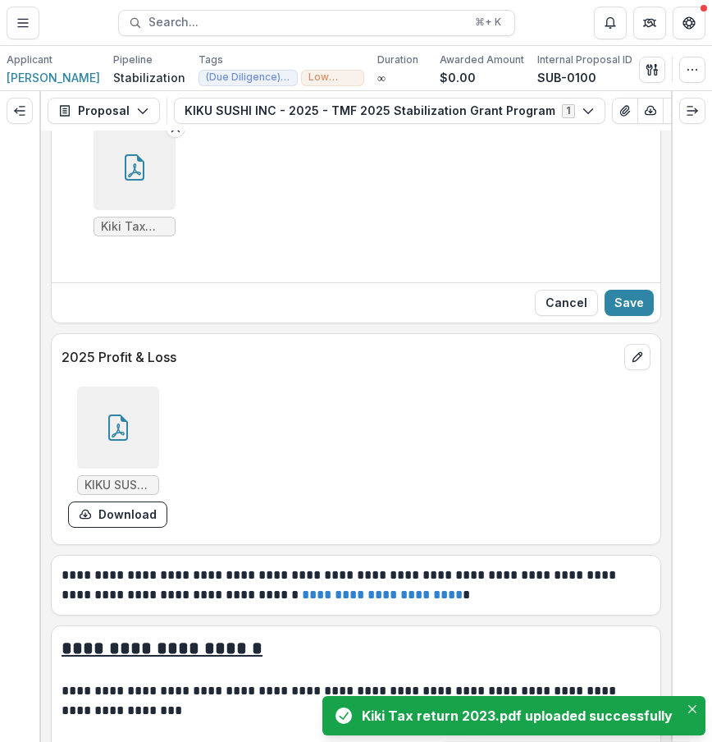
scroll to position [8843, 0]
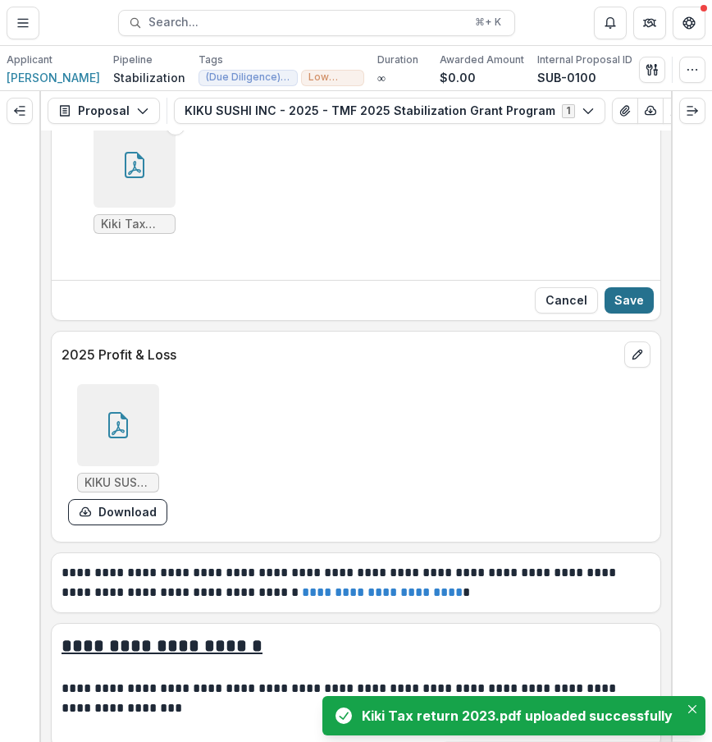
click at [638, 313] on button "Save" at bounding box center [629, 300] width 49 height 26
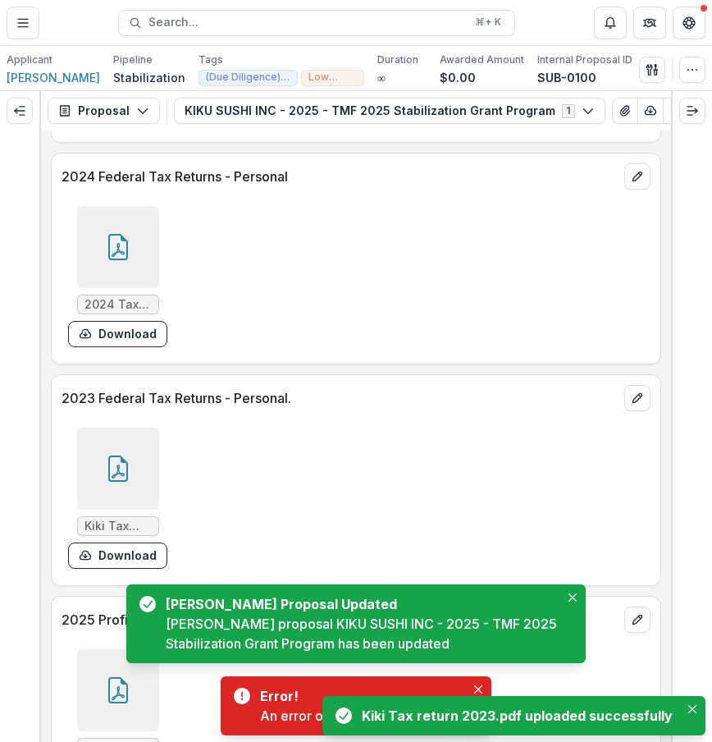
scroll to position [8400, 0]
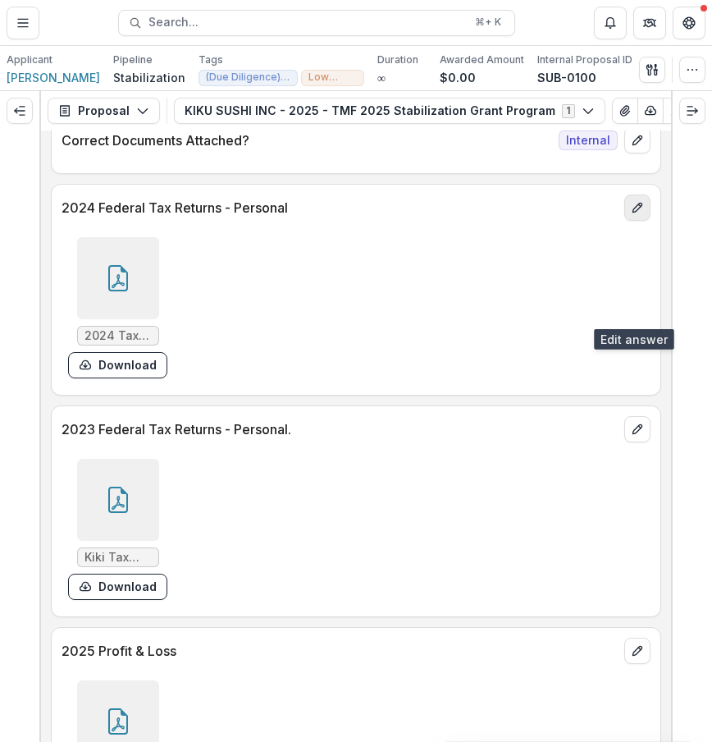
click at [638, 214] on icon "edit" at bounding box center [637, 207] width 13 height 13
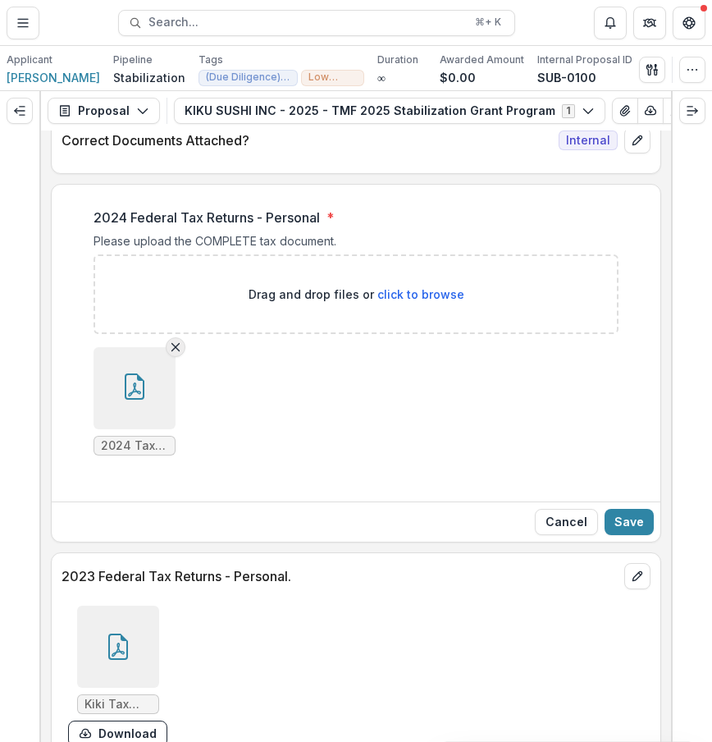
click at [173, 354] on icon "Remove File" at bounding box center [175, 347] width 13 height 13
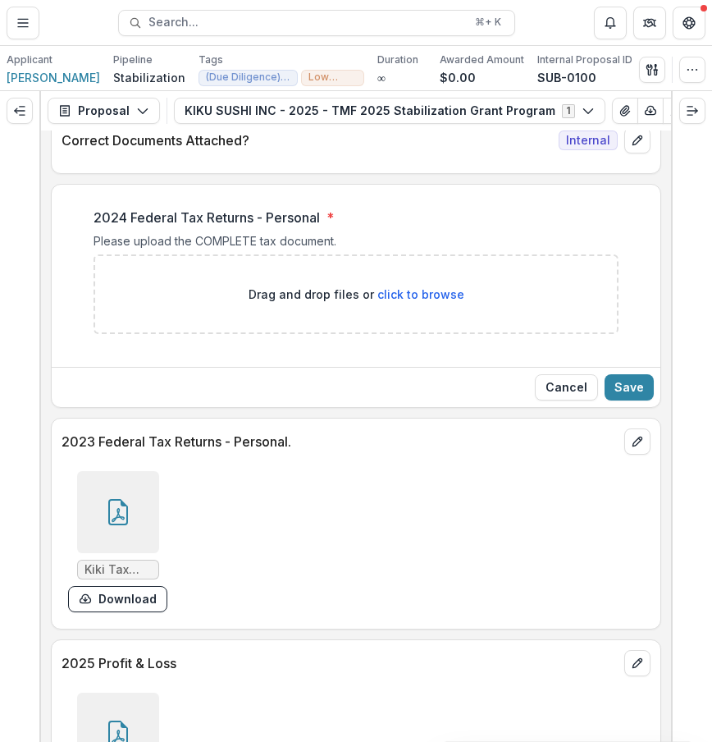
click at [428, 301] on span "click to browse" at bounding box center [420, 294] width 87 height 14
type input "**********"
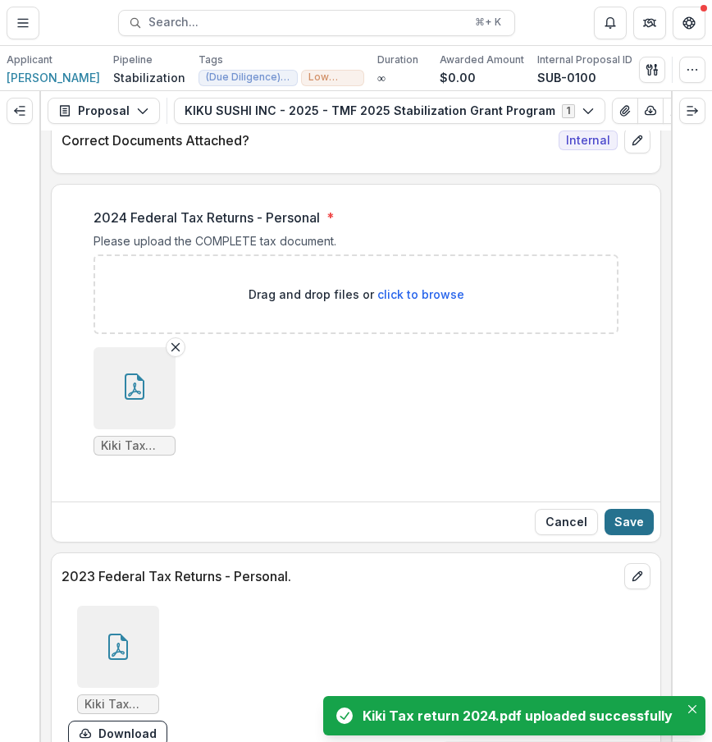
click at [633, 535] on button "Save" at bounding box center [629, 522] width 49 height 26
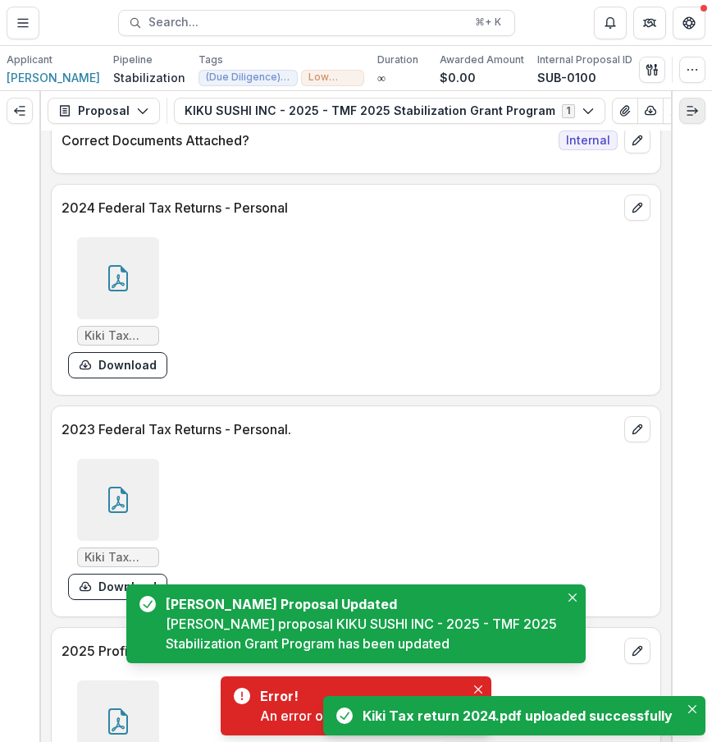
click at [689, 111] on line "Expand right" at bounding box center [693, 111] width 10 height 0
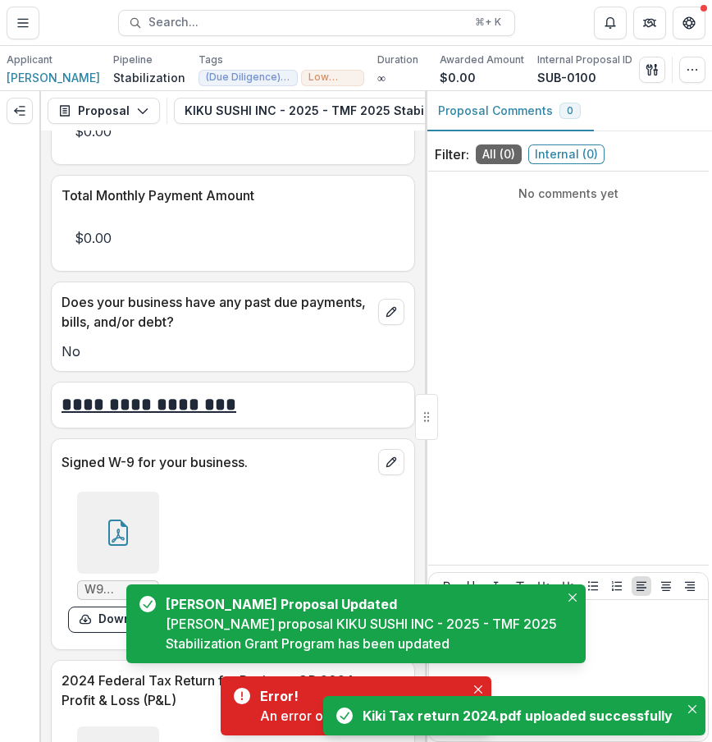
scroll to position [9504, 0]
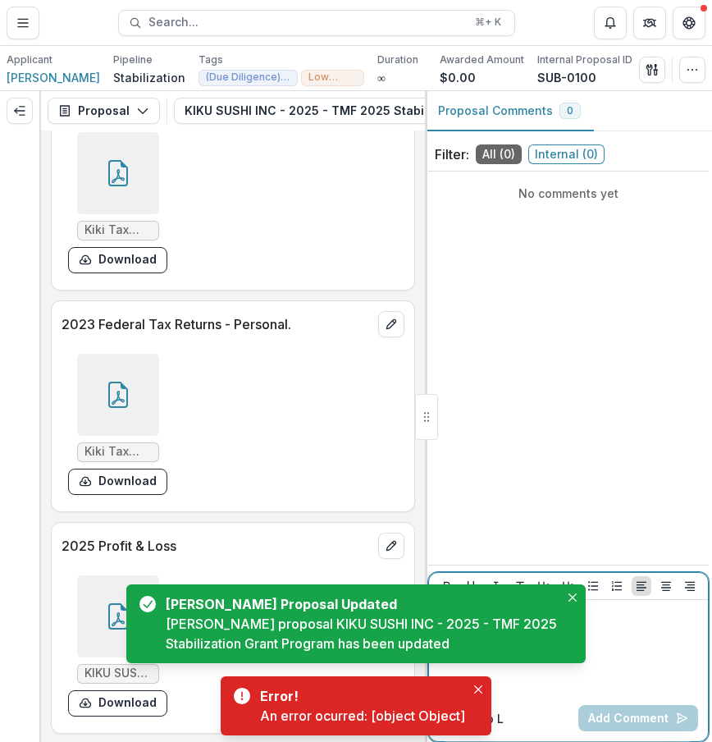
click at [626, 646] on div at bounding box center [569, 647] width 266 height 82
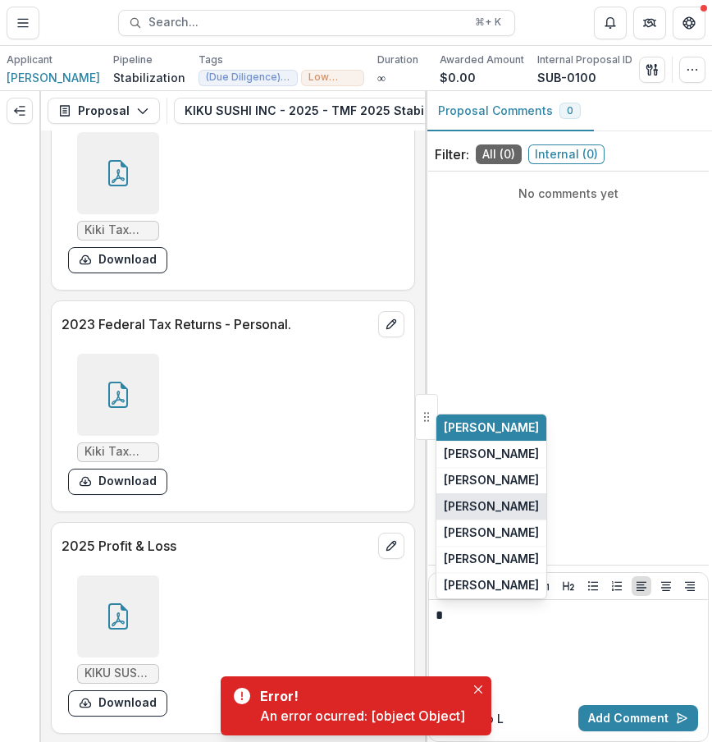
click at [492, 501] on button "[PERSON_NAME]" at bounding box center [492, 506] width 110 height 26
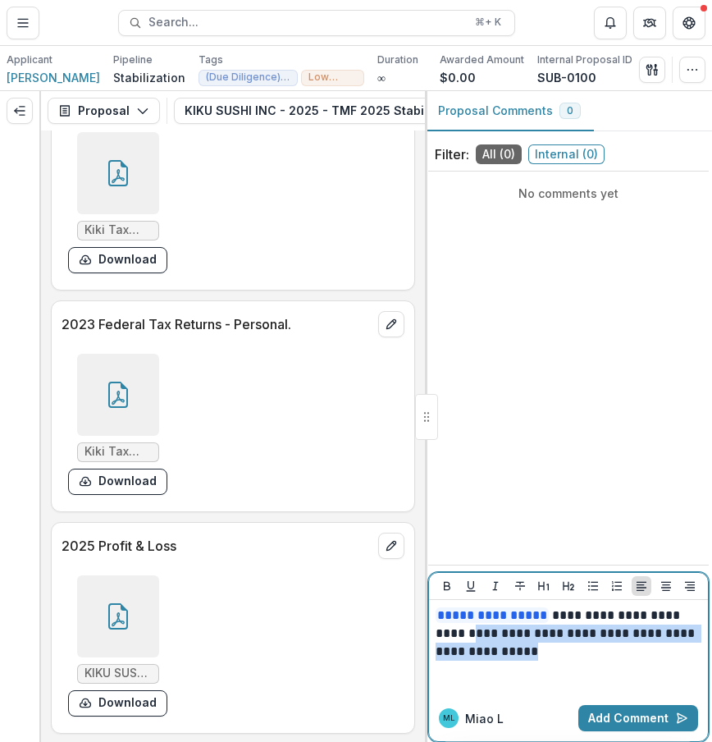
drag, startPoint x: 506, startPoint y: 635, endPoint x: 561, endPoint y: 660, distance: 60.2
click at [562, 660] on p "**********" at bounding box center [569, 633] width 266 height 54
click at [561, 660] on p "**********" at bounding box center [569, 633] width 266 height 54
drag, startPoint x: 554, startPoint y: 611, endPoint x: 569, endPoint y: 652, distance: 42.8
click at [570, 652] on p "**********" at bounding box center [569, 633] width 266 height 54
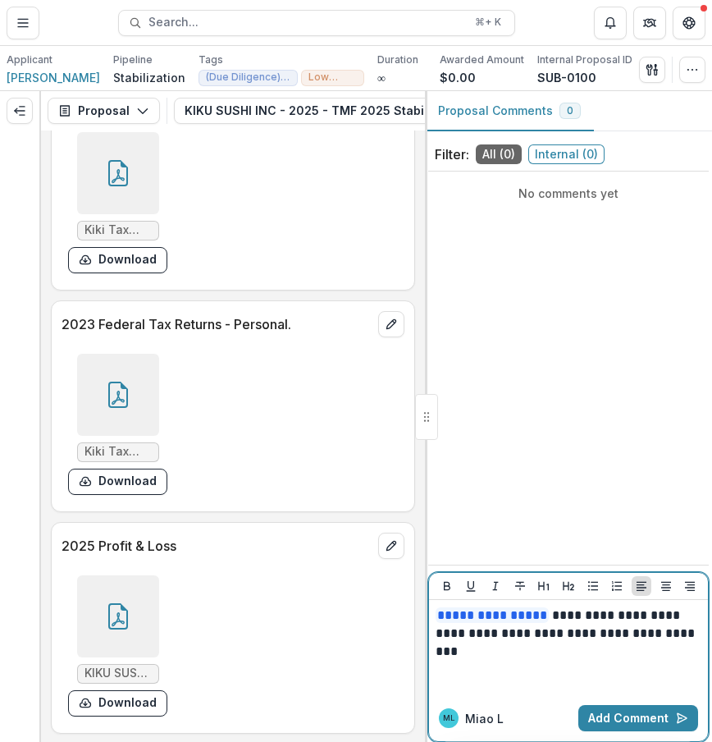
click at [652, 639] on p "**********" at bounding box center [569, 633] width 266 height 54
click at [444, 647] on p "**********" at bounding box center [569, 633] width 266 height 54
click at [599, 661] on div "**********" at bounding box center [569, 647] width 266 height 82
click at [649, 725] on button "Add Comment" at bounding box center [639, 718] width 120 height 26
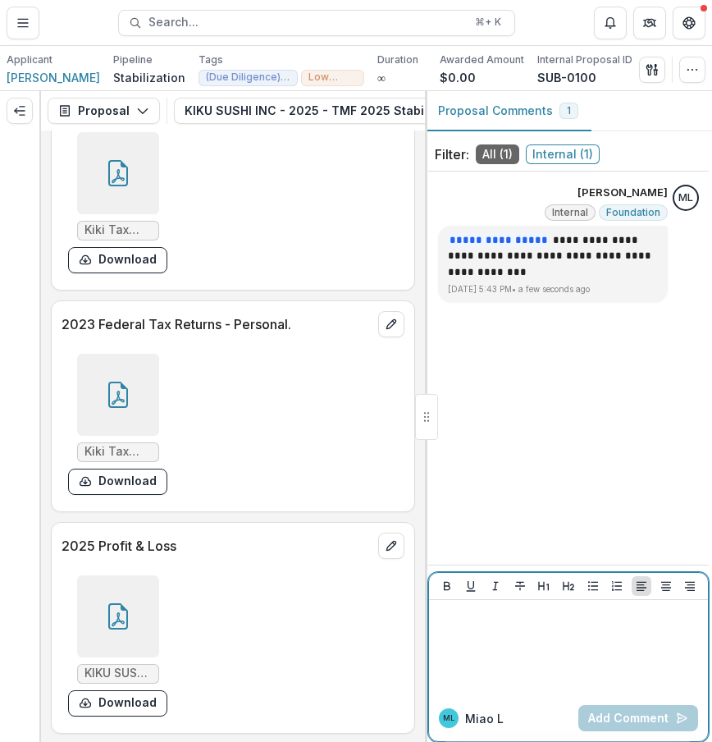
click at [634, 643] on div at bounding box center [569, 647] width 266 height 82
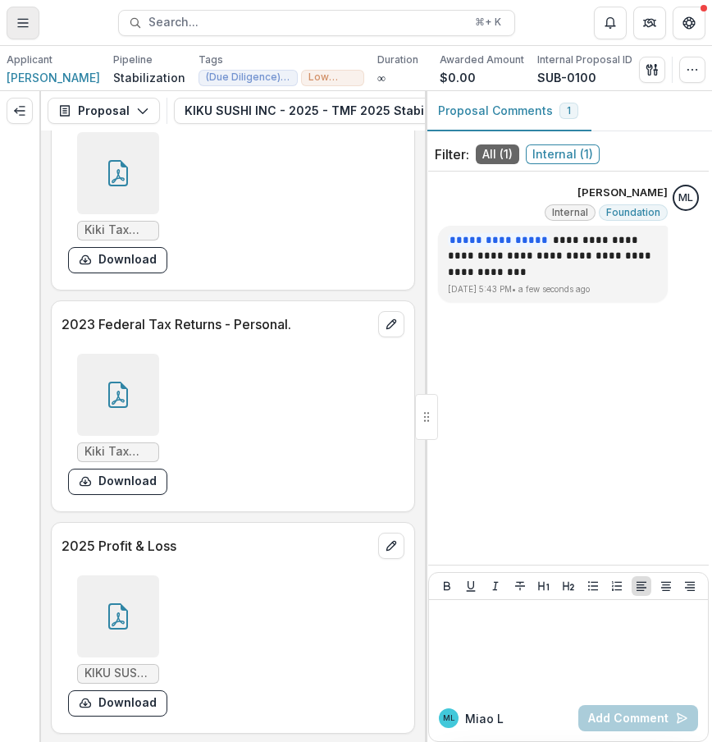
click at [30, 20] on button "Toggle Menu" at bounding box center [23, 23] width 33 height 33
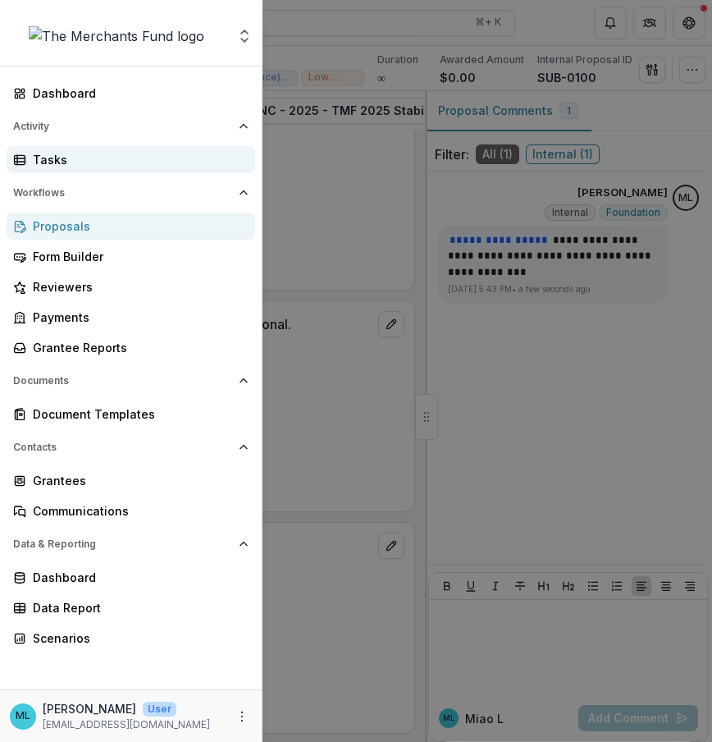
click at [166, 167] on div "Tasks" at bounding box center [137, 159] width 209 height 17
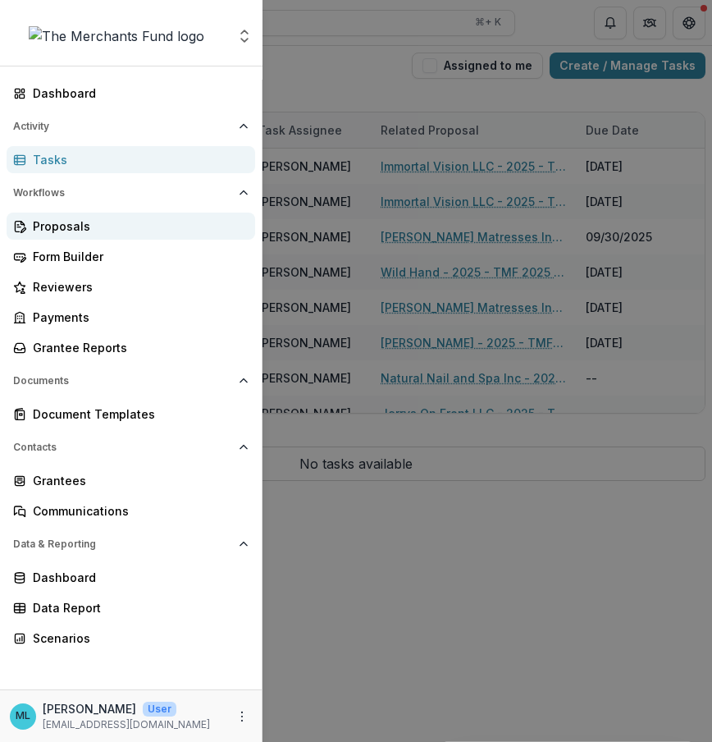
click at [150, 225] on div "Proposals" at bounding box center [137, 225] width 209 height 17
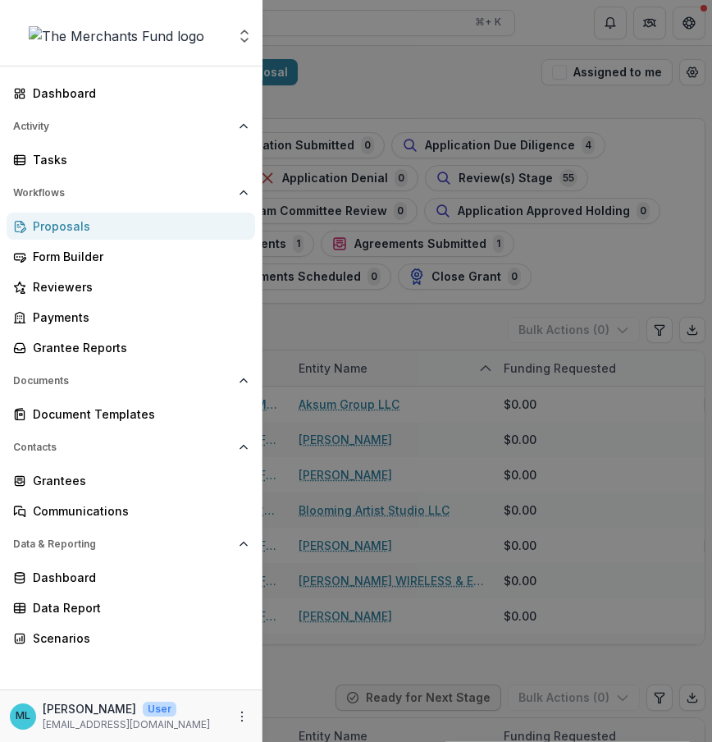
click at [587, 323] on div "Aggregate Analysis Foundations The Merchants Fund Team Settings Dashboard Activ…" at bounding box center [356, 371] width 712 height 742
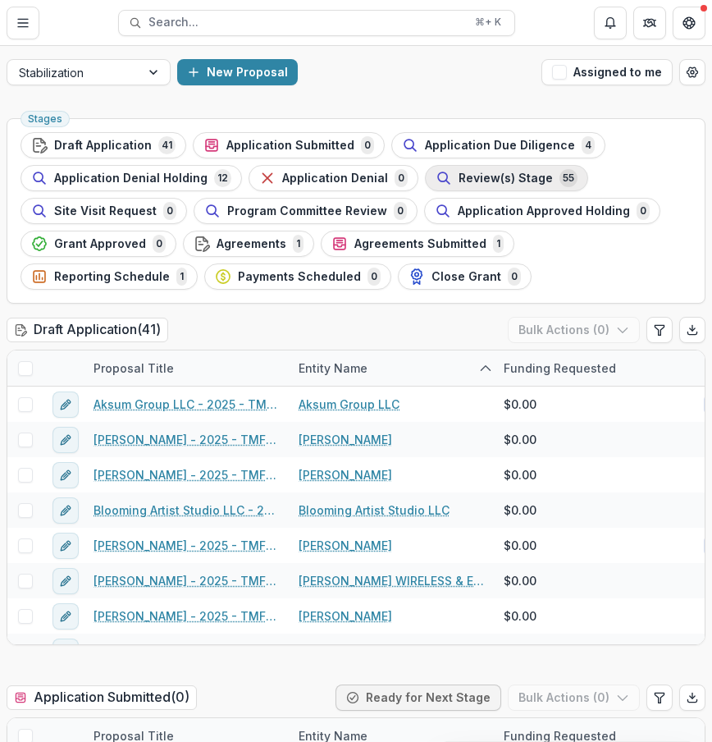
click at [502, 186] on div "Review(s) Stage 55" at bounding box center [507, 178] width 142 height 18
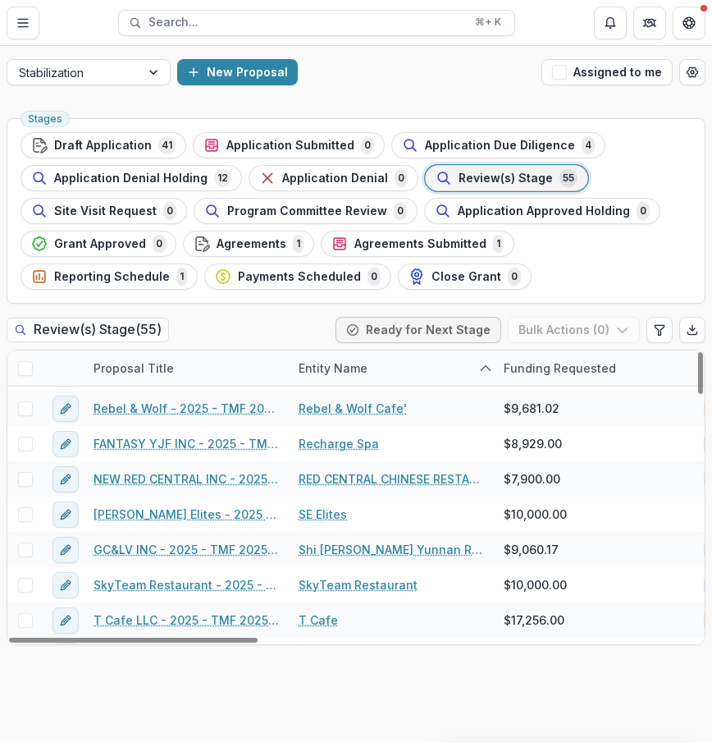
scroll to position [1683, 0]
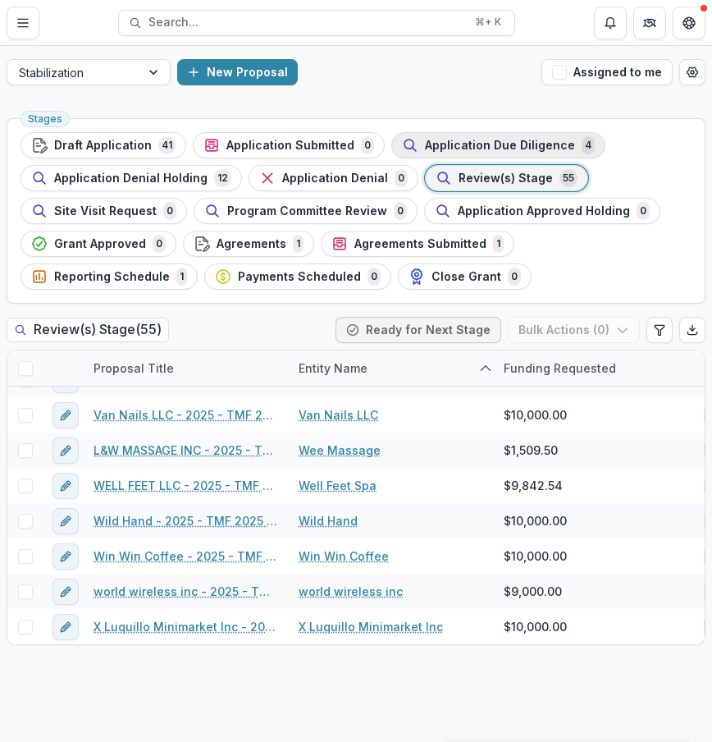
click at [500, 149] on span "Application Due Diligence" at bounding box center [500, 146] width 150 height 14
